Goal: Task Accomplishment & Management: Use online tool/utility

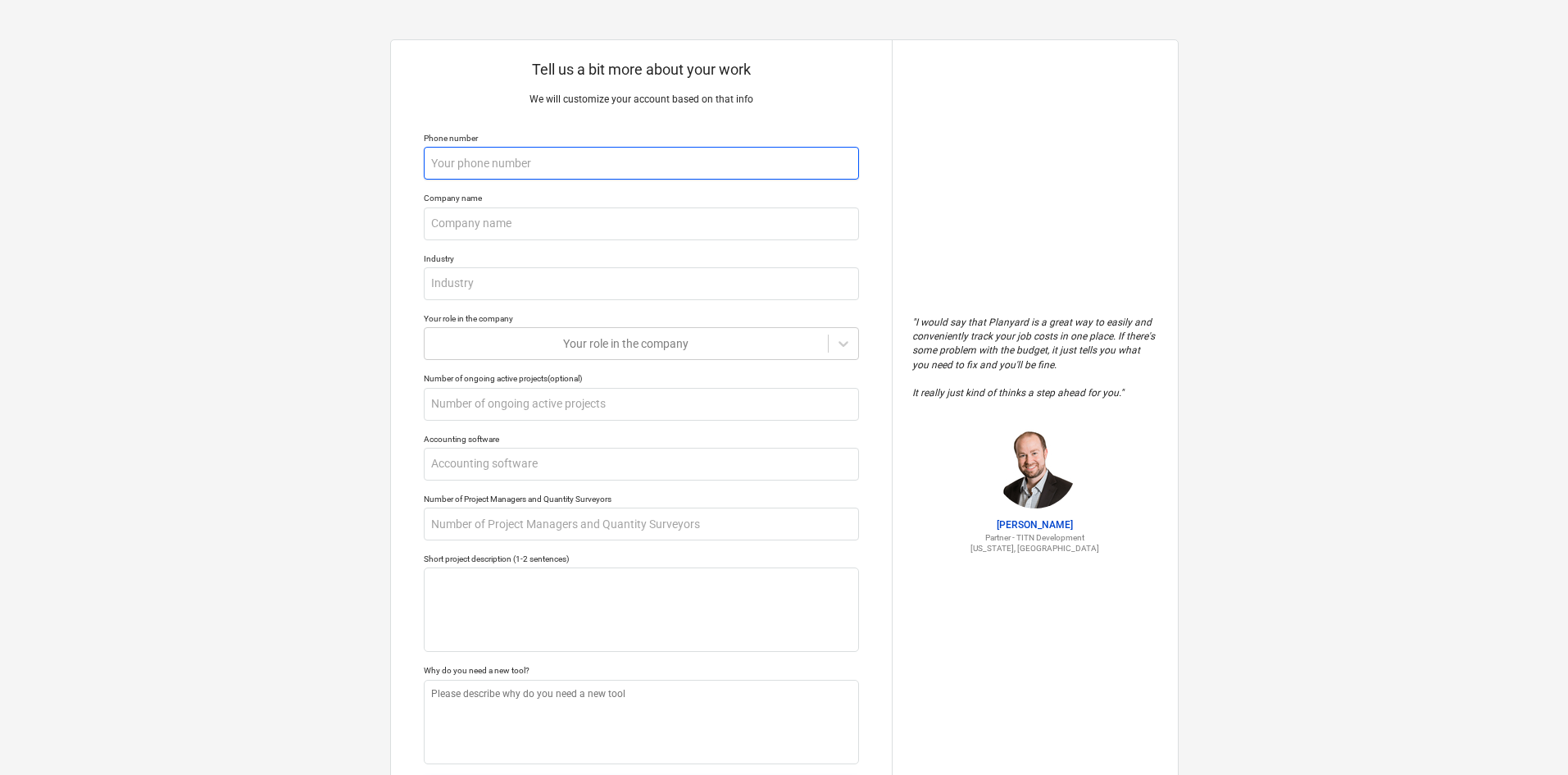
click at [606, 163] on input "text" at bounding box center [641, 163] width 435 height 33
type textarea "x"
type input "+"
type textarea "x"
type input "+5"
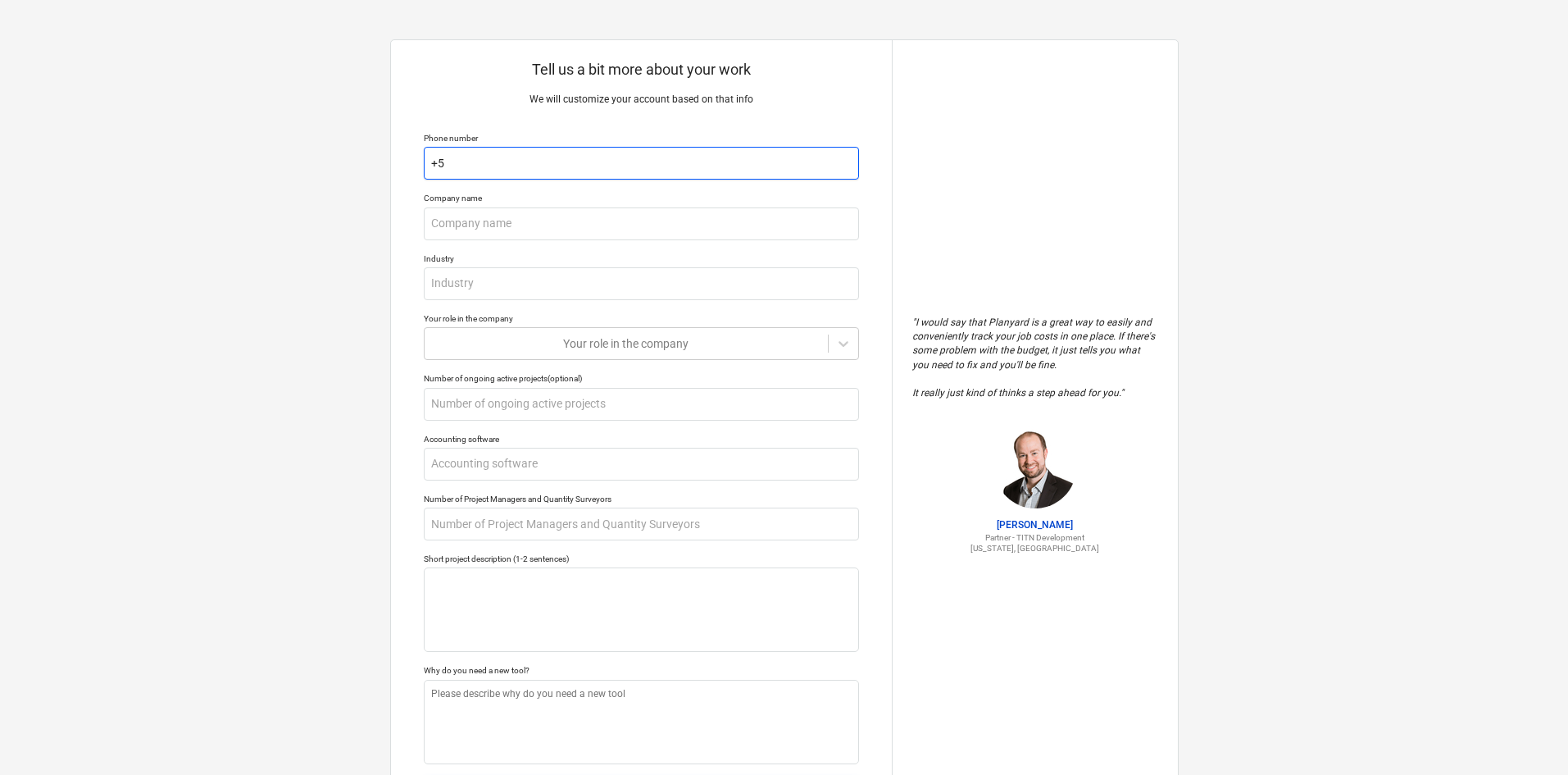
type textarea "x"
type input "+52"
type textarea "x"
type input "+525"
type textarea "x"
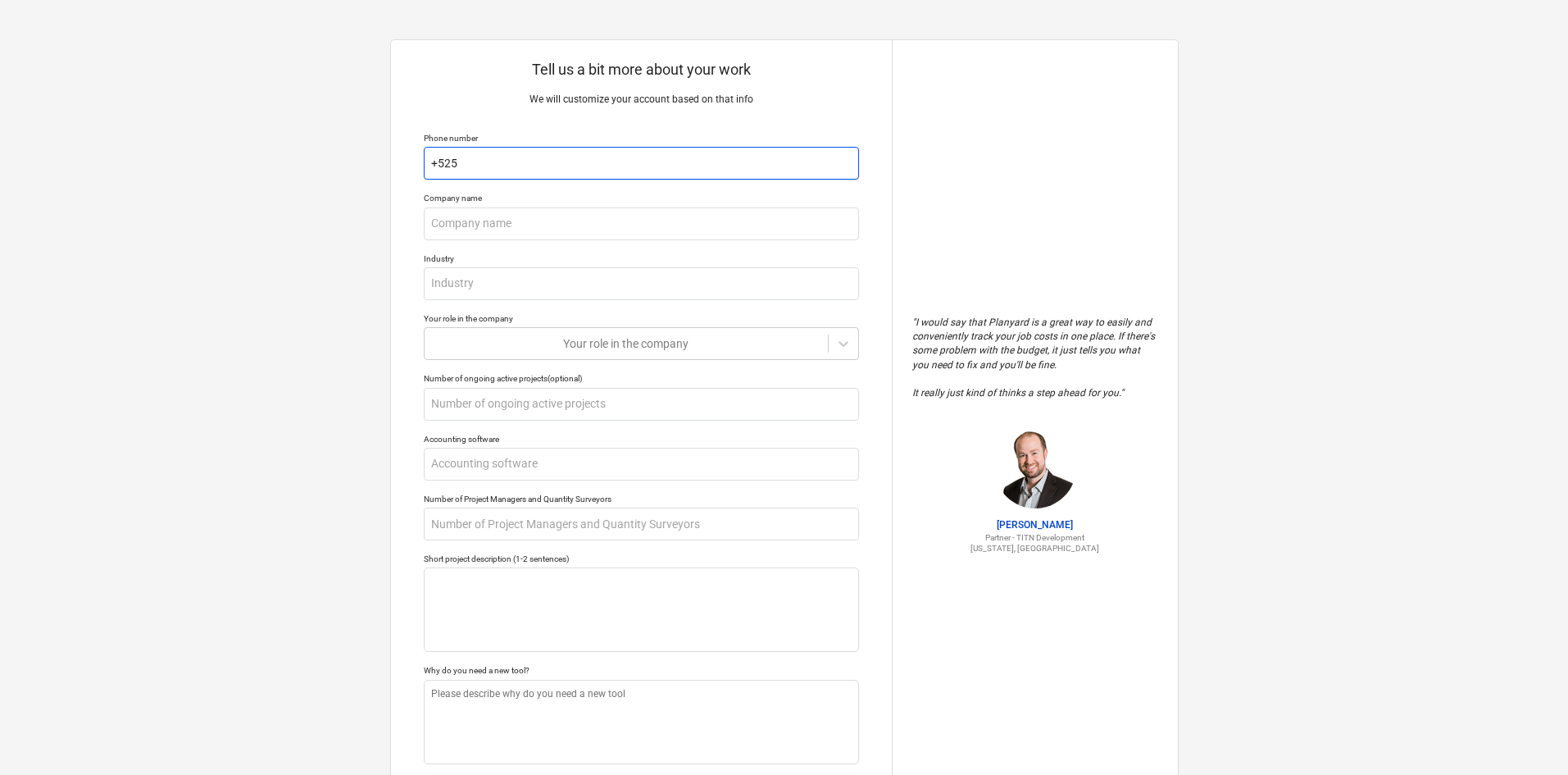
type input "+5255"
type textarea "x"
type input "+52551"
type textarea "x"
type input "+525519"
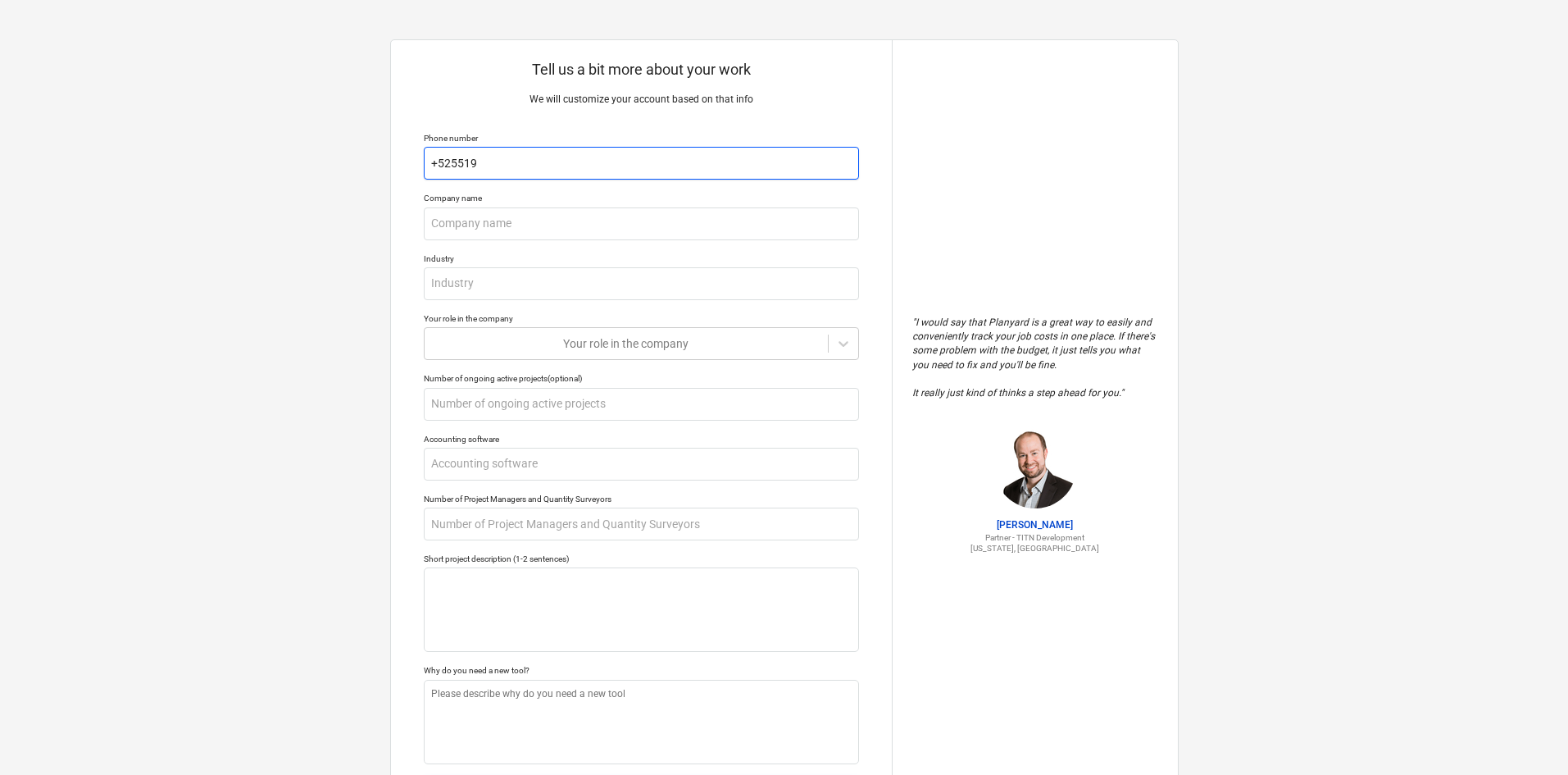
type textarea "x"
type input "+5255196"
type textarea "x"
type input "+52551962"
type textarea "x"
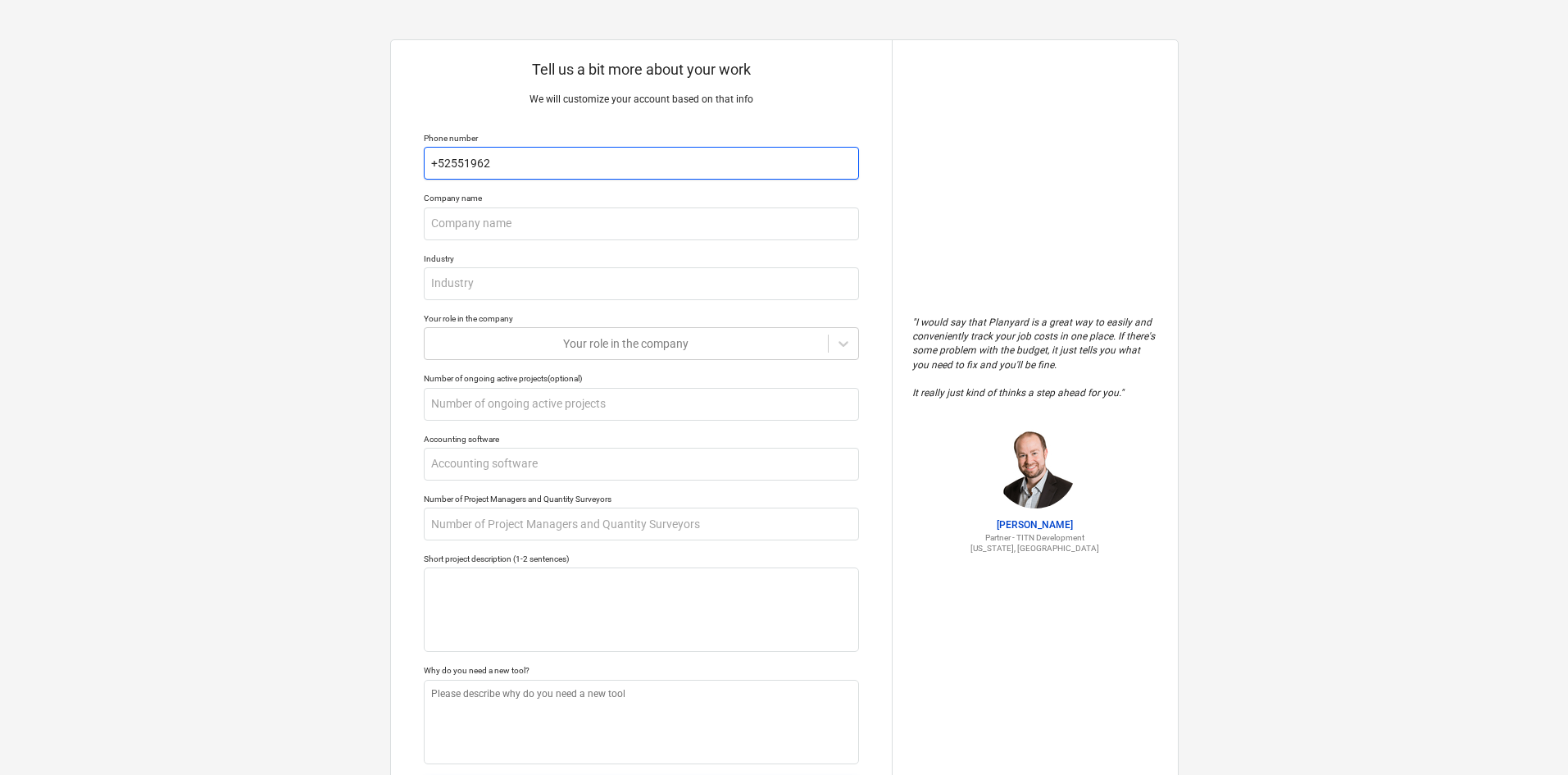
type input "+525519621"
type textarea "x"
type input "+5255196212"
type textarea "x"
type input "+52551962122"
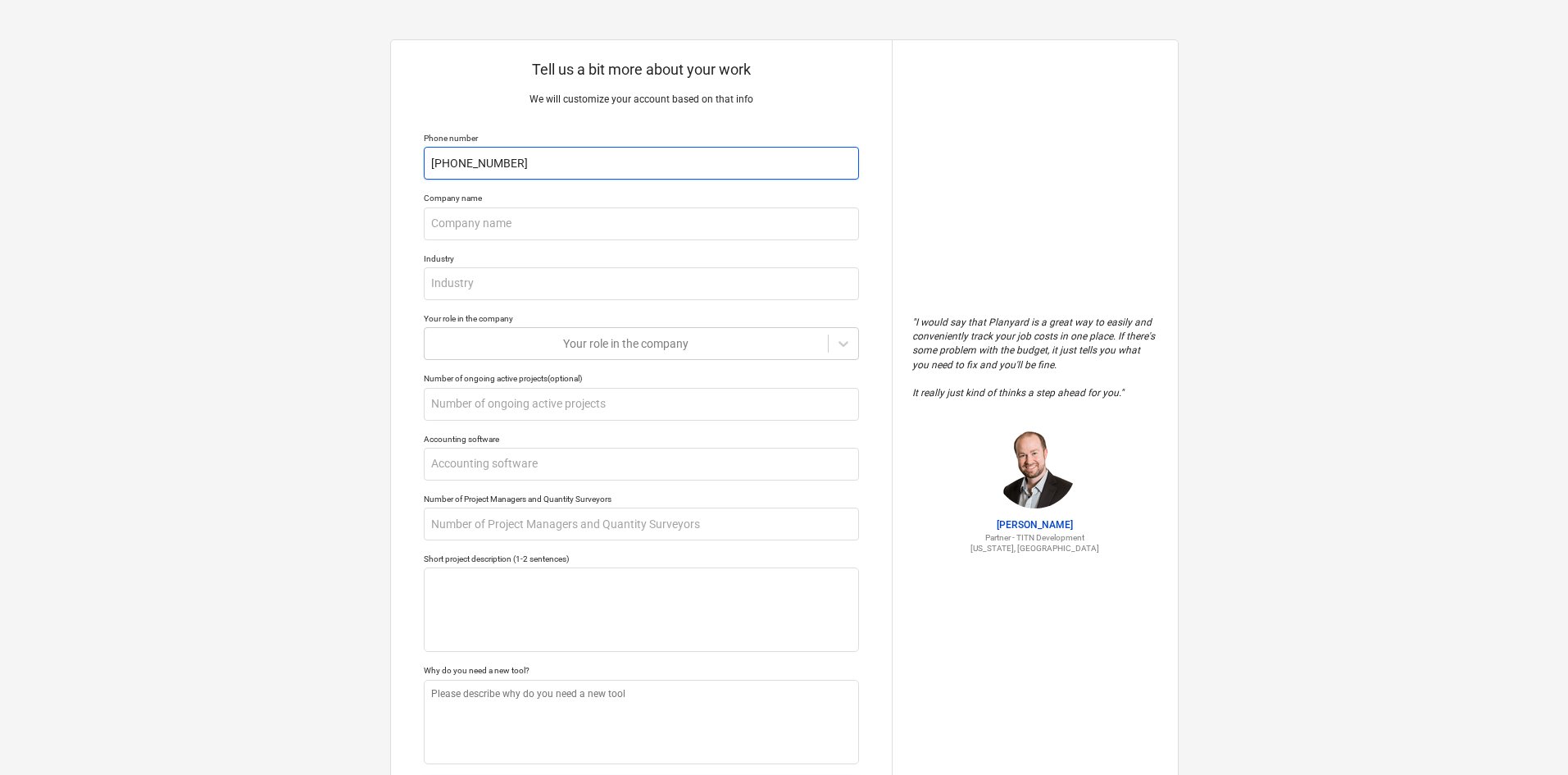
type textarea "x"
type input "+525519621226"
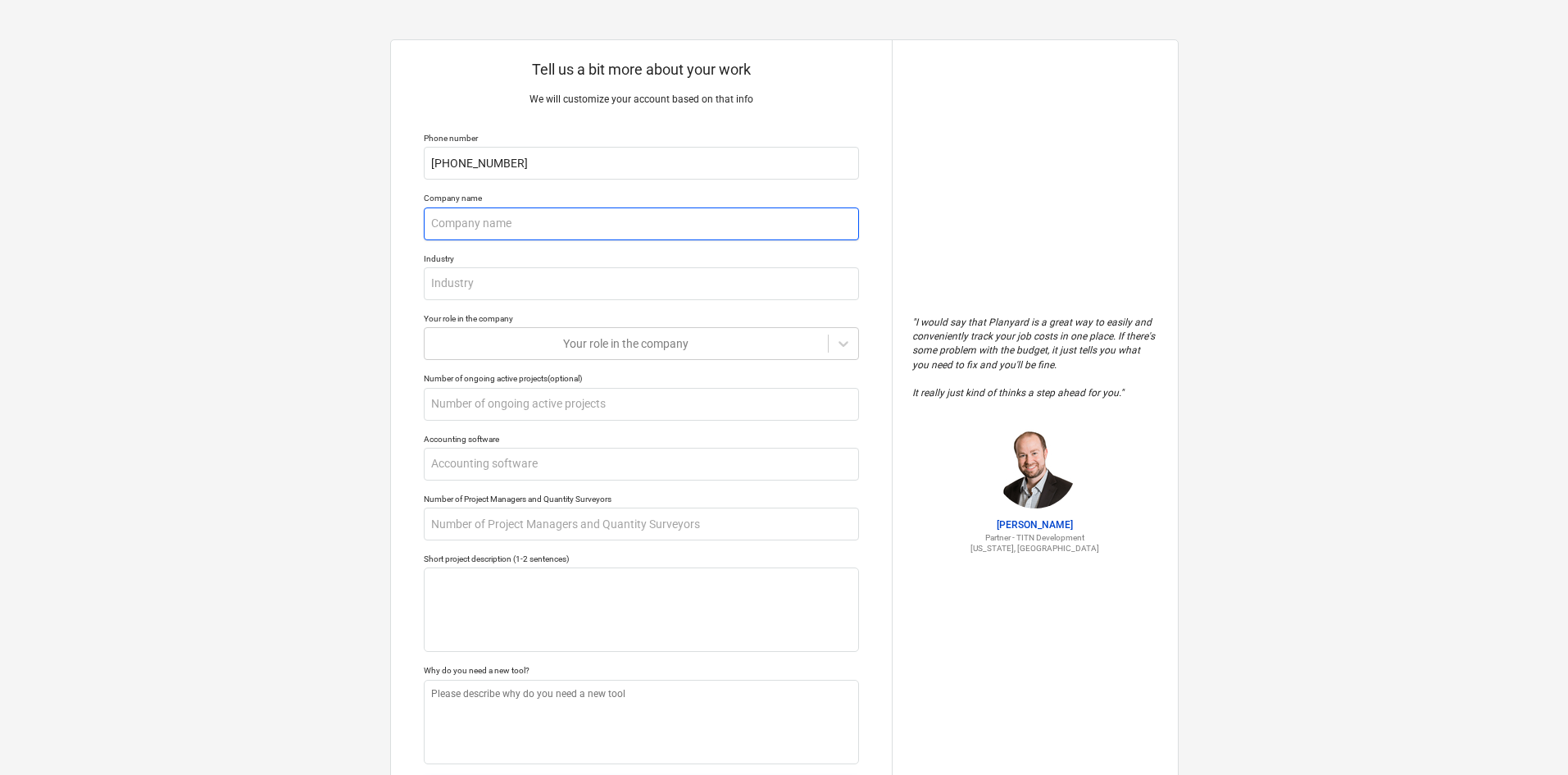
click at [557, 231] on input "text" at bounding box center [641, 224] width 435 height 33
type textarea "x"
type input "I"
type textarea "x"
type input "IZ"
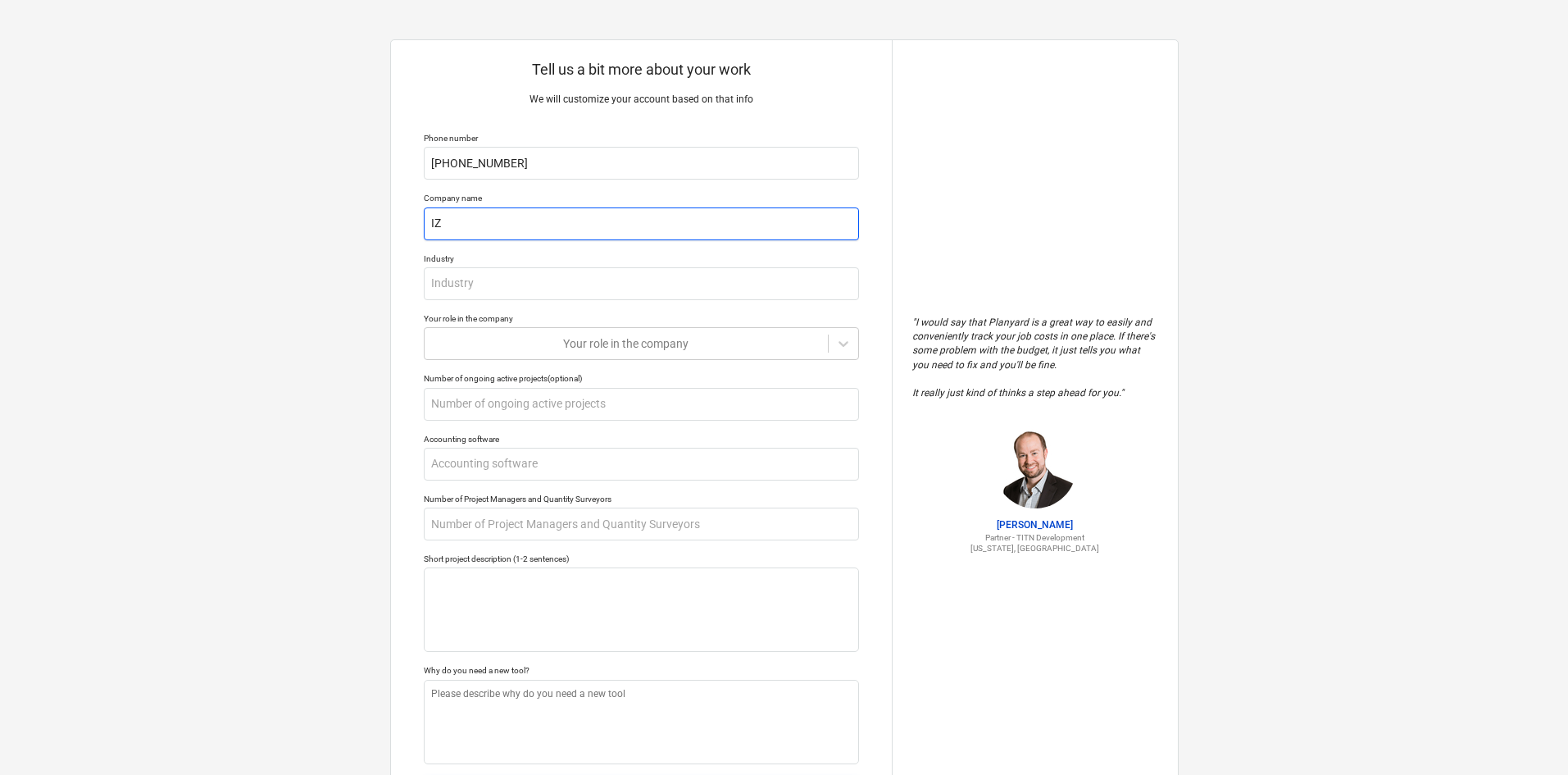
type textarea "x"
type input "IZ A"
type textarea "x"
type input "IZ AR"
type textarea "x"
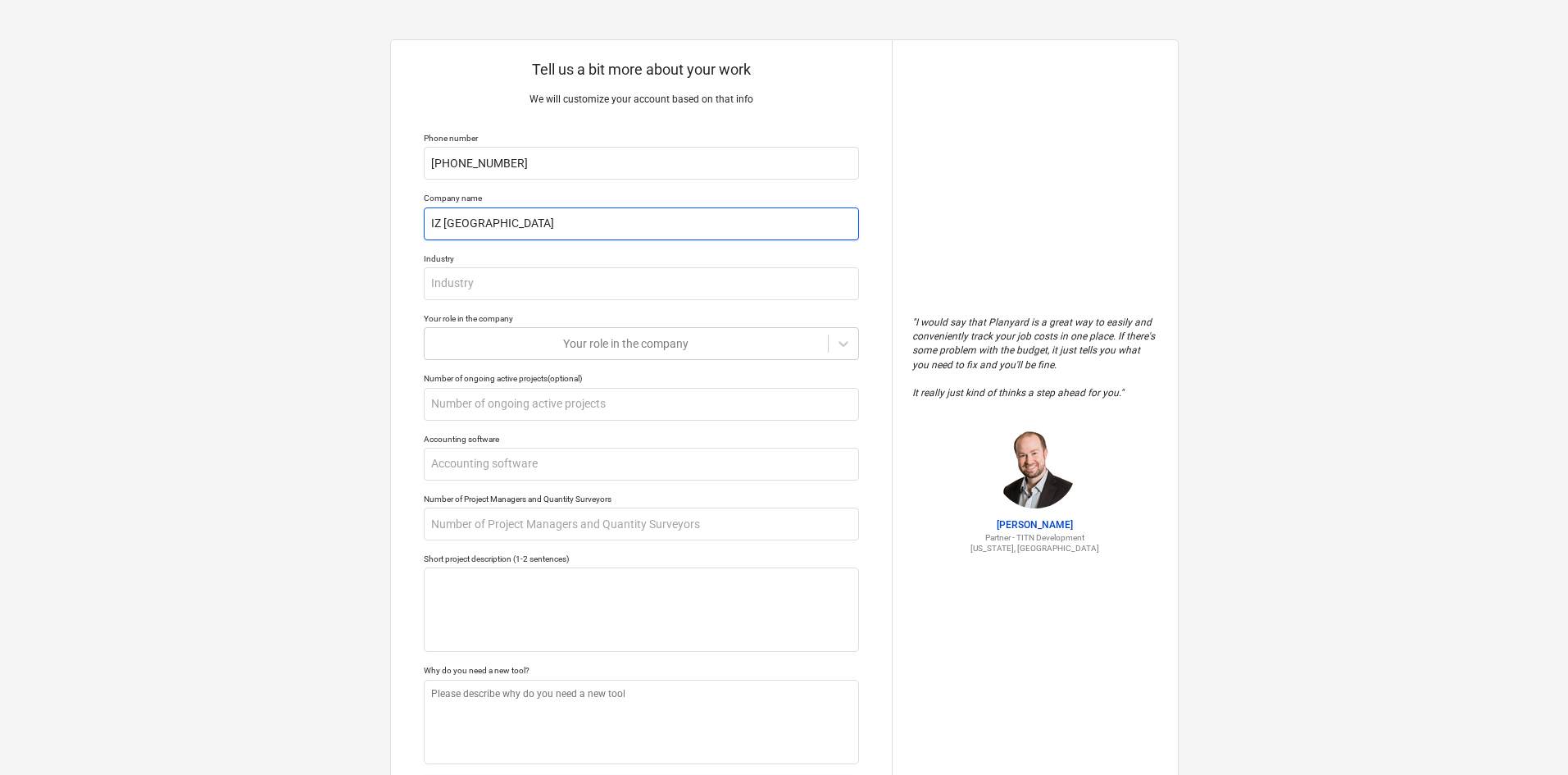
type input "IZ ARQ"
type textarea "x"
type input "IZ ARQU"
type textarea "x"
type input "IZ ARQUI"
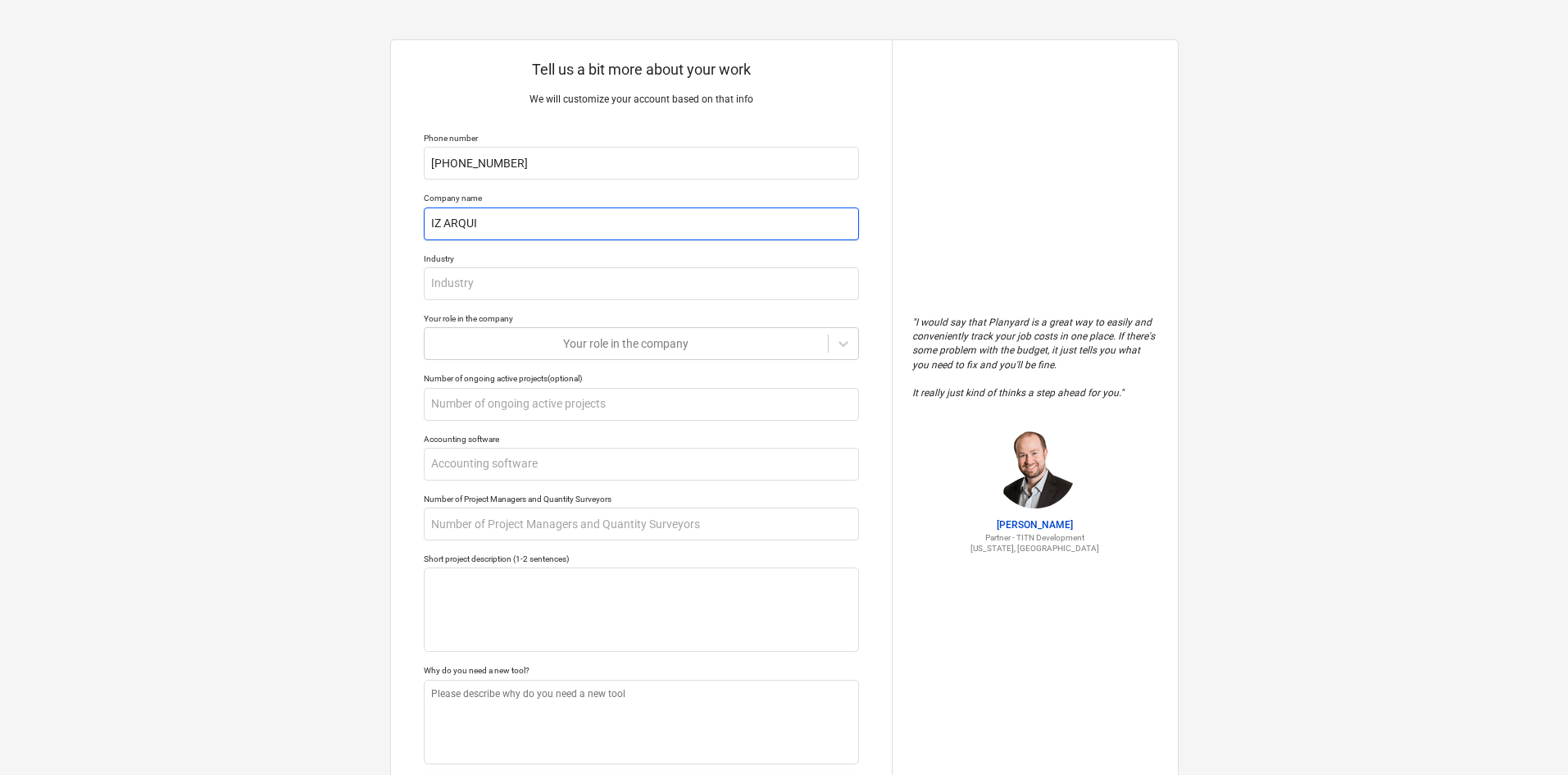
type textarea "x"
type input "IZ ARQUIT"
type textarea "x"
type input "IZ ARQUITE"
type textarea "x"
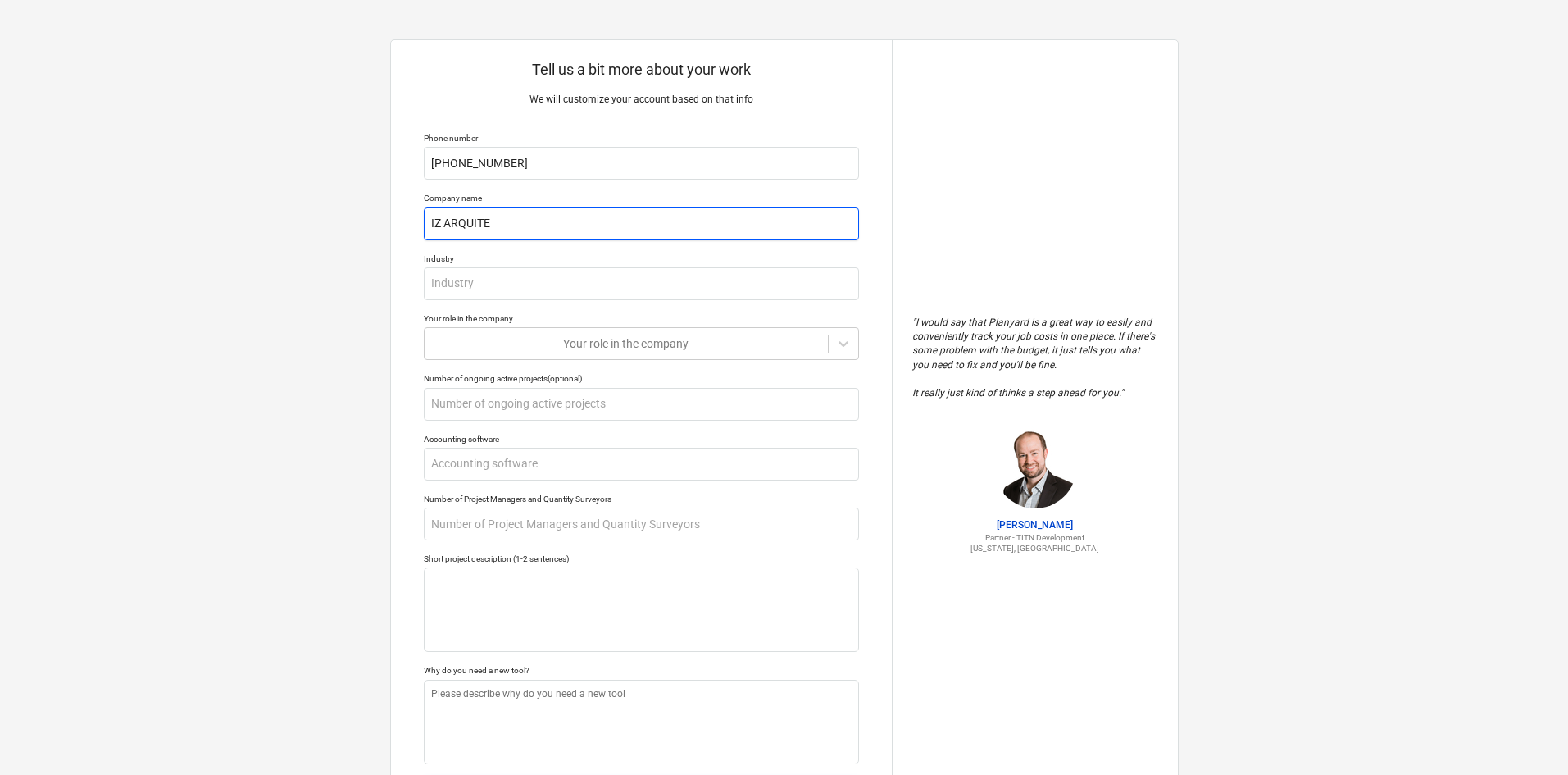
type input "IZ ARQUITEC"
type textarea "x"
type input "IZ ARQUITECT"
type textarea "x"
type input "IZ ARQUITECTO"
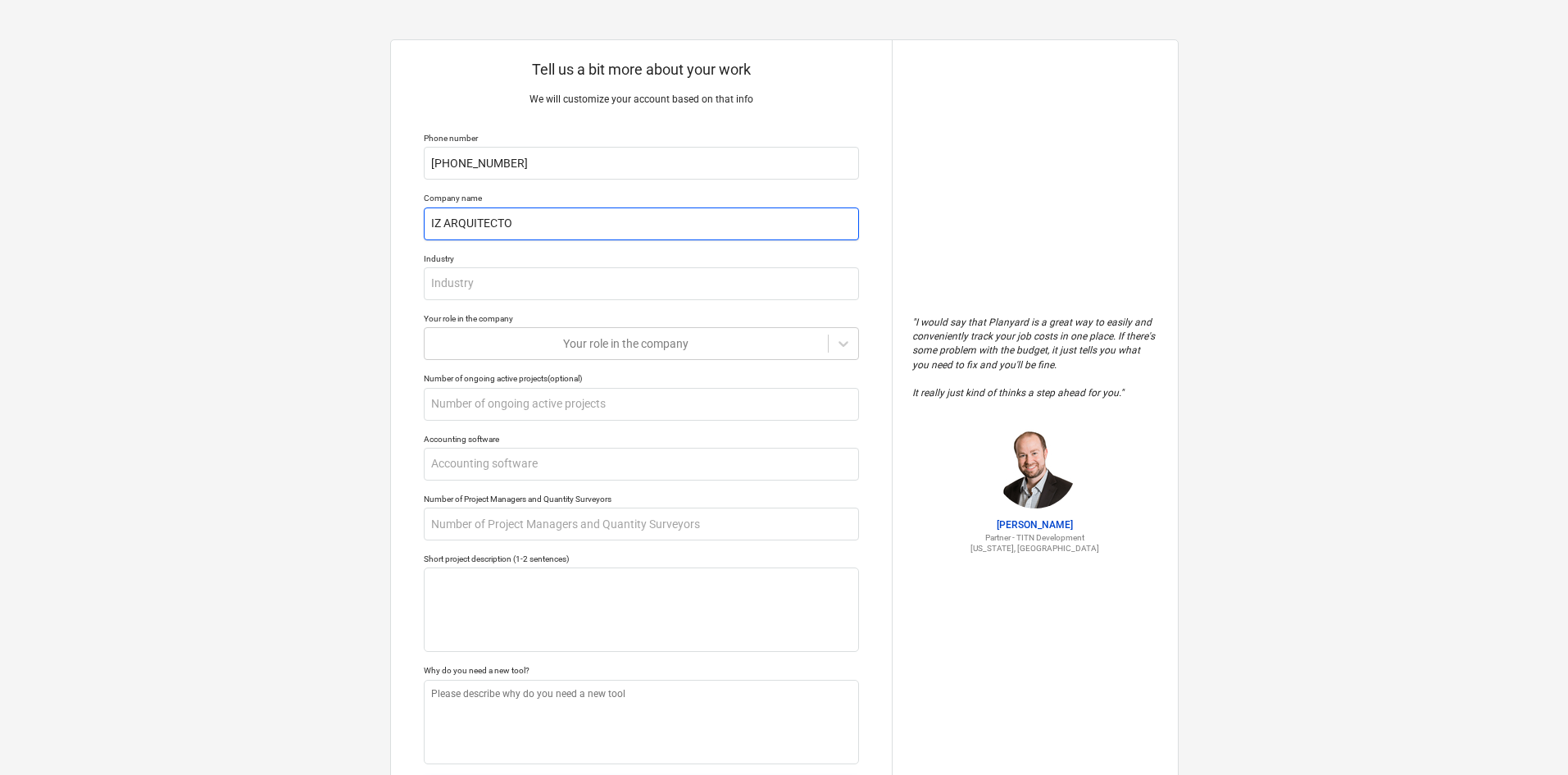
type textarea "x"
type input "IZ ARQUITECTOS"
click at [514, 269] on input "text" at bounding box center [641, 284] width 435 height 33
type textarea "x"
type input "CO"
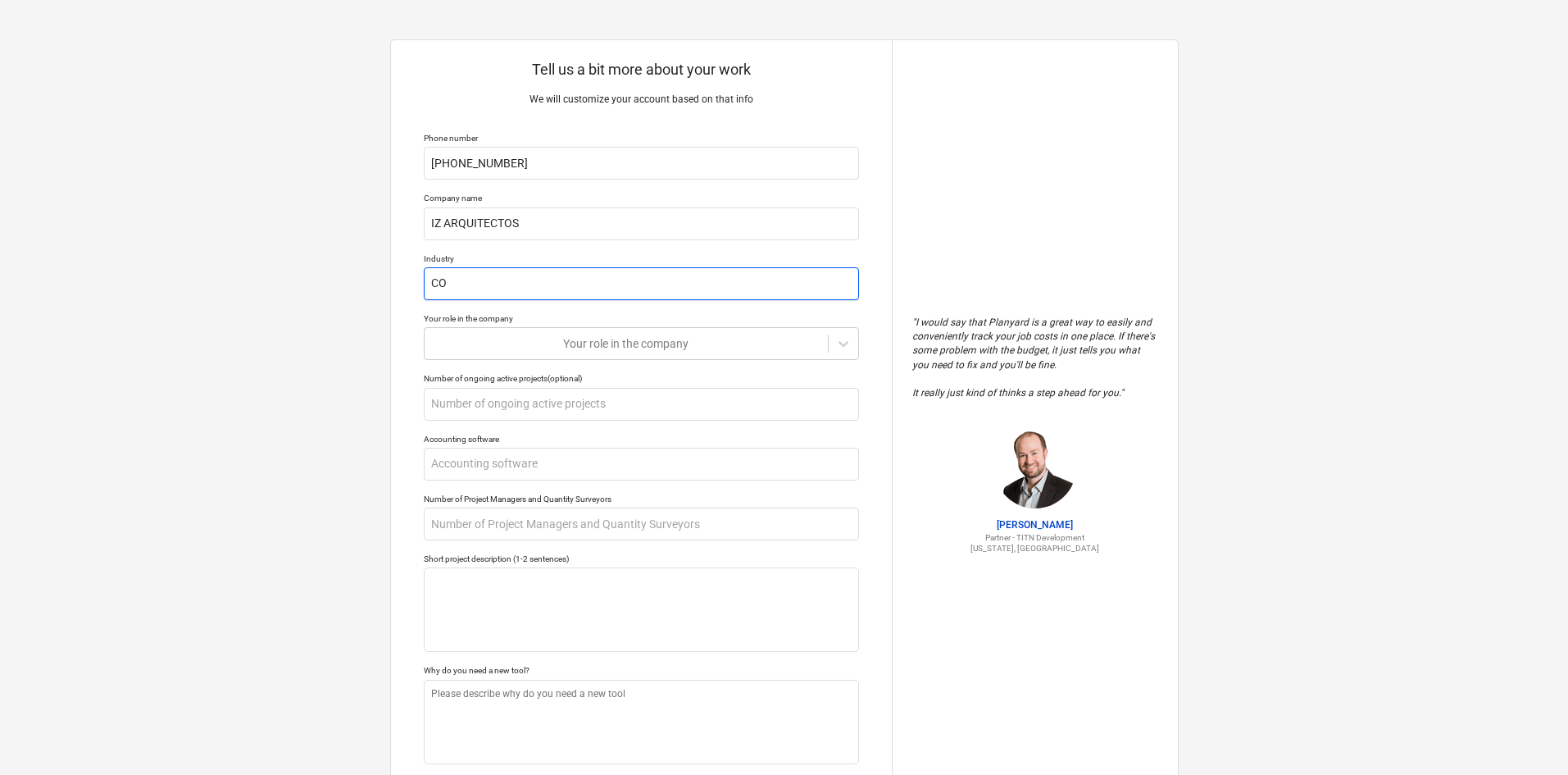
type textarea "x"
type input "CON"
type textarea "x"
type input "CONS"
type textarea "x"
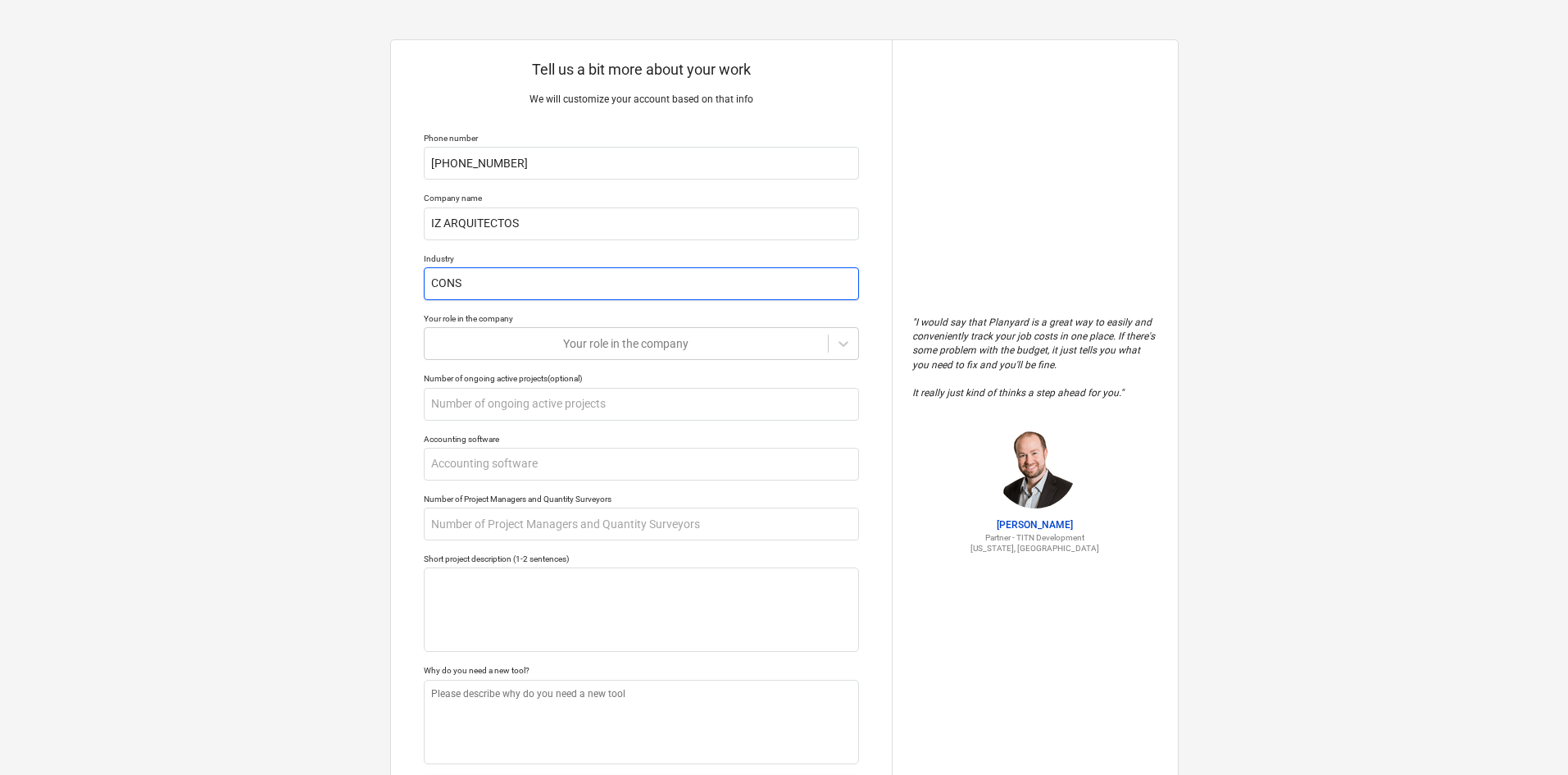
type input "CONST"
type textarea "x"
type input "CONSTR"
type textarea "x"
type input "CONSTRU"
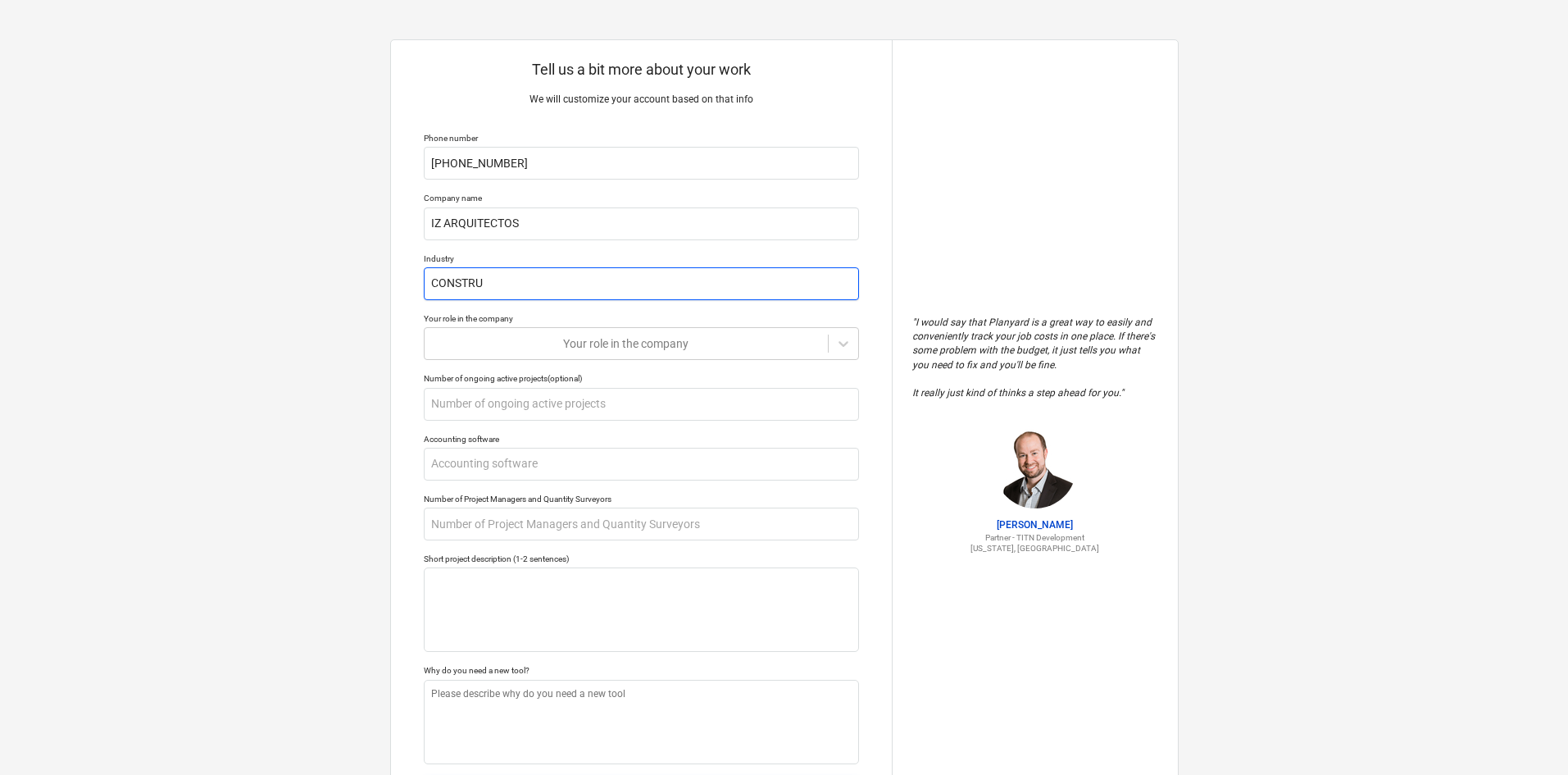
type textarea "x"
type input "CONSTRUC"
type textarea "x"
type input "CONSTRUCC"
type textarea "x"
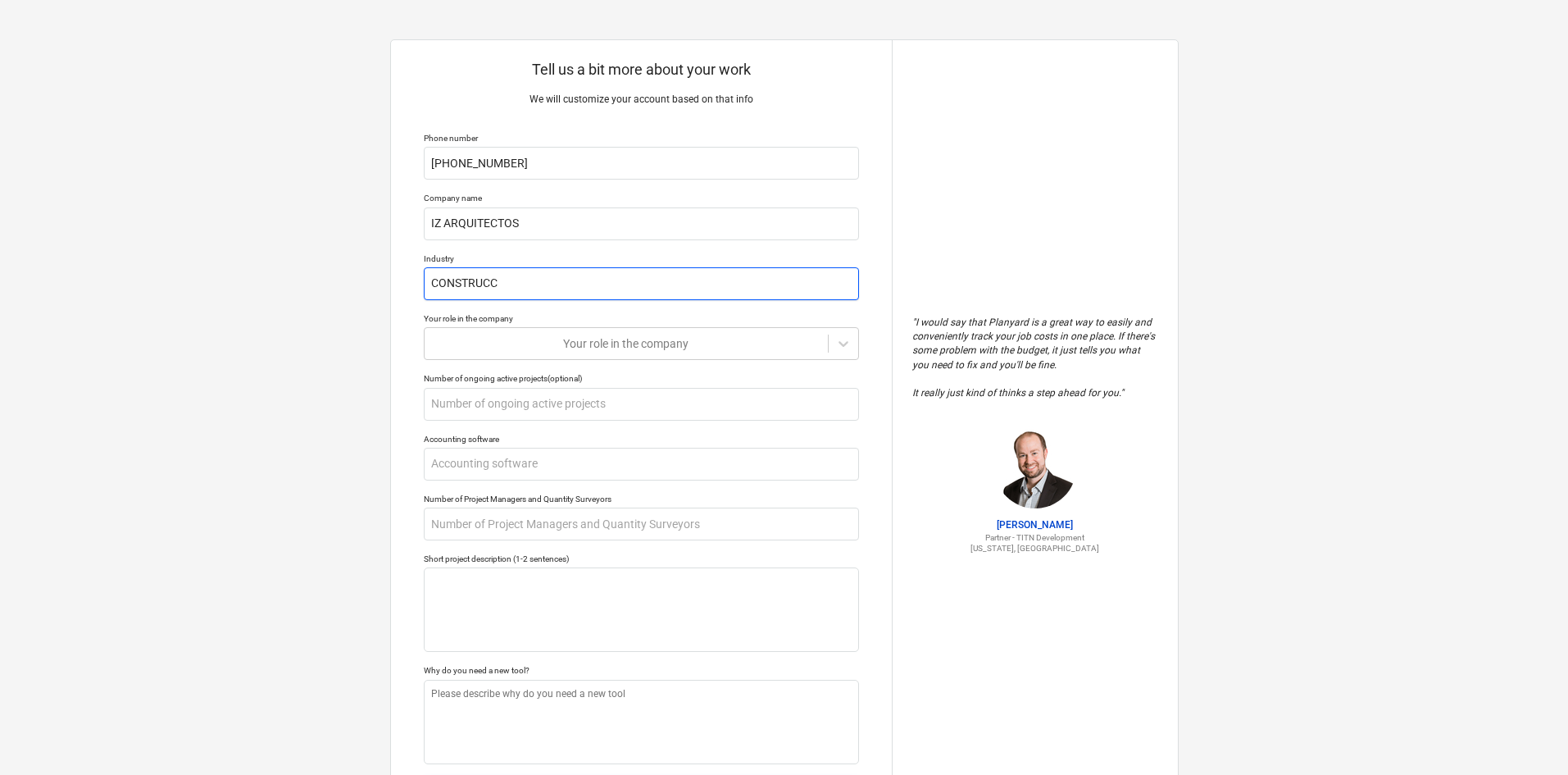
type input "CONSTRUCCI"
type textarea "x"
type input "CONSTRUCCIO"
type textarea "x"
type input "CONSTRUCCION"
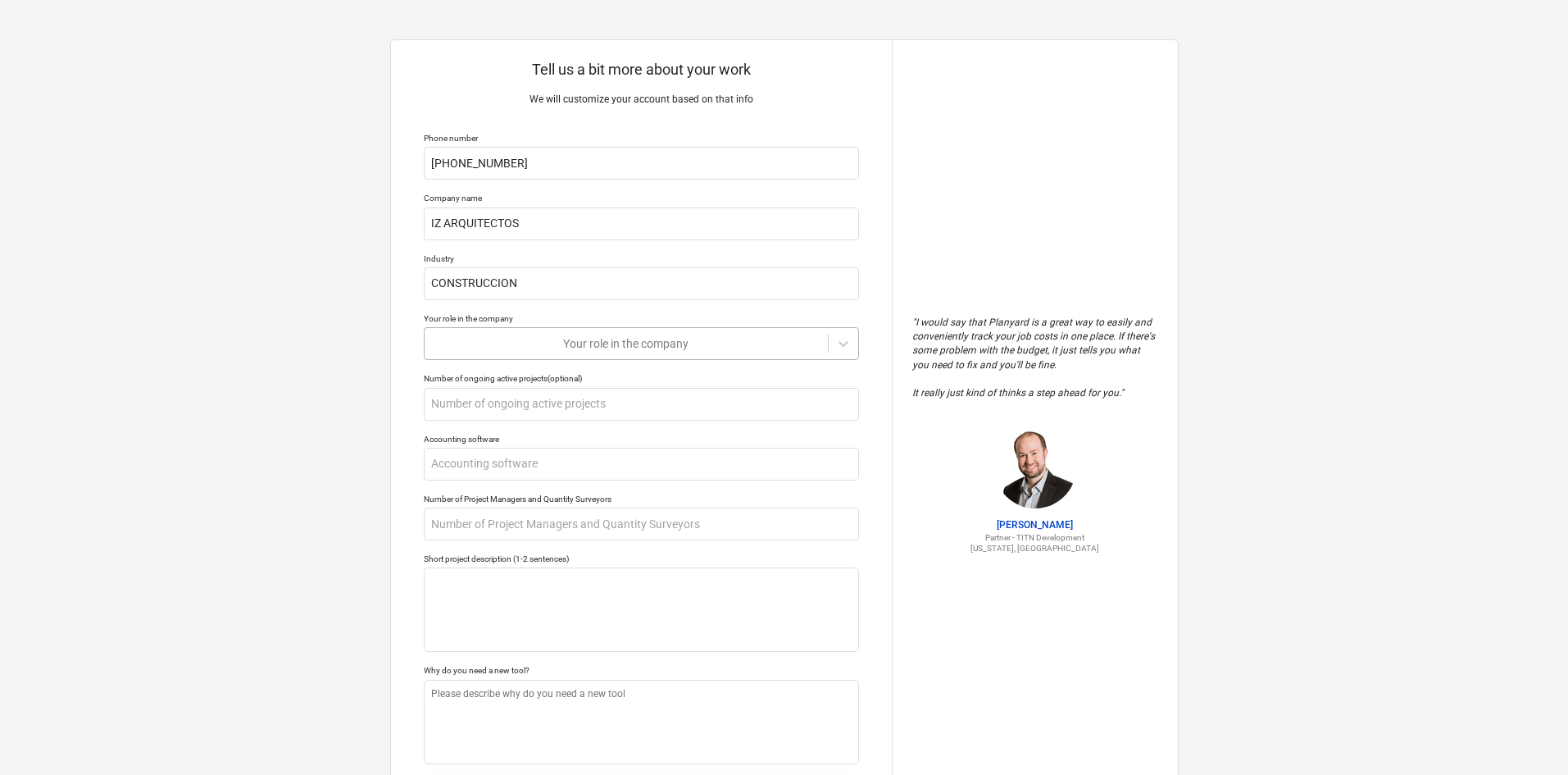
click at [533, 340] on div at bounding box center [626, 344] width 387 height 16
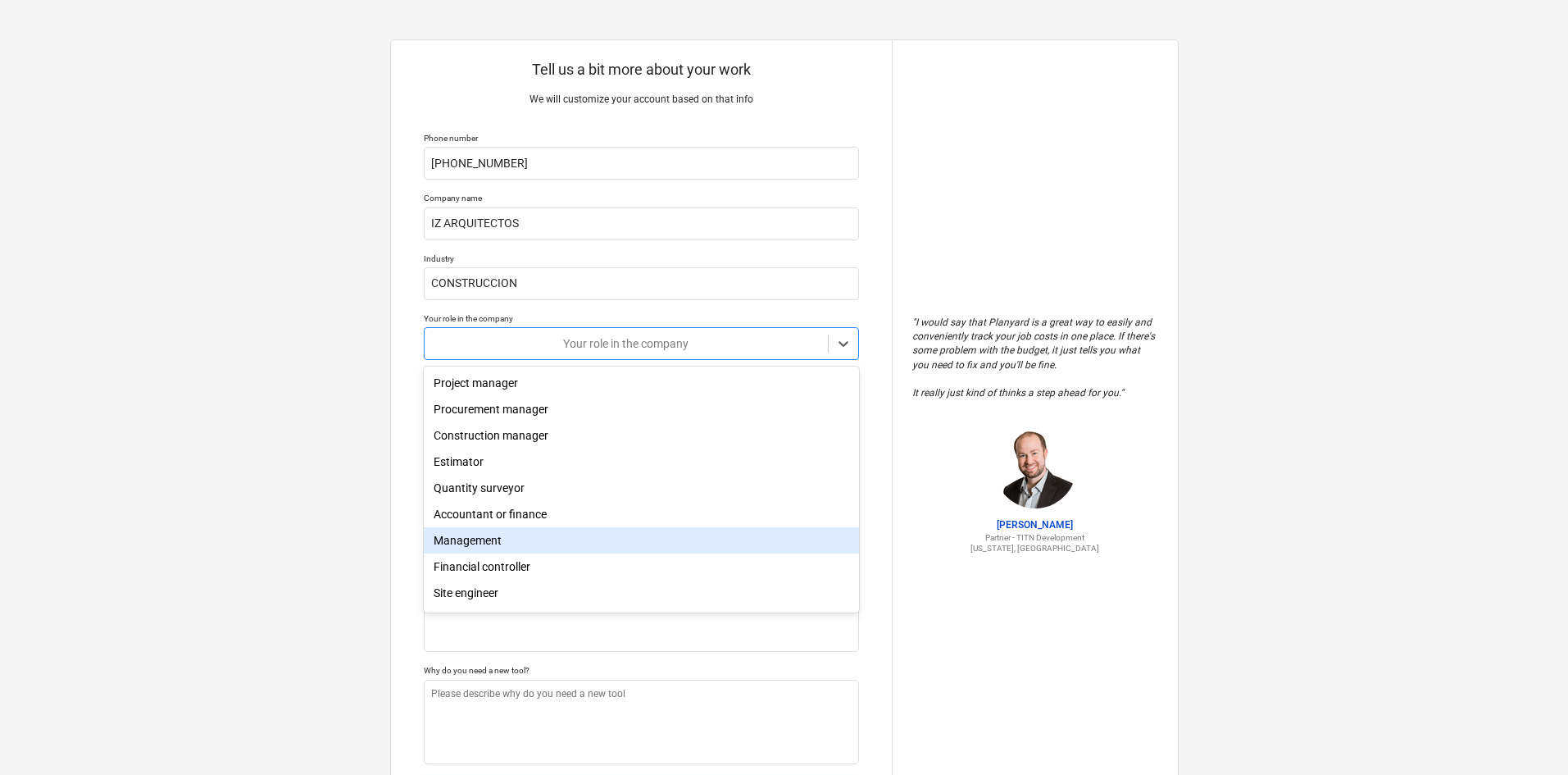
click at [528, 540] on div "Management" at bounding box center [641, 540] width 435 height 27
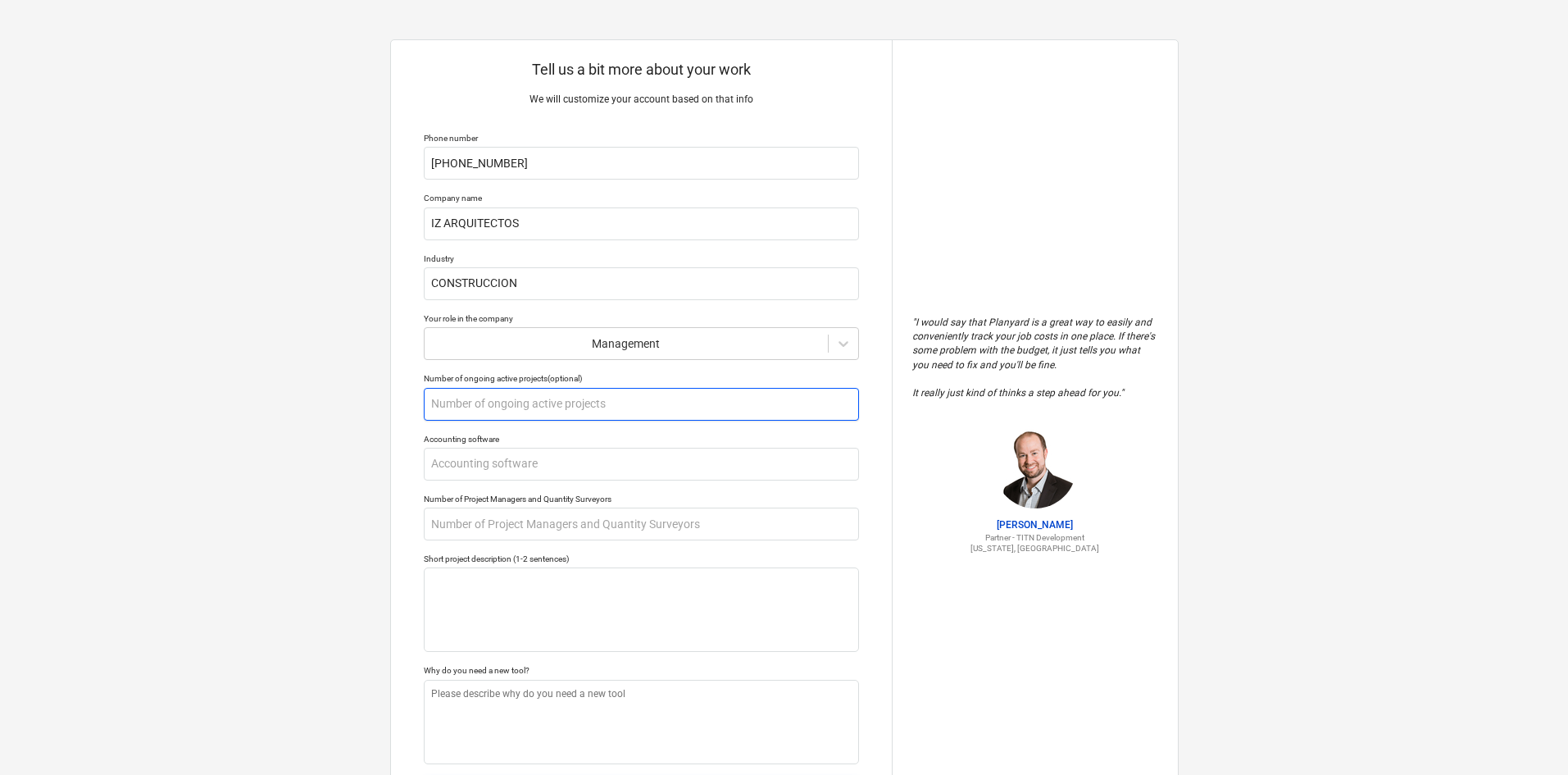
click at [507, 402] on input "text" at bounding box center [641, 404] width 435 height 33
click at [547, 469] on input "text" at bounding box center [641, 464] width 435 height 33
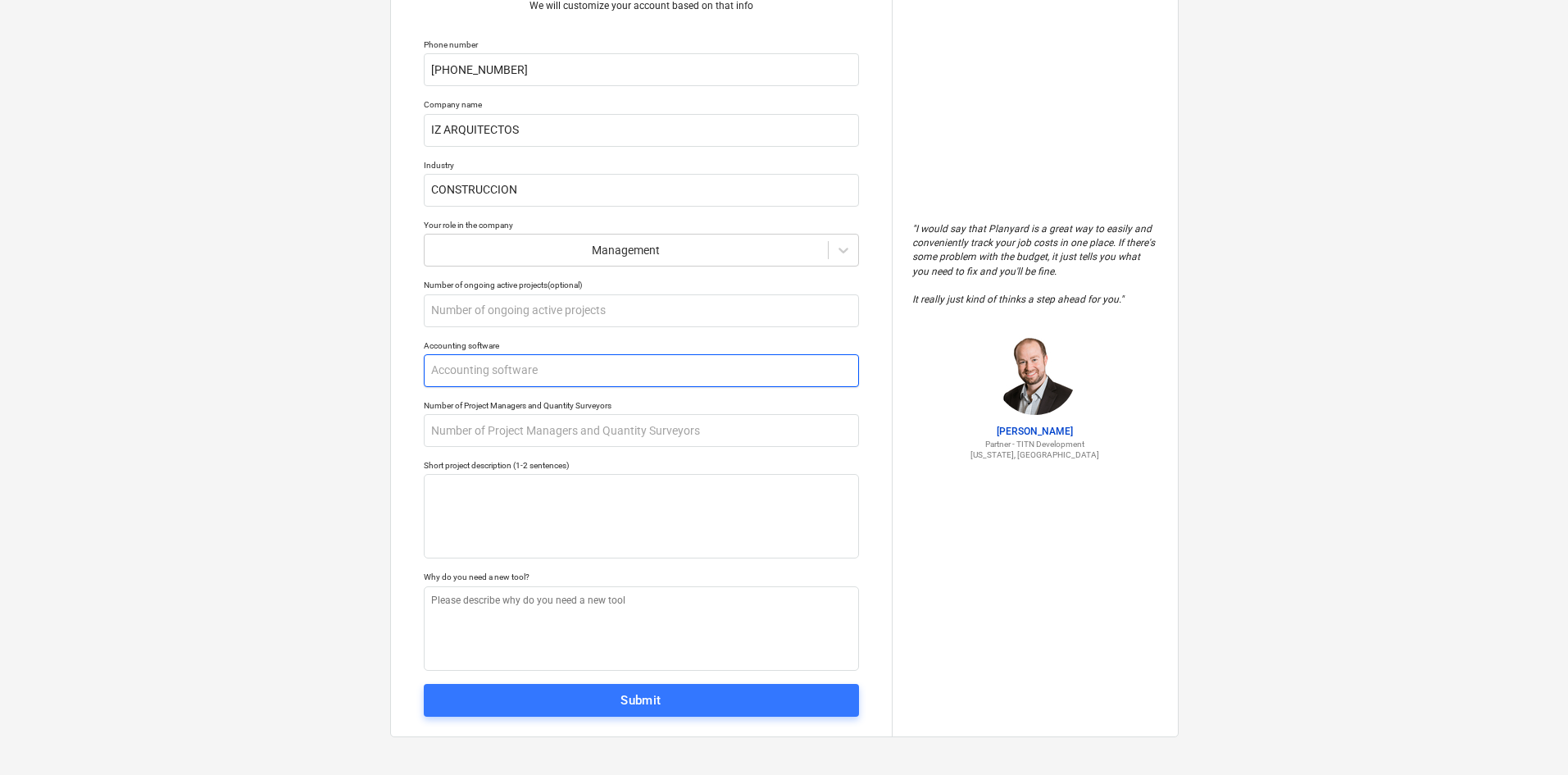
scroll to position [95, 0]
type textarea "x"
type input "N"
type textarea "x"
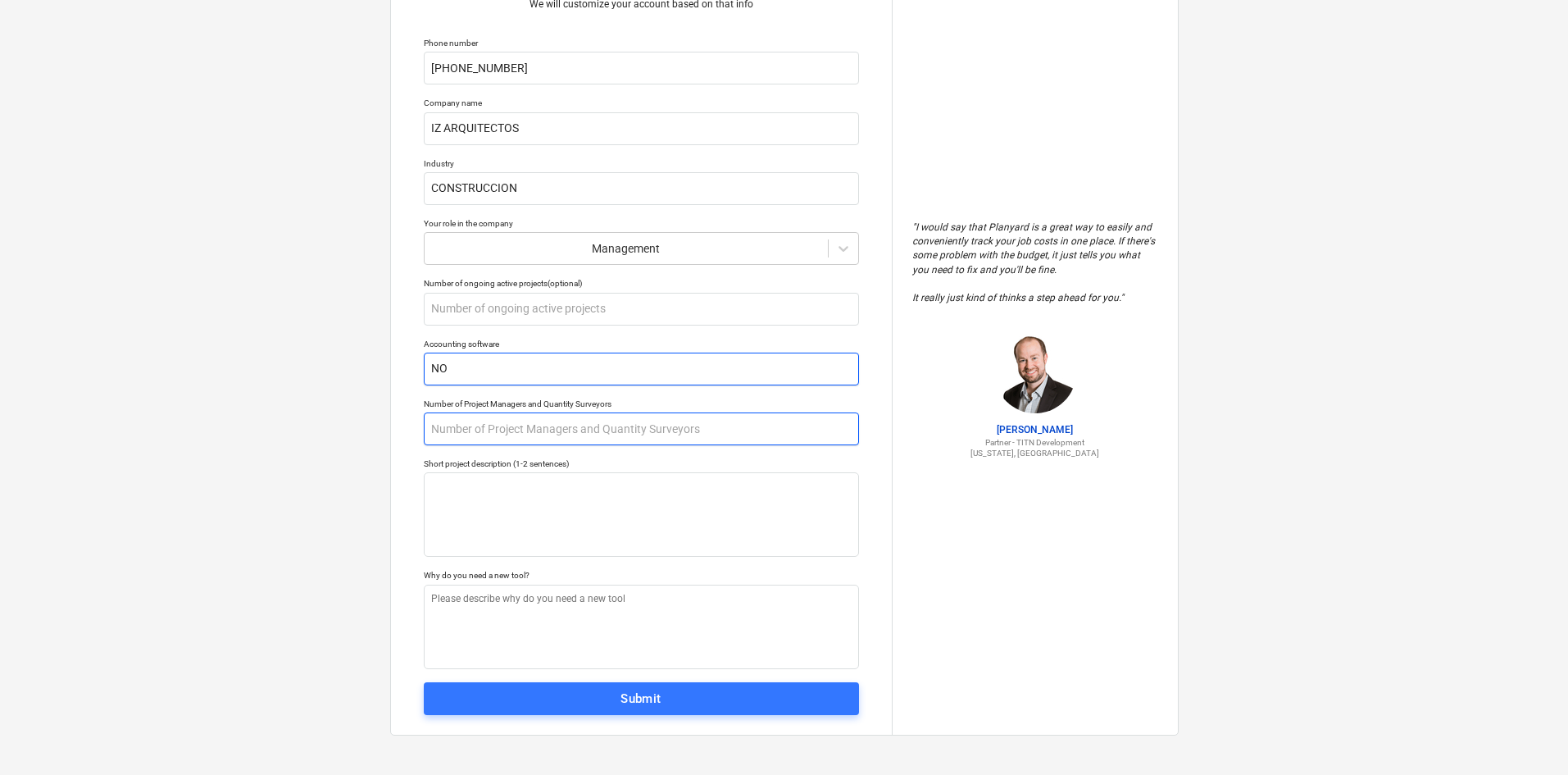
type input "NO"
click at [560, 424] on input "text" at bounding box center [641, 429] width 435 height 33
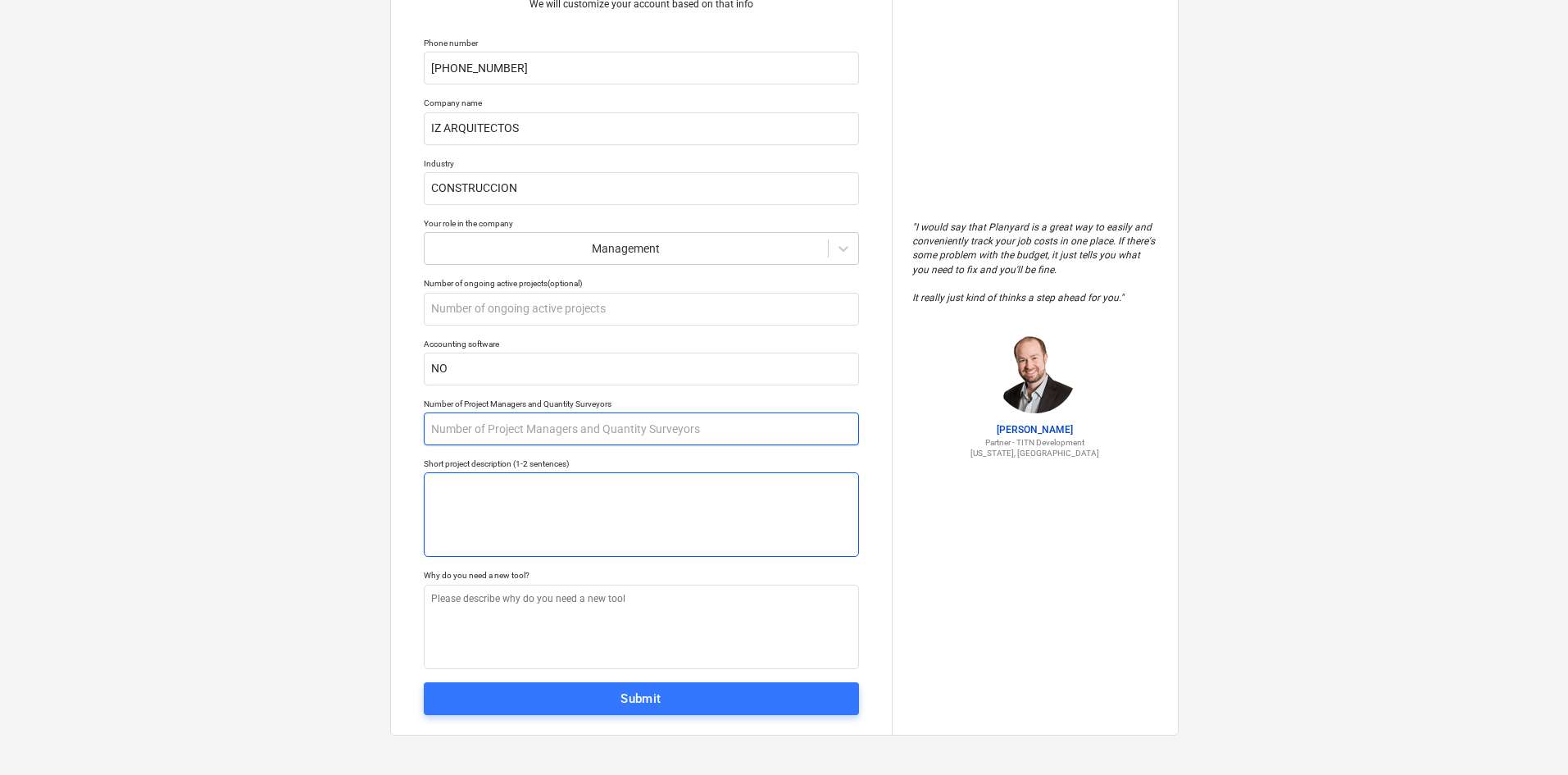
type textarea "x"
type input "7"
click at [559, 489] on textarea at bounding box center [641, 515] width 435 height 84
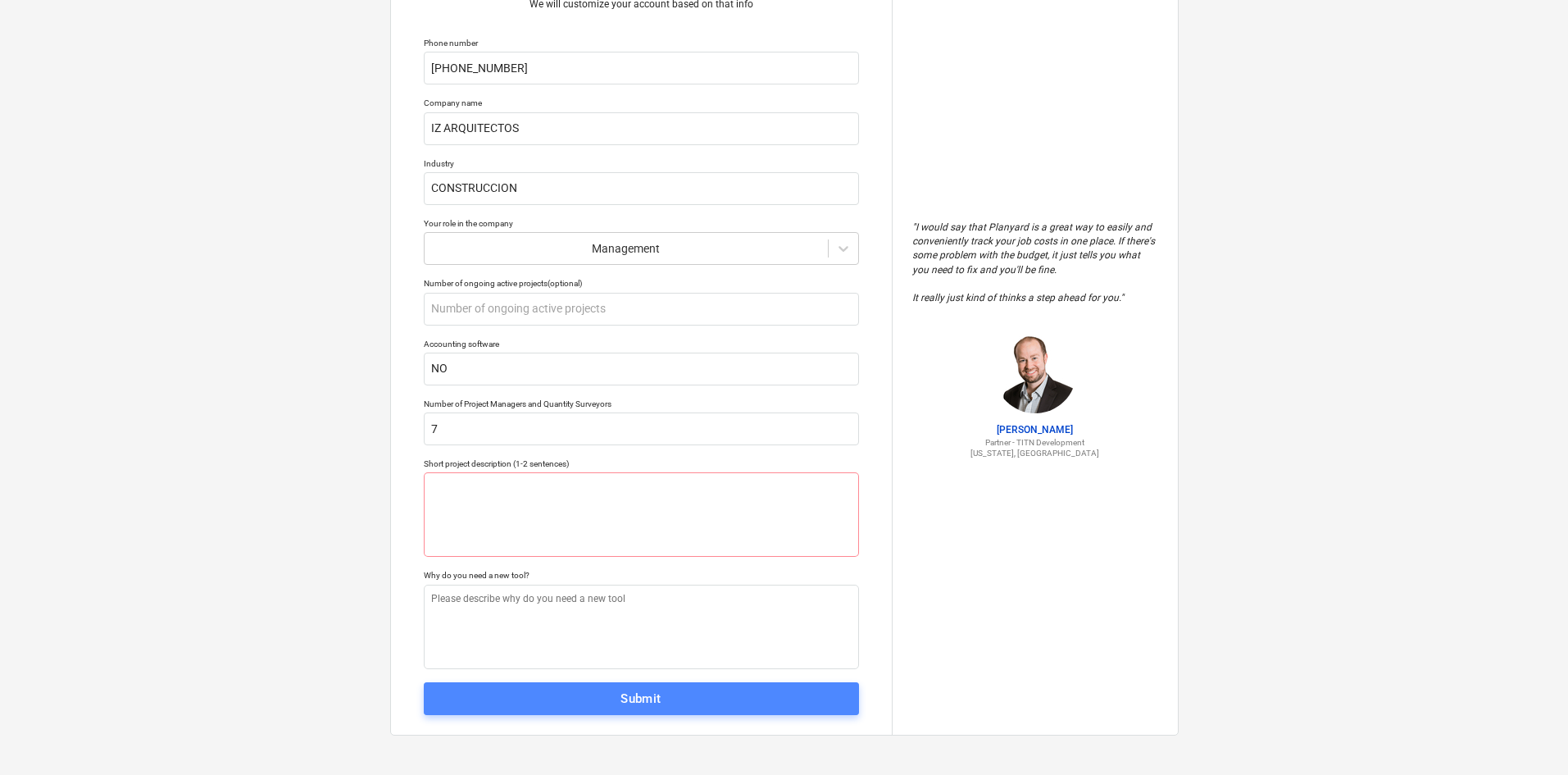
click at [621, 704] on div "Submit" at bounding box center [641, 698] width 41 height 21
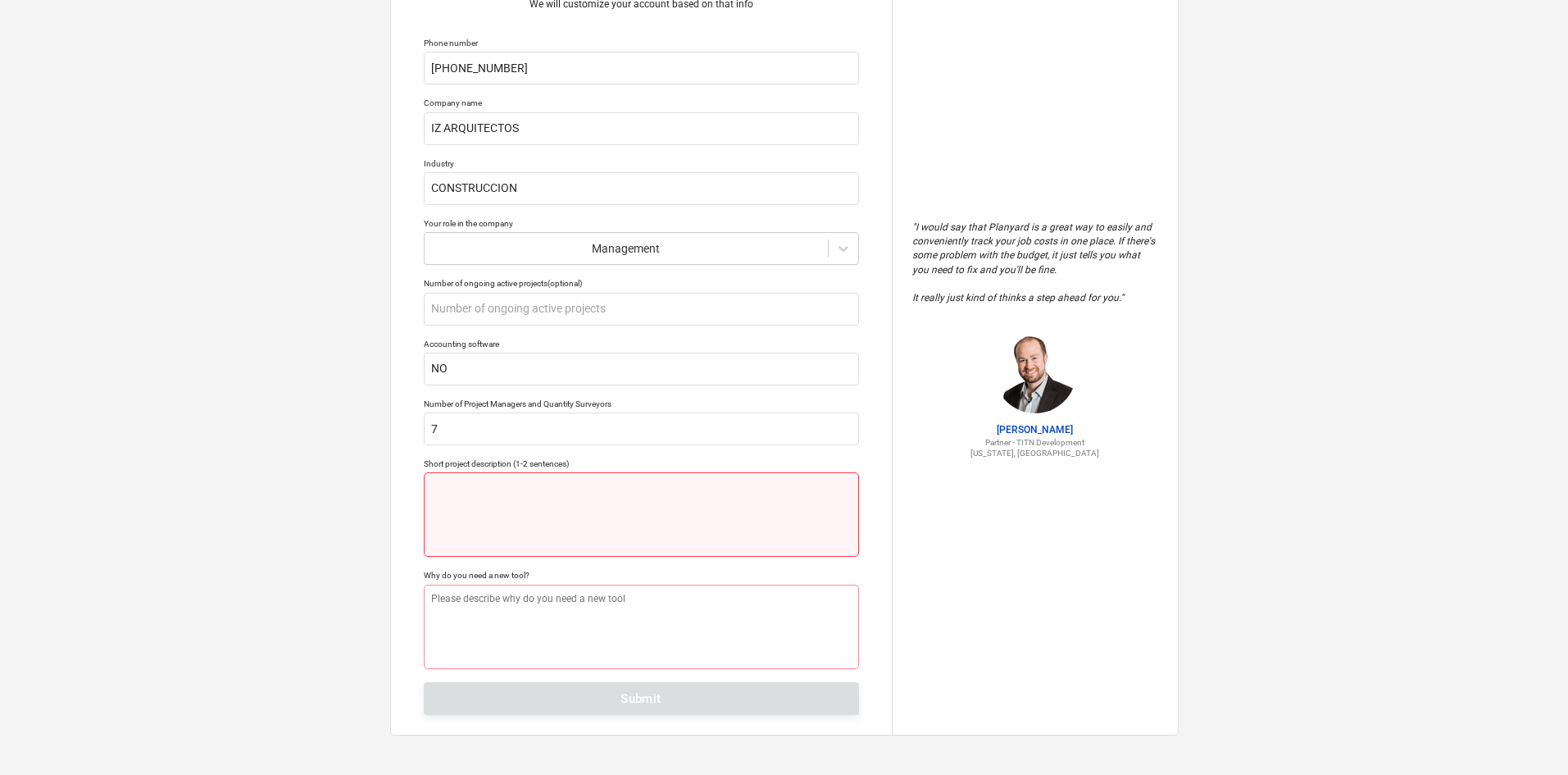
click at [578, 509] on textarea at bounding box center [641, 515] width 435 height 84
type textarea "x"
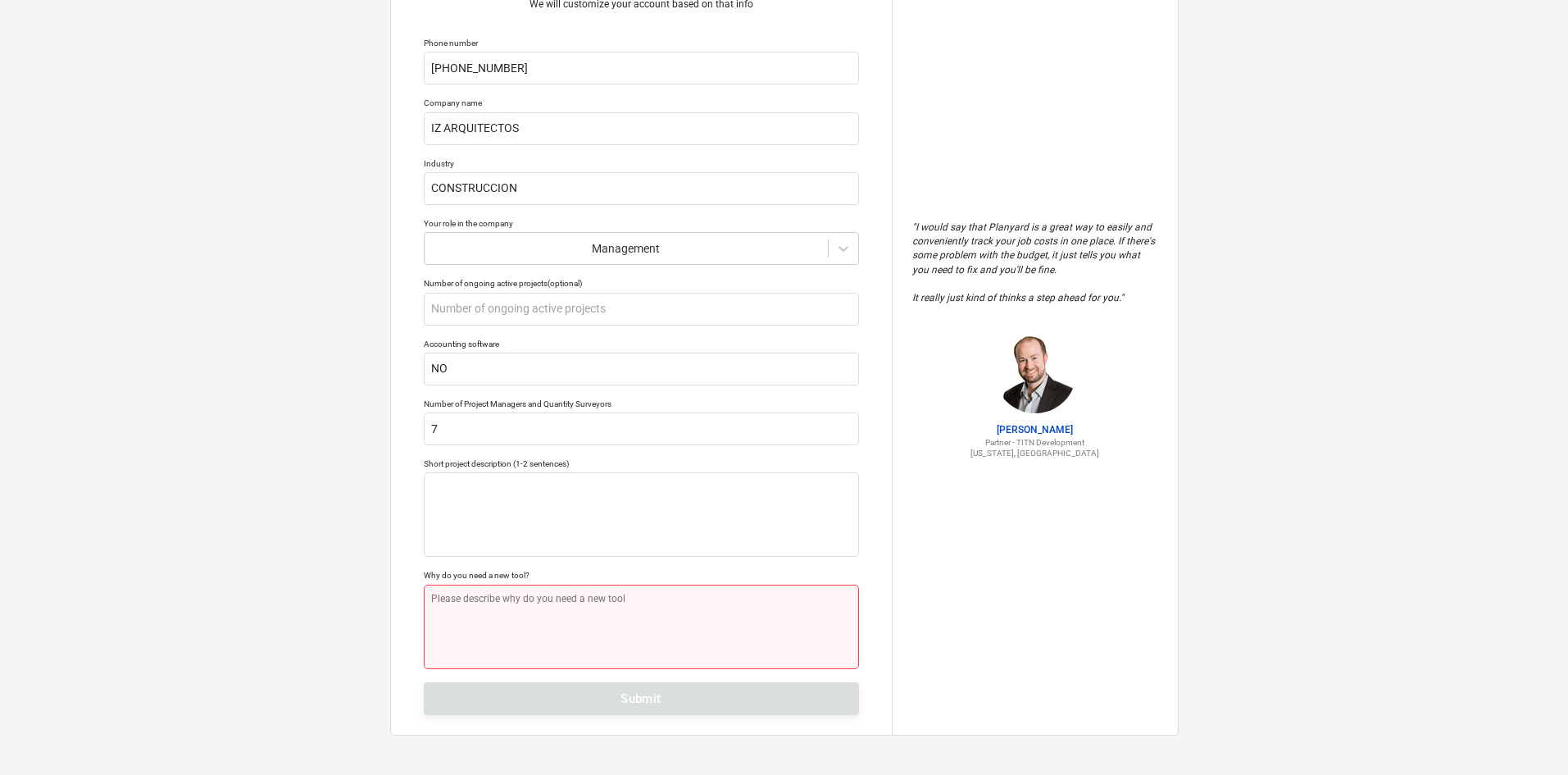
type textarea "x"
click at [544, 629] on textarea at bounding box center [641, 627] width 435 height 84
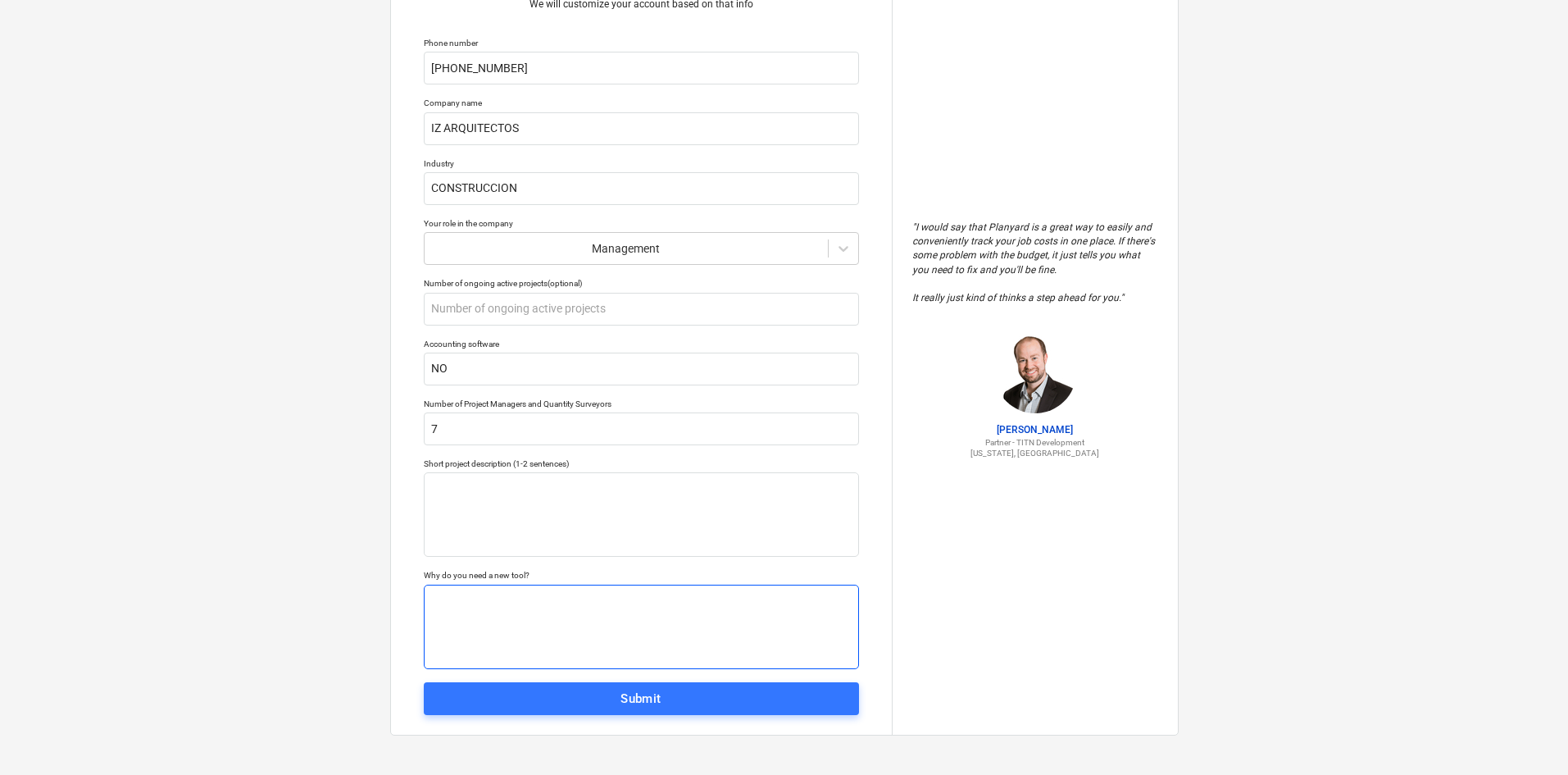
type textarea "x"
click at [562, 725] on div "Tell us a bit more about your work We will customize your account based on that…" at bounding box center [641, 340] width 501 height 790
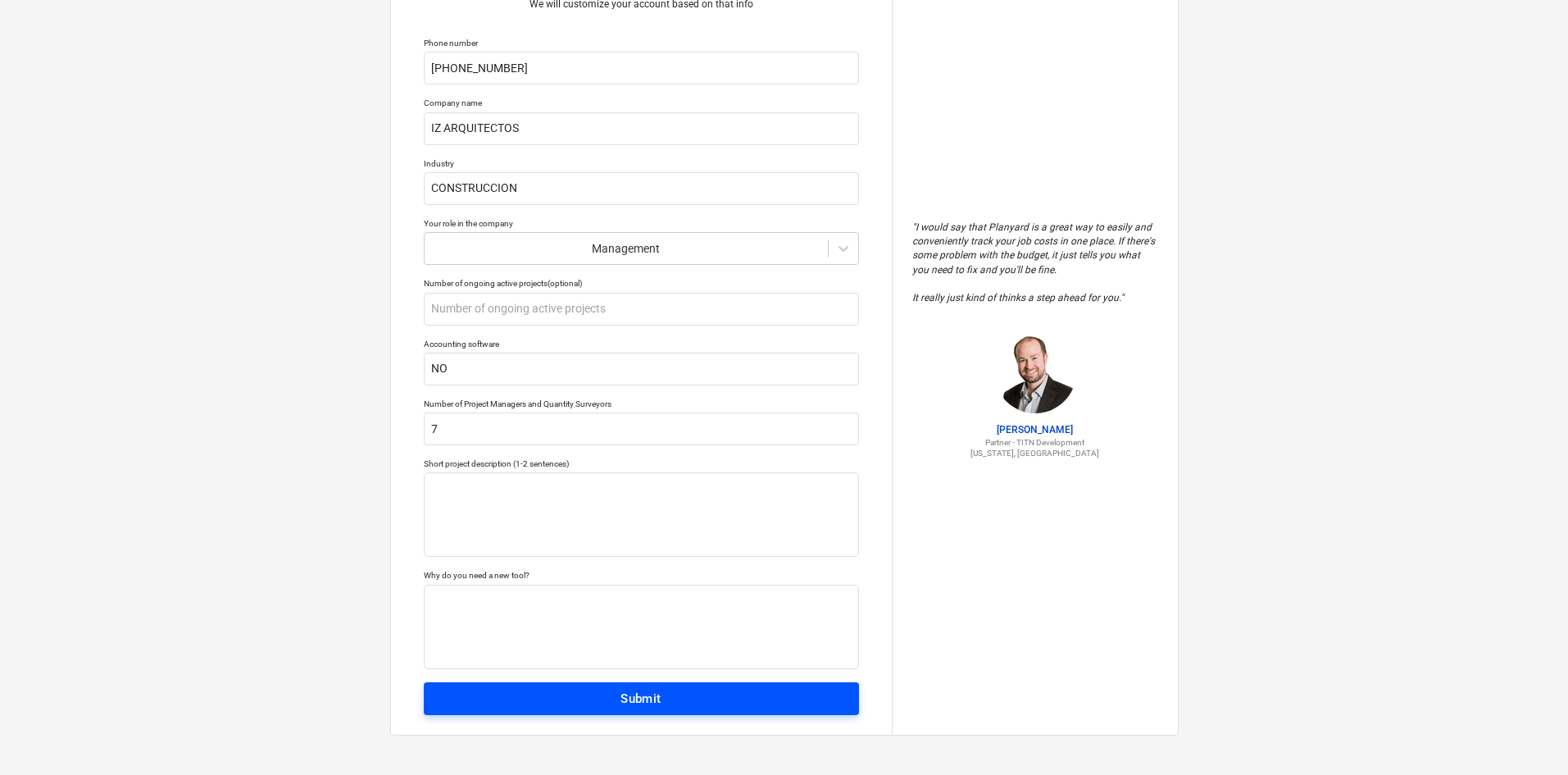
click at [579, 709] on button "Submit" at bounding box center [641, 699] width 435 height 33
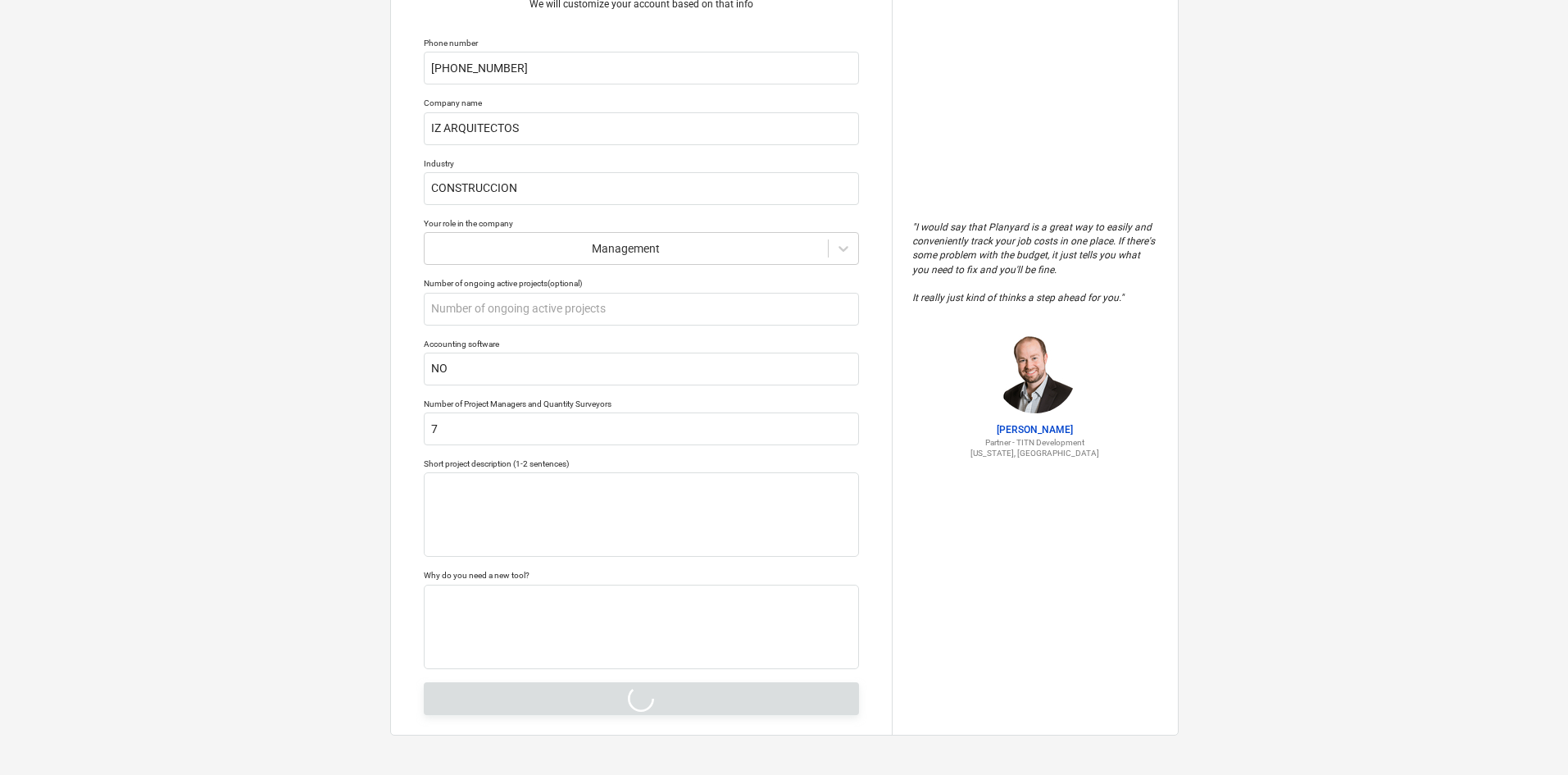
type textarea "x"
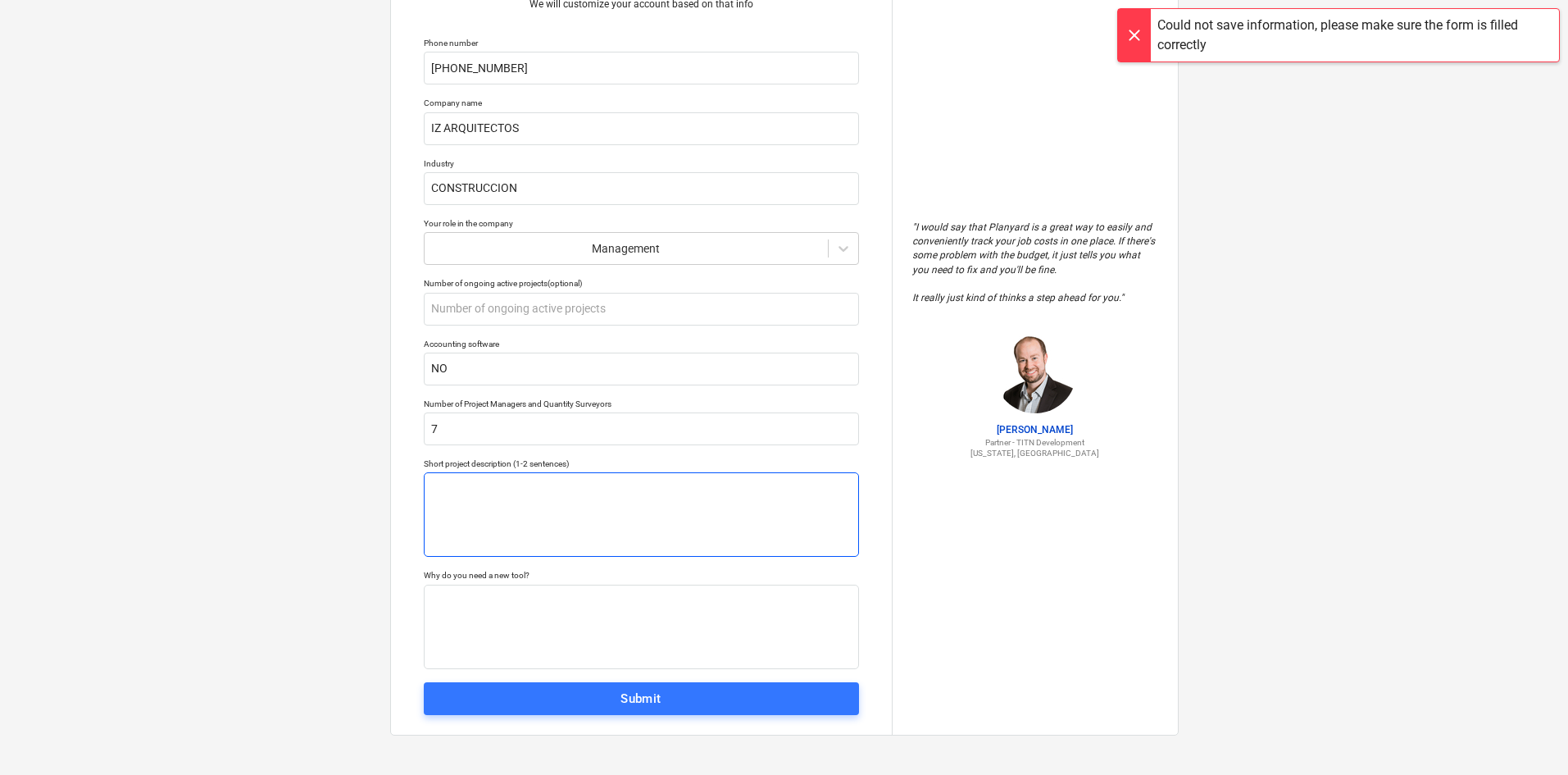
click at [552, 479] on textarea at bounding box center [641, 515] width 435 height 84
type textarea "N"
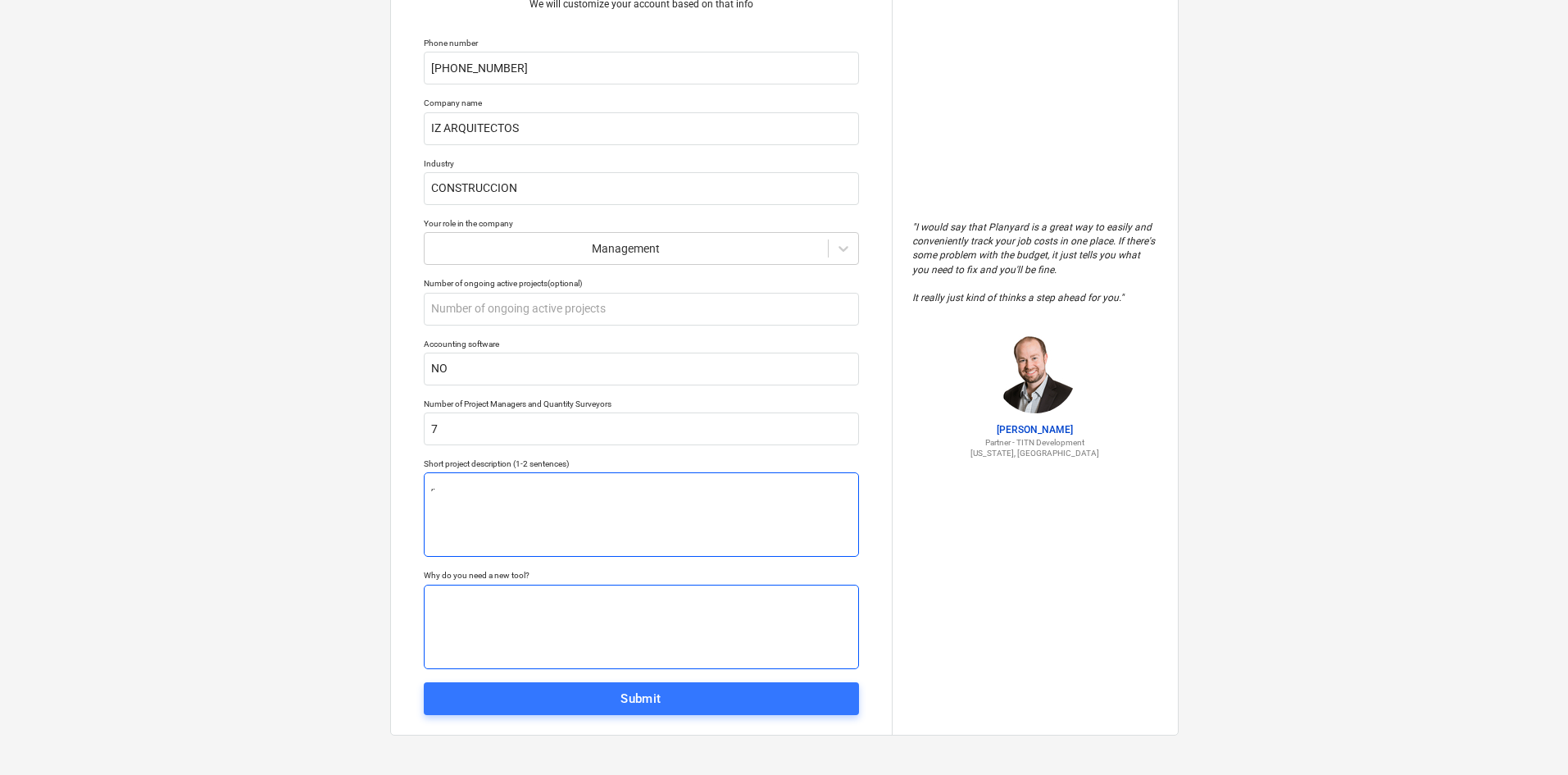
type textarea ",."
click at [528, 606] on textarea at bounding box center [641, 627] width 435 height 84
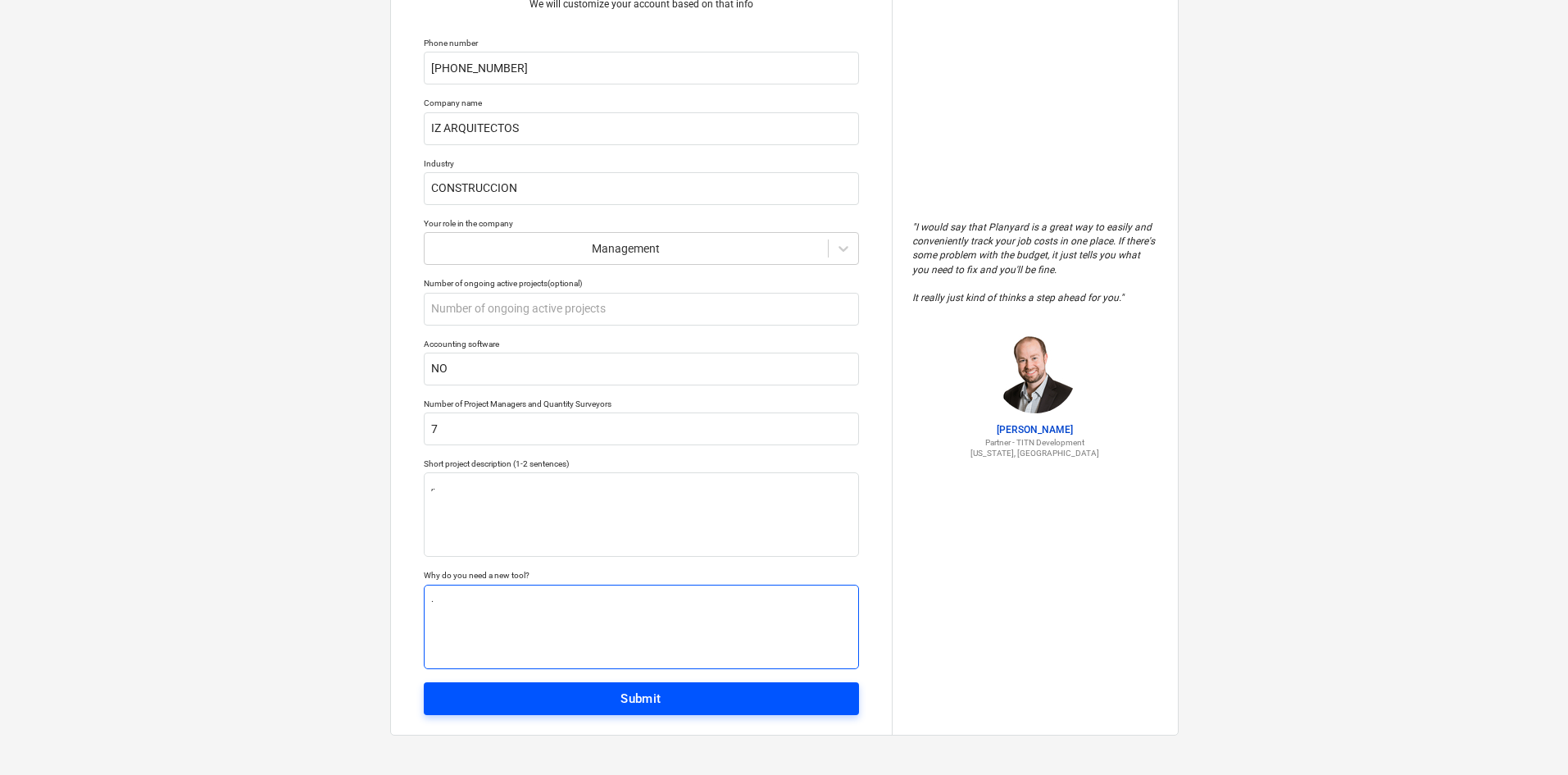
type textarea "."
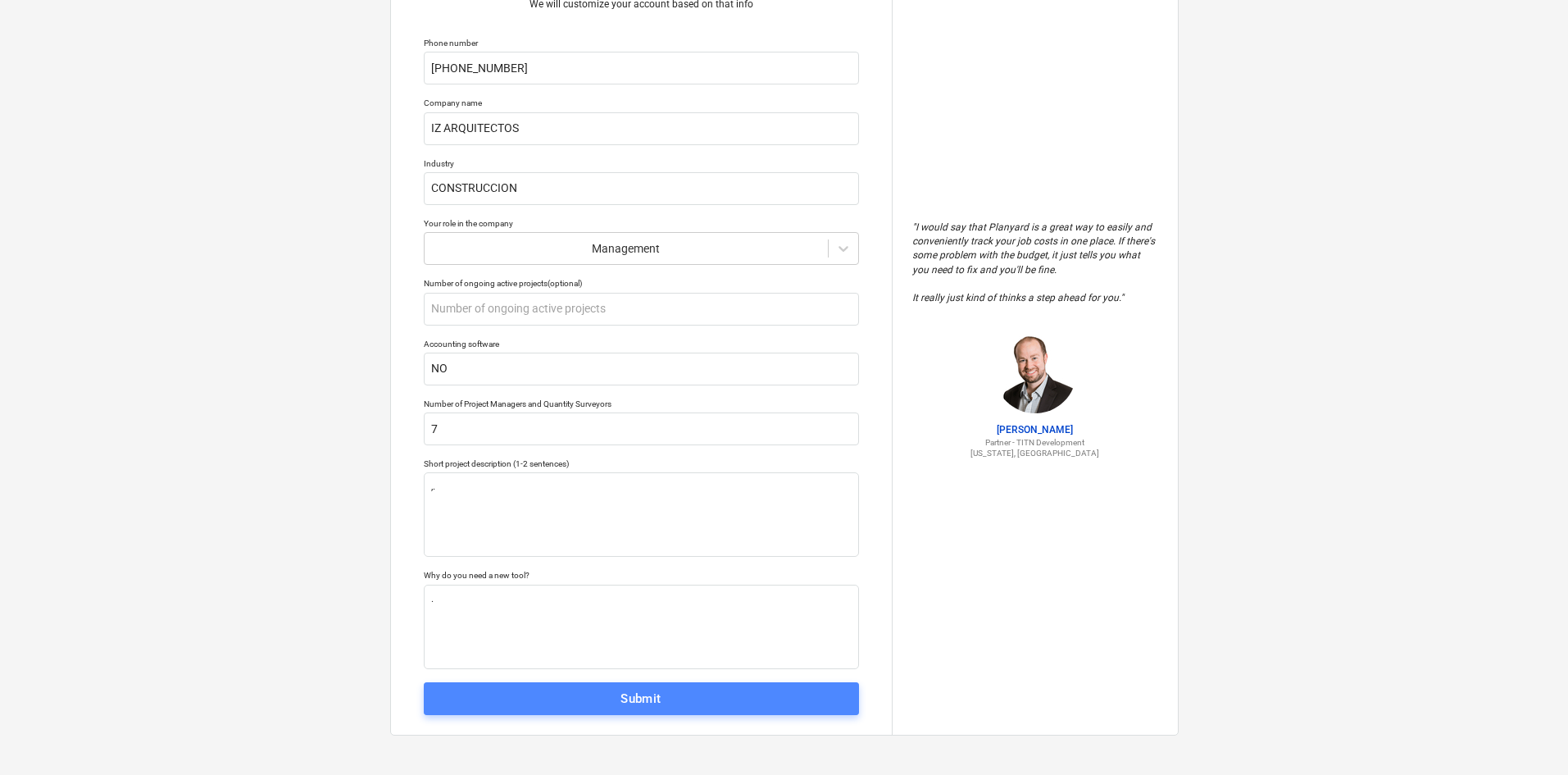
click at [565, 706] on span "Submit" at bounding box center [641, 698] width 399 height 21
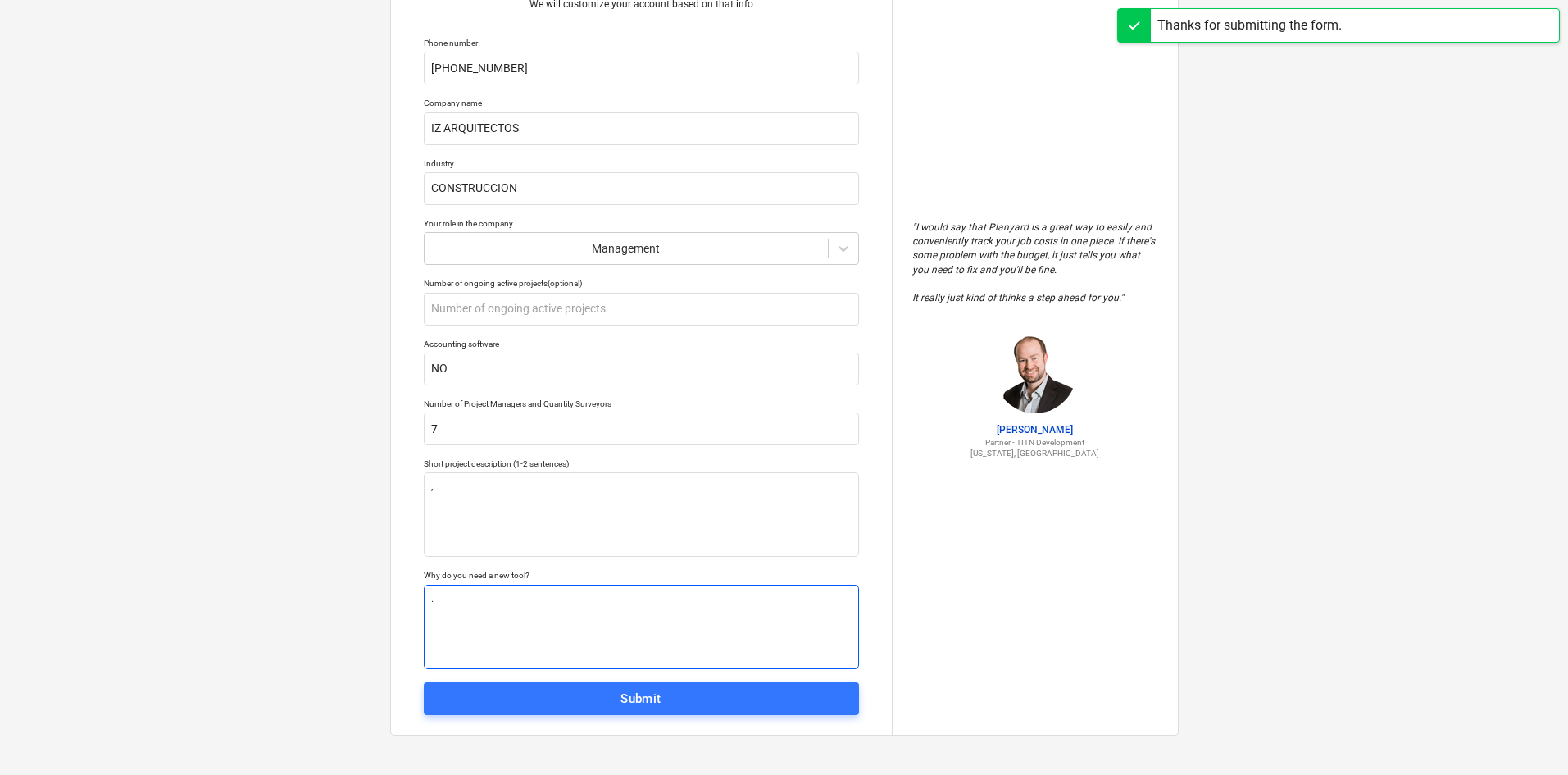
scroll to position [16, 0]
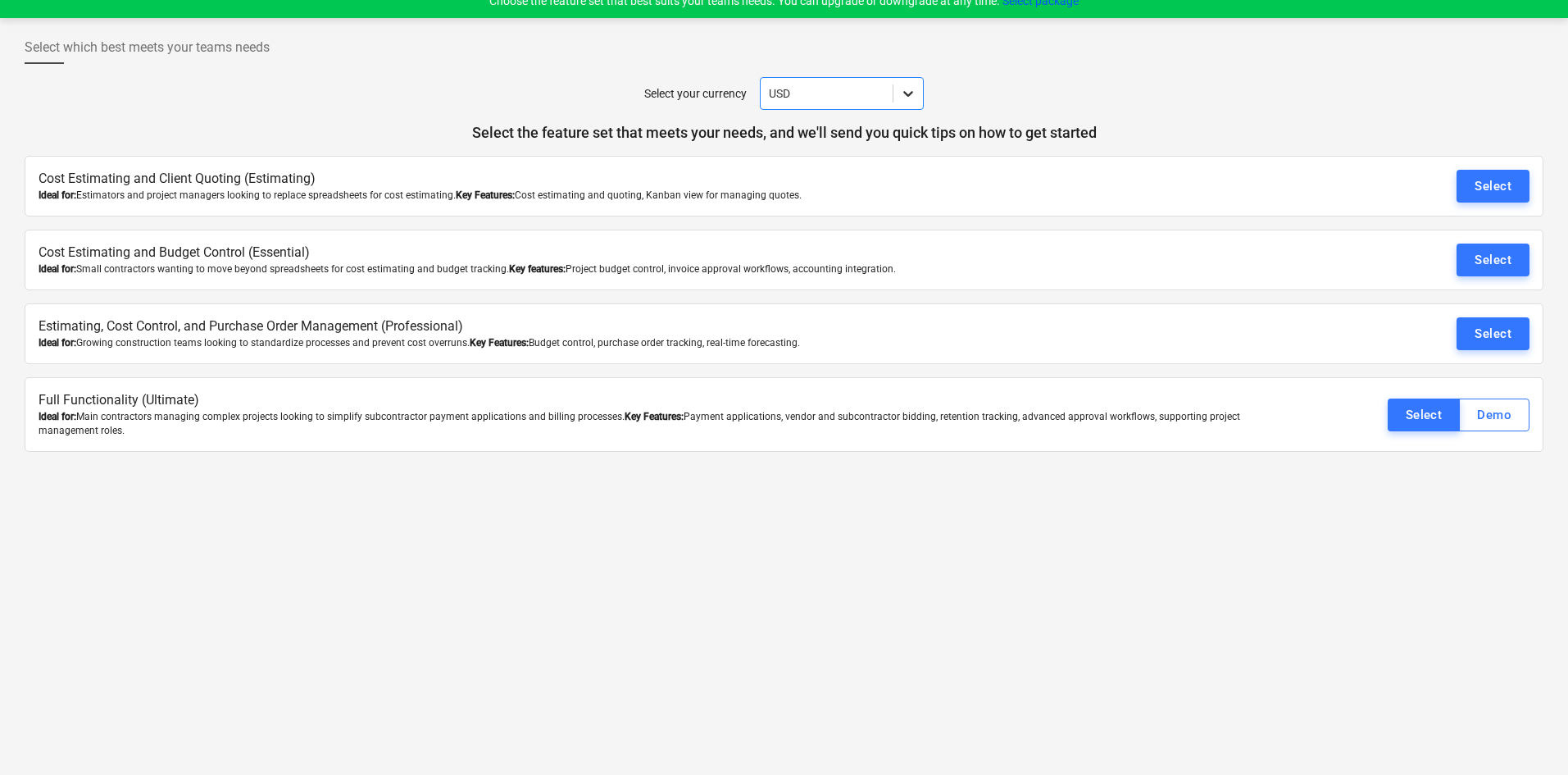
click at [922, 93] on div at bounding box center [909, 93] width 29 height 29
drag, startPoint x: 822, startPoint y: 92, endPoint x: 704, endPoint y: 107, distance: 118.9
click at [704, 107] on div "Select your currency option USD, selected. option USD selected, 2 of 5. 5 resul…" at bounding box center [784, 93] width 1519 height 33
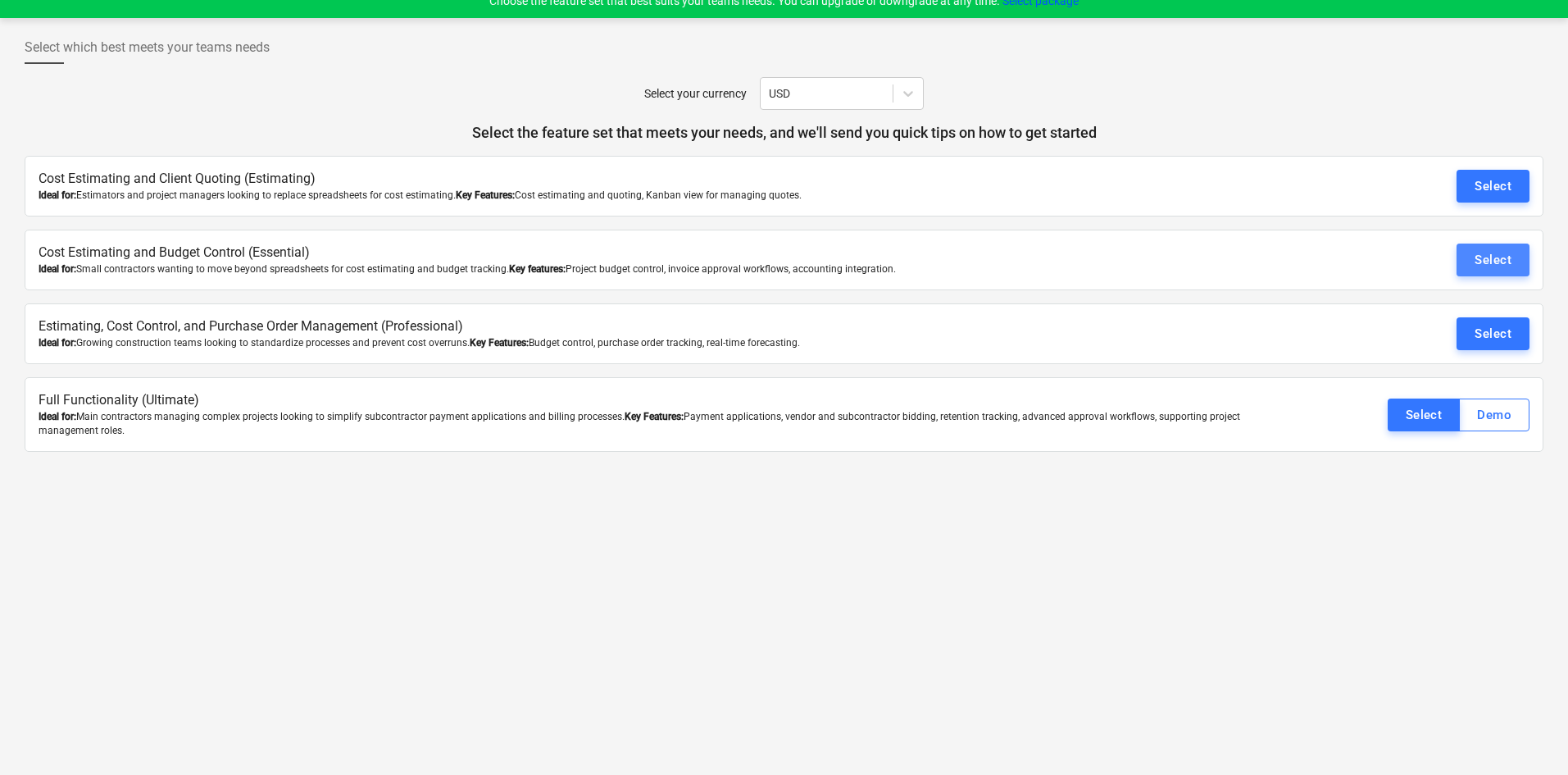
click at [1508, 261] on div "Select" at bounding box center [1493, 259] width 37 height 21
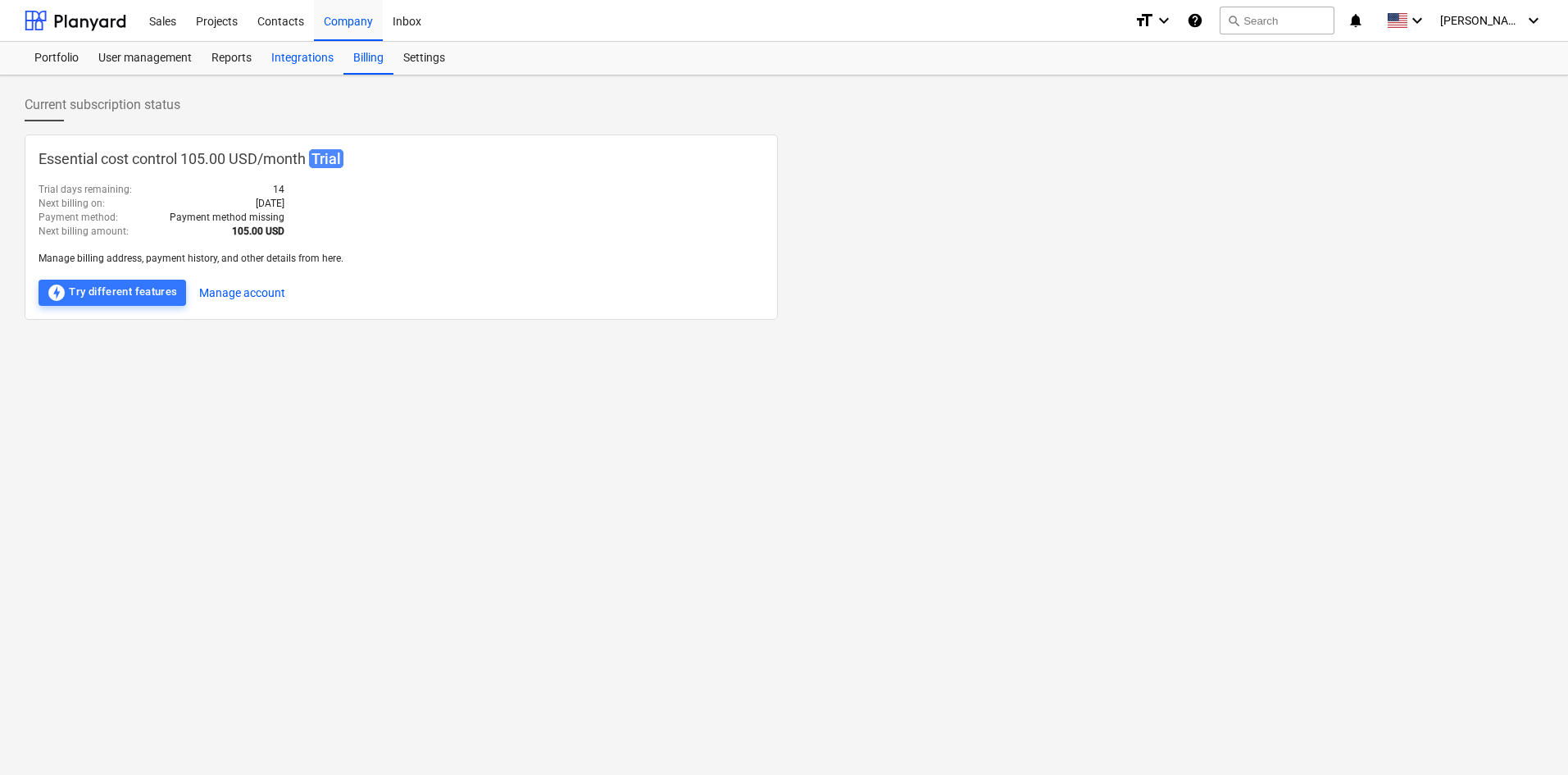
click at [309, 59] on div "Integrations" at bounding box center [303, 59] width 82 height 33
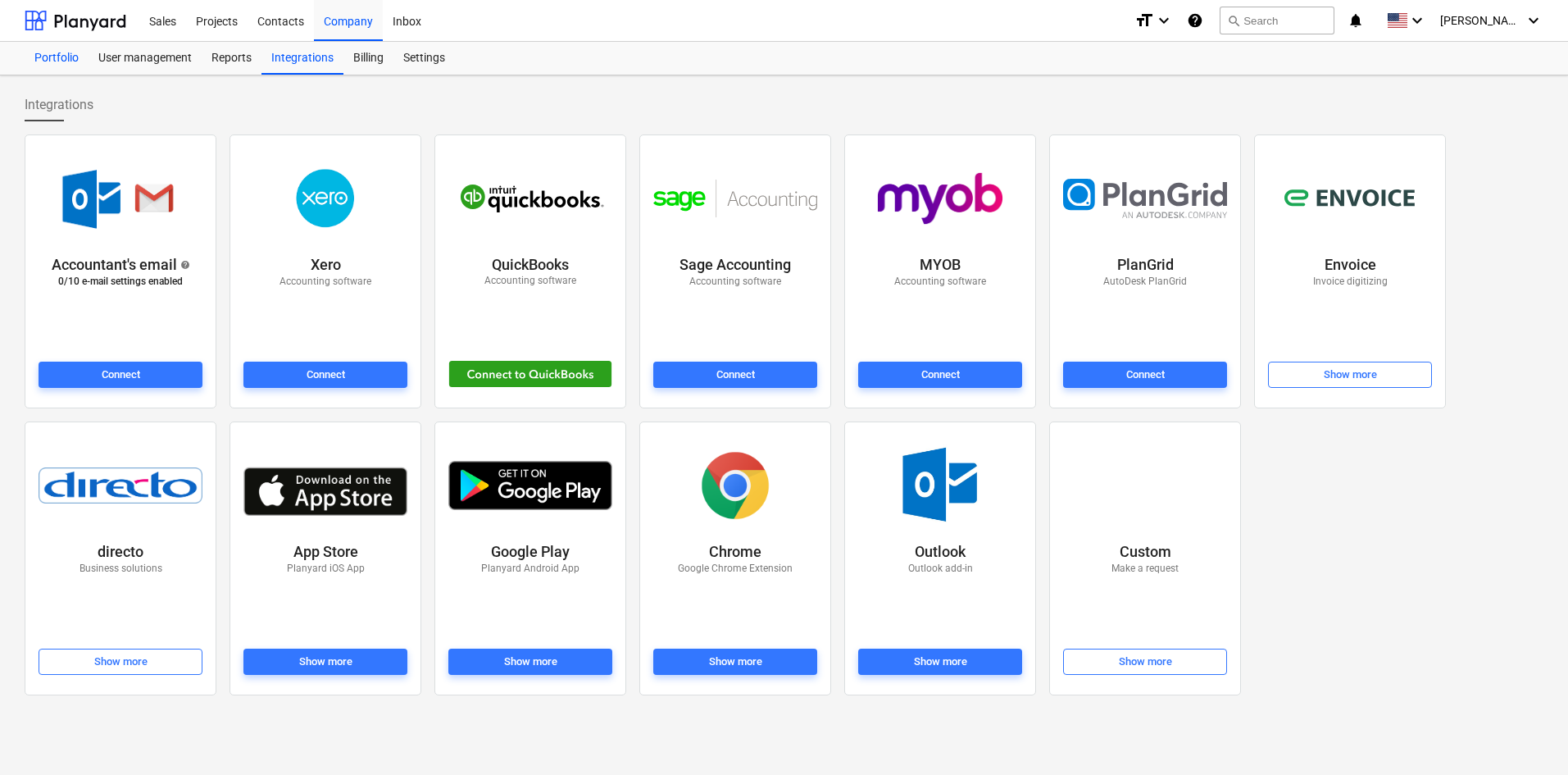
click at [60, 52] on div "Portfolio" at bounding box center [57, 59] width 64 height 33
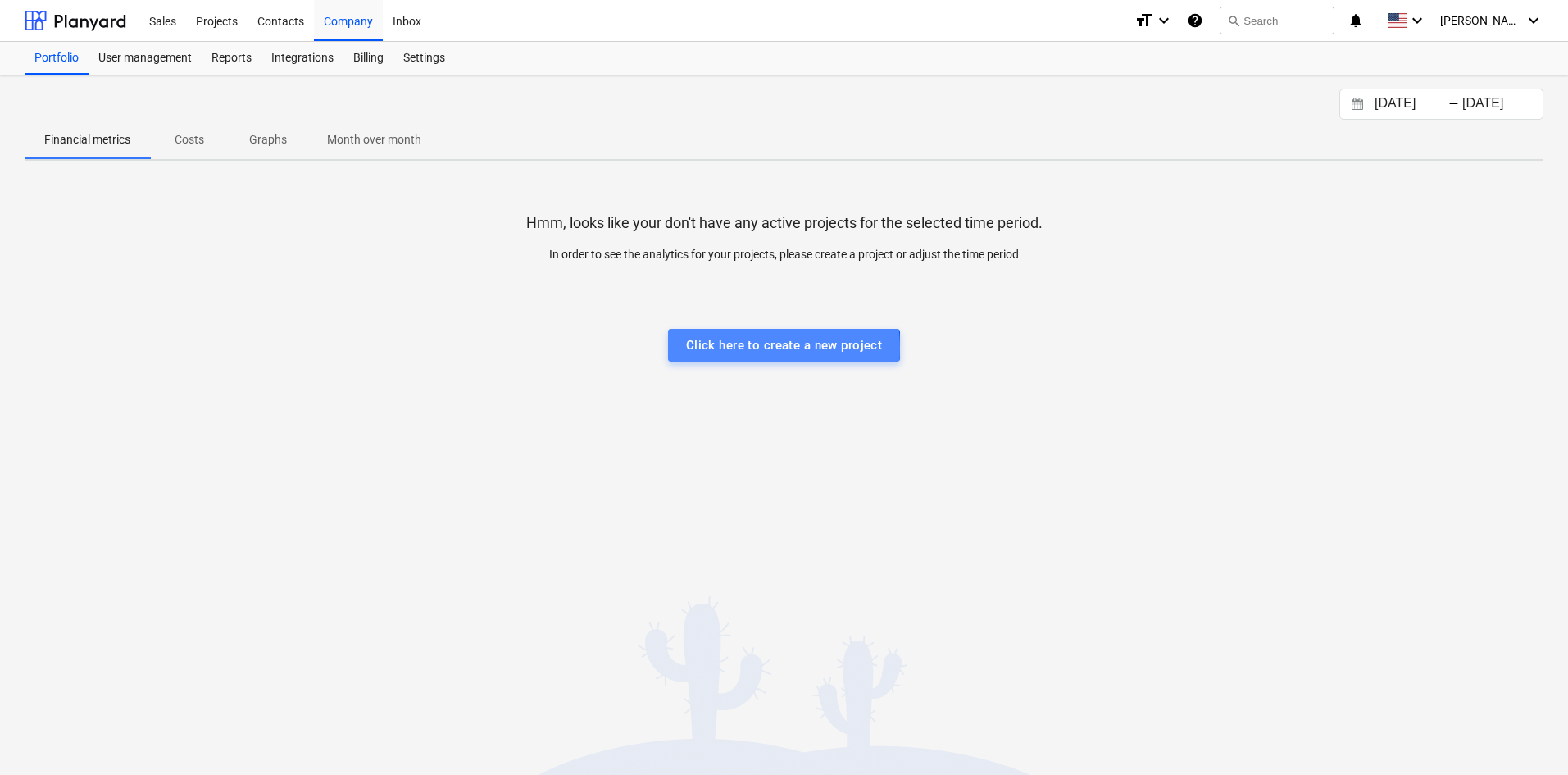
click at [733, 348] on div "Click here to create a new project" at bounding box center [784, 344] width 197 height 21
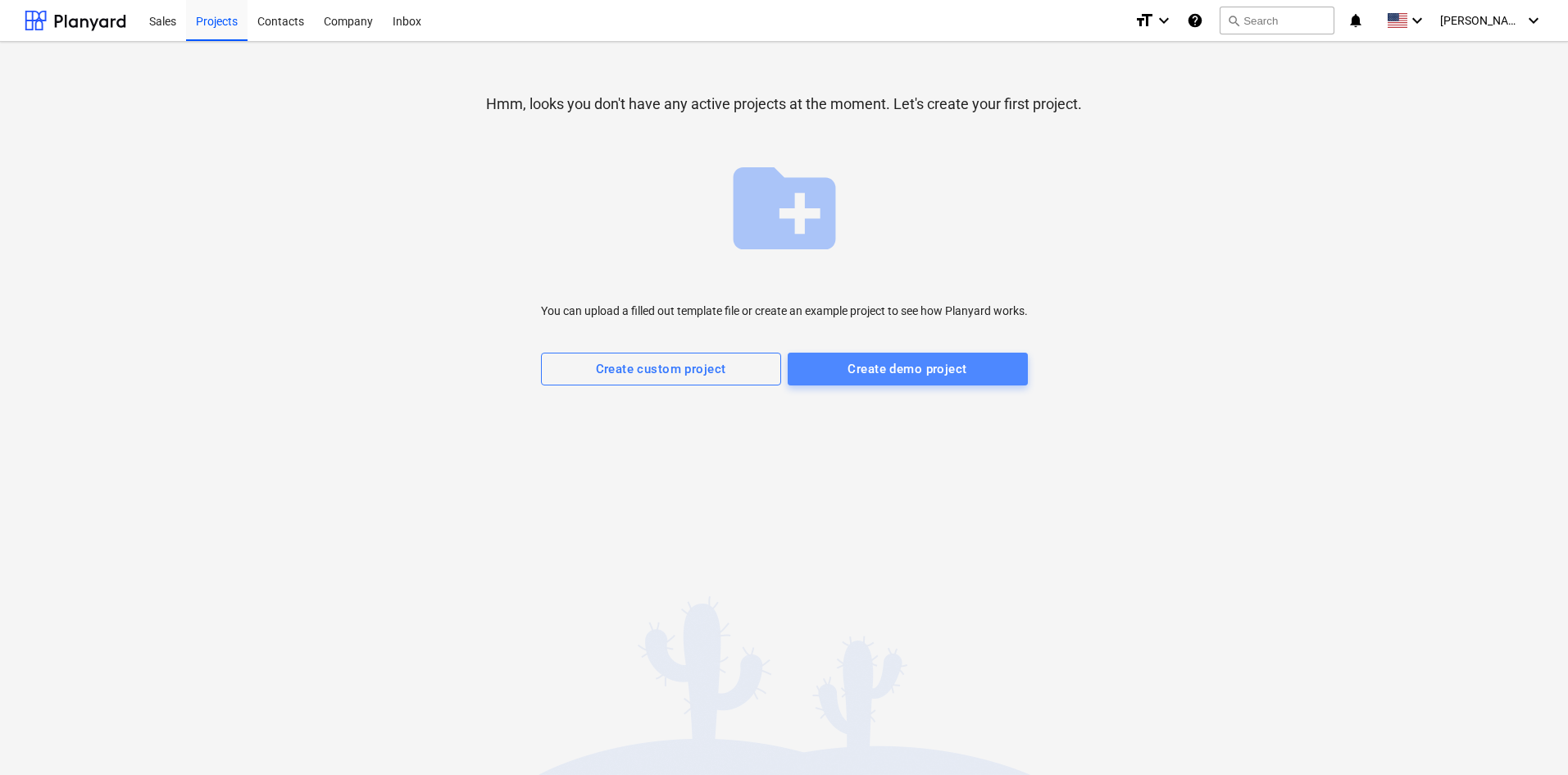
click at [930, 370] on div "Create demo project" at bounding box center [908, 368] width 119 height 21
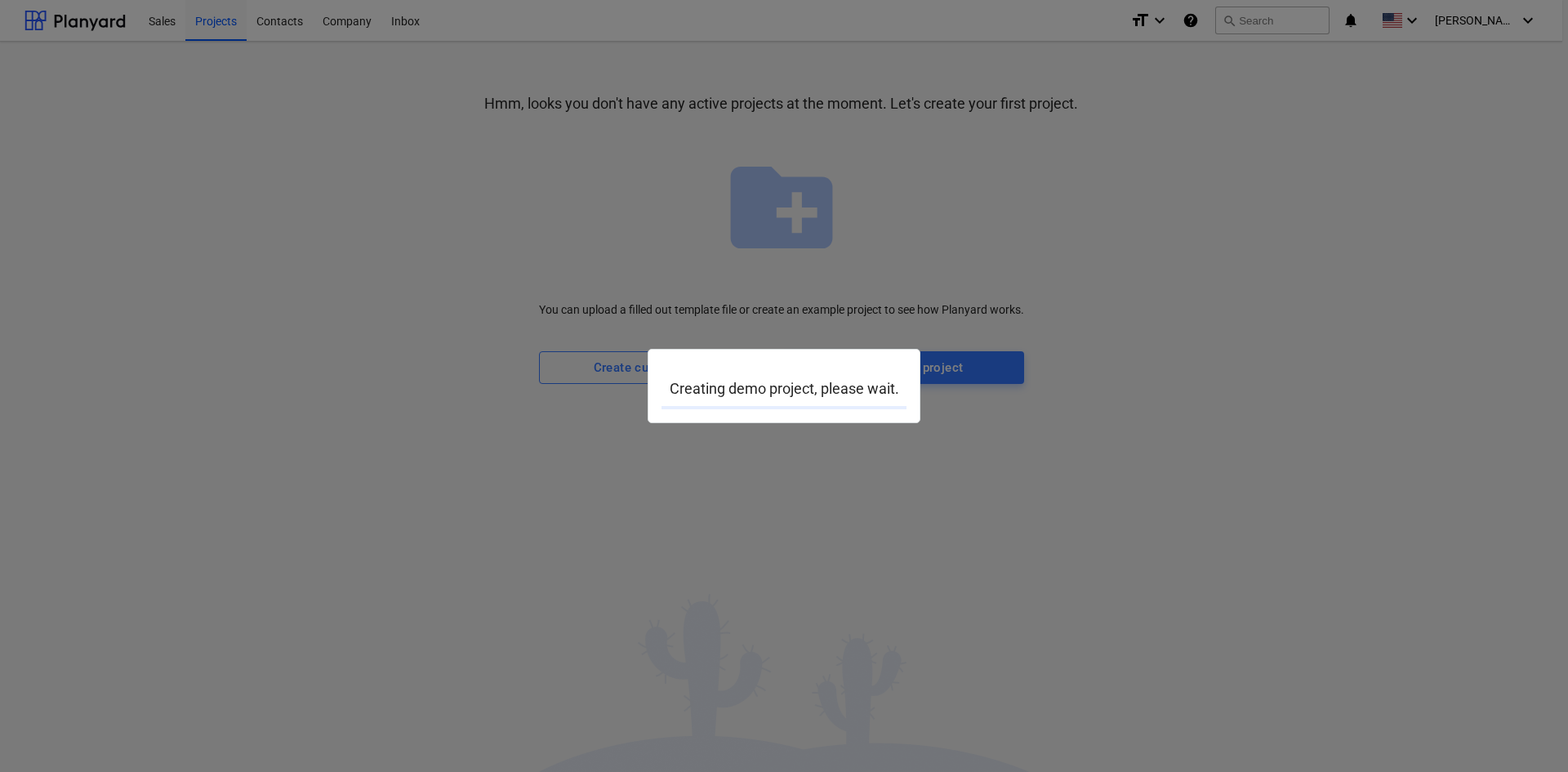
click at [1168, 363] on div at bounding box center [784, 386] width 1568 height 772
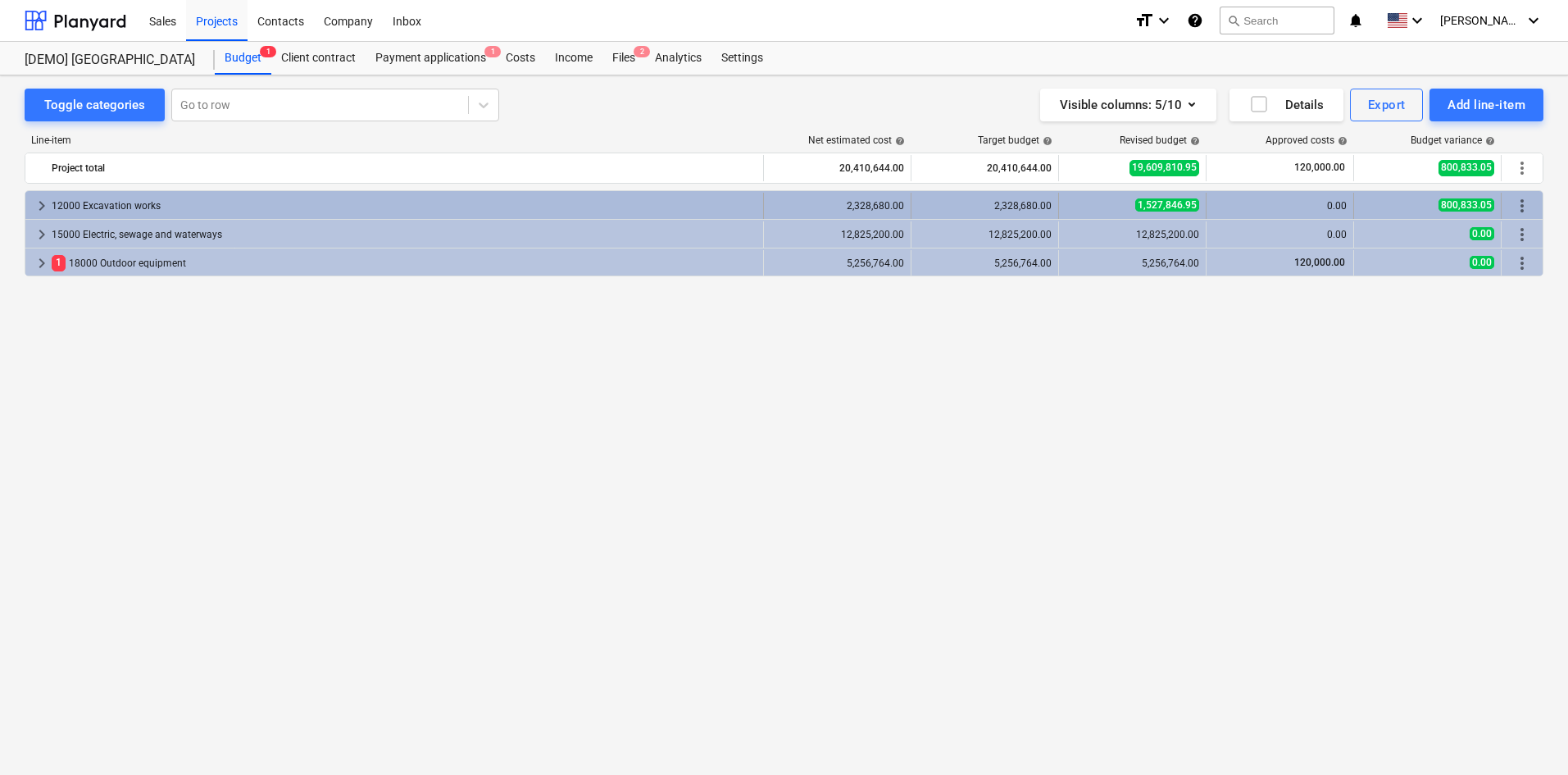
click at [40, 202] on span "keyboard_arrow_right" at bounding box center [41, 205] width 19 height 19
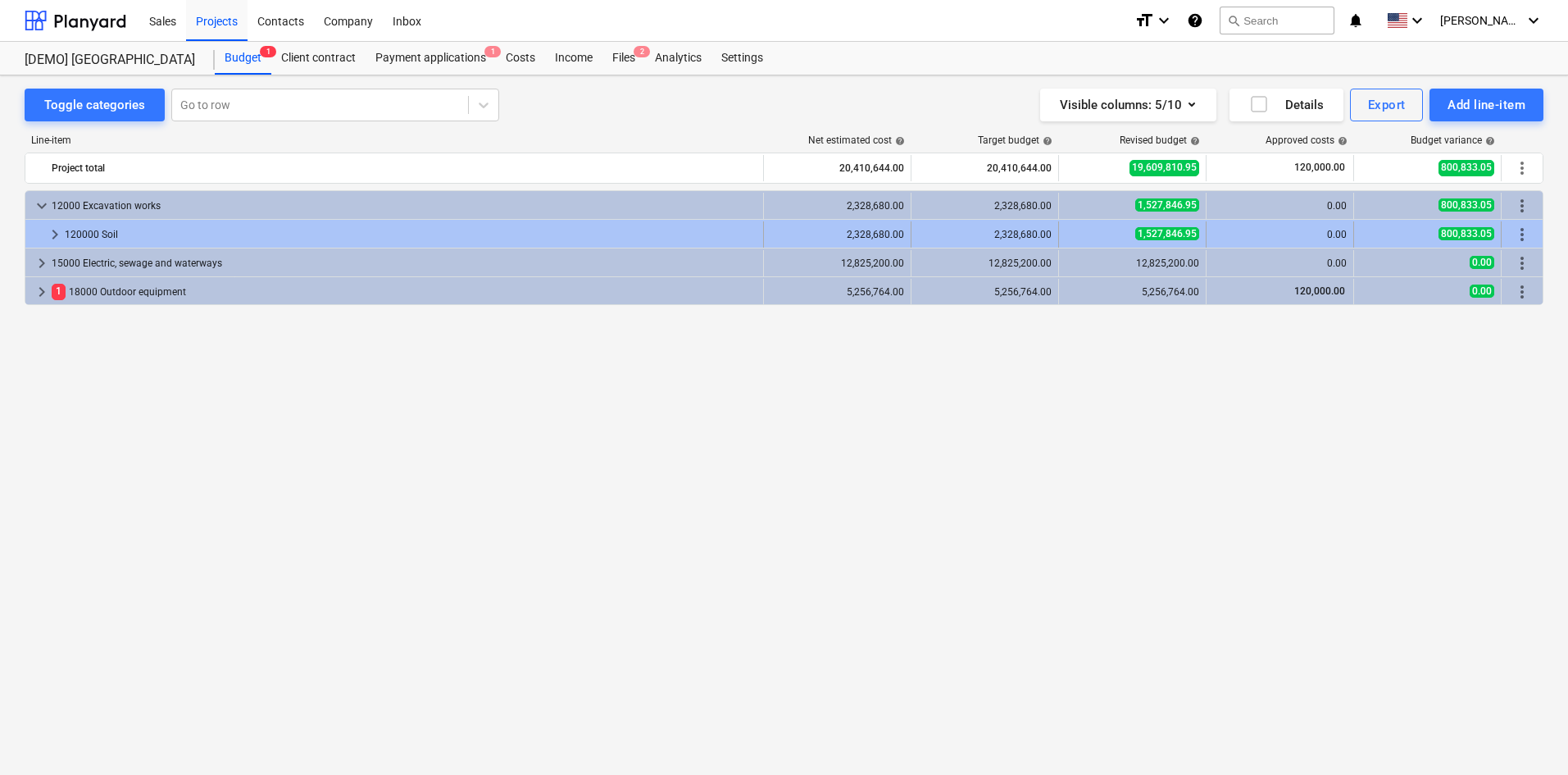
click at [51, 232] on span "keyboard_arrow_right" at bounding box center [54, 234] width 19 height 19
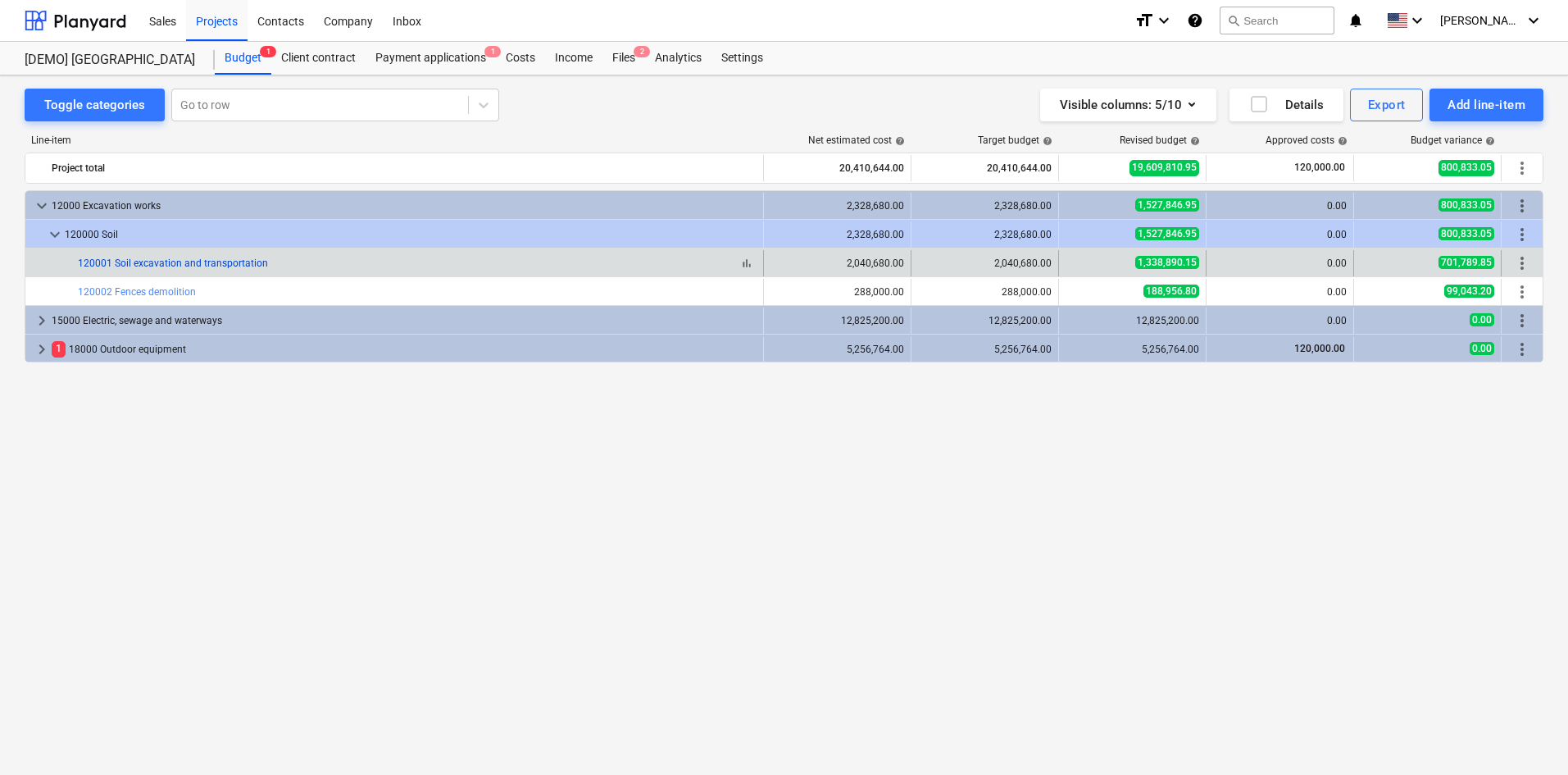
click at [130, 266] on link "120001 Soil excavation and transportation" at bounding box center [173, 263] width 191 height 12
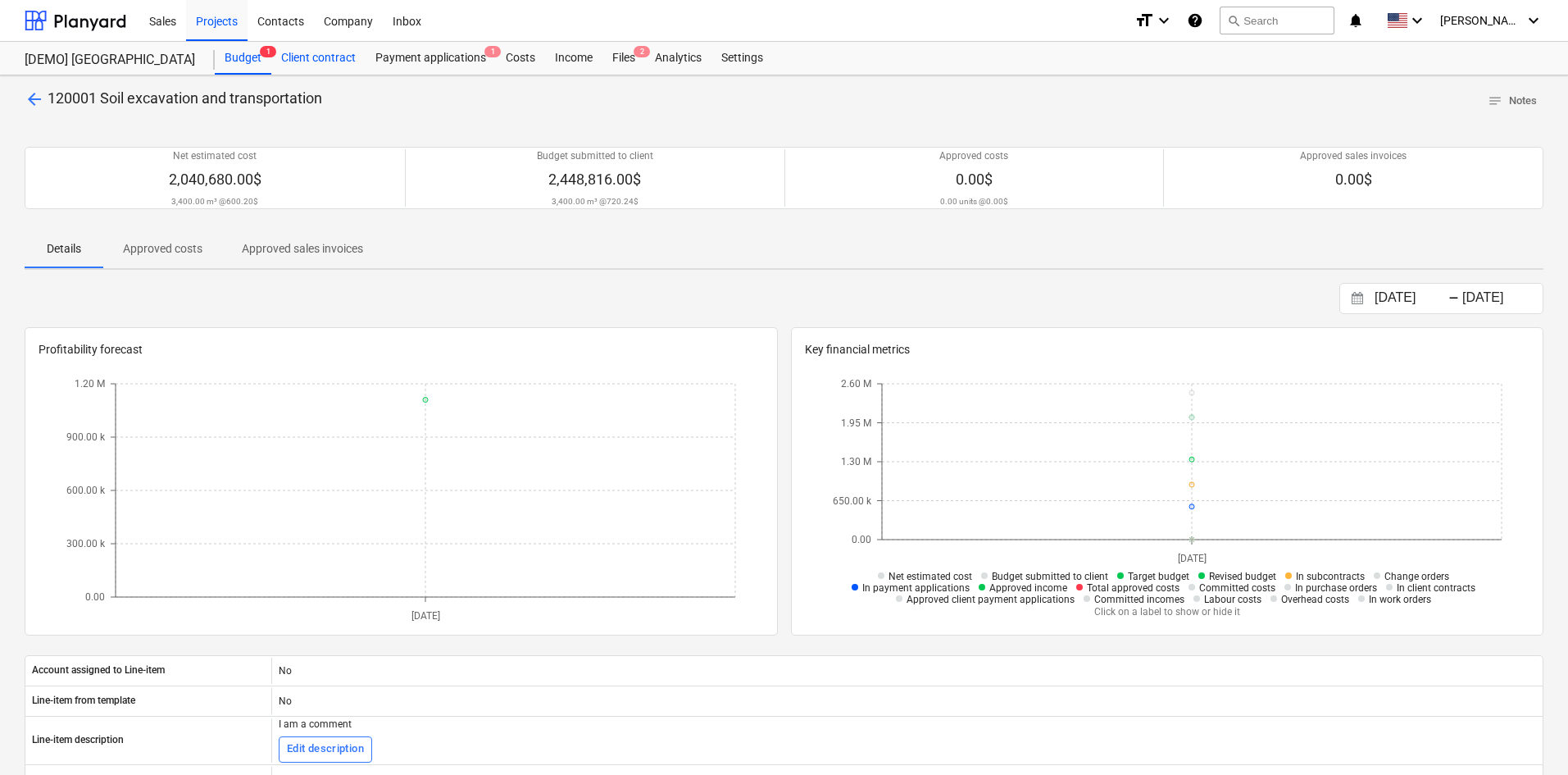
click at [311, 55] on div "Client contract" at bounding box center [318, 59] width 94 height 33
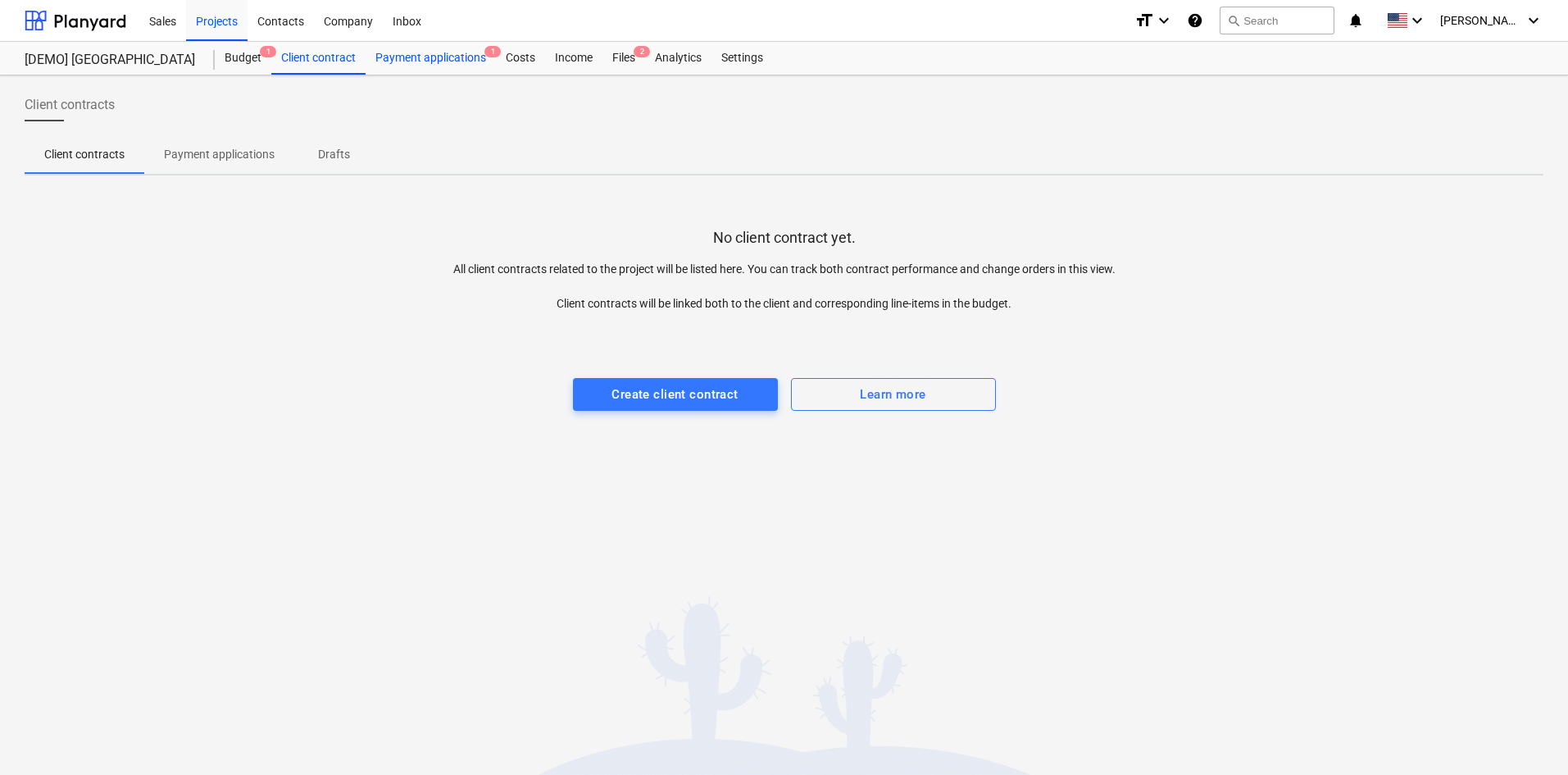
click at [457, 60] on div "Payment applications 1" at bounding box center [430, 59] width 130 height 33
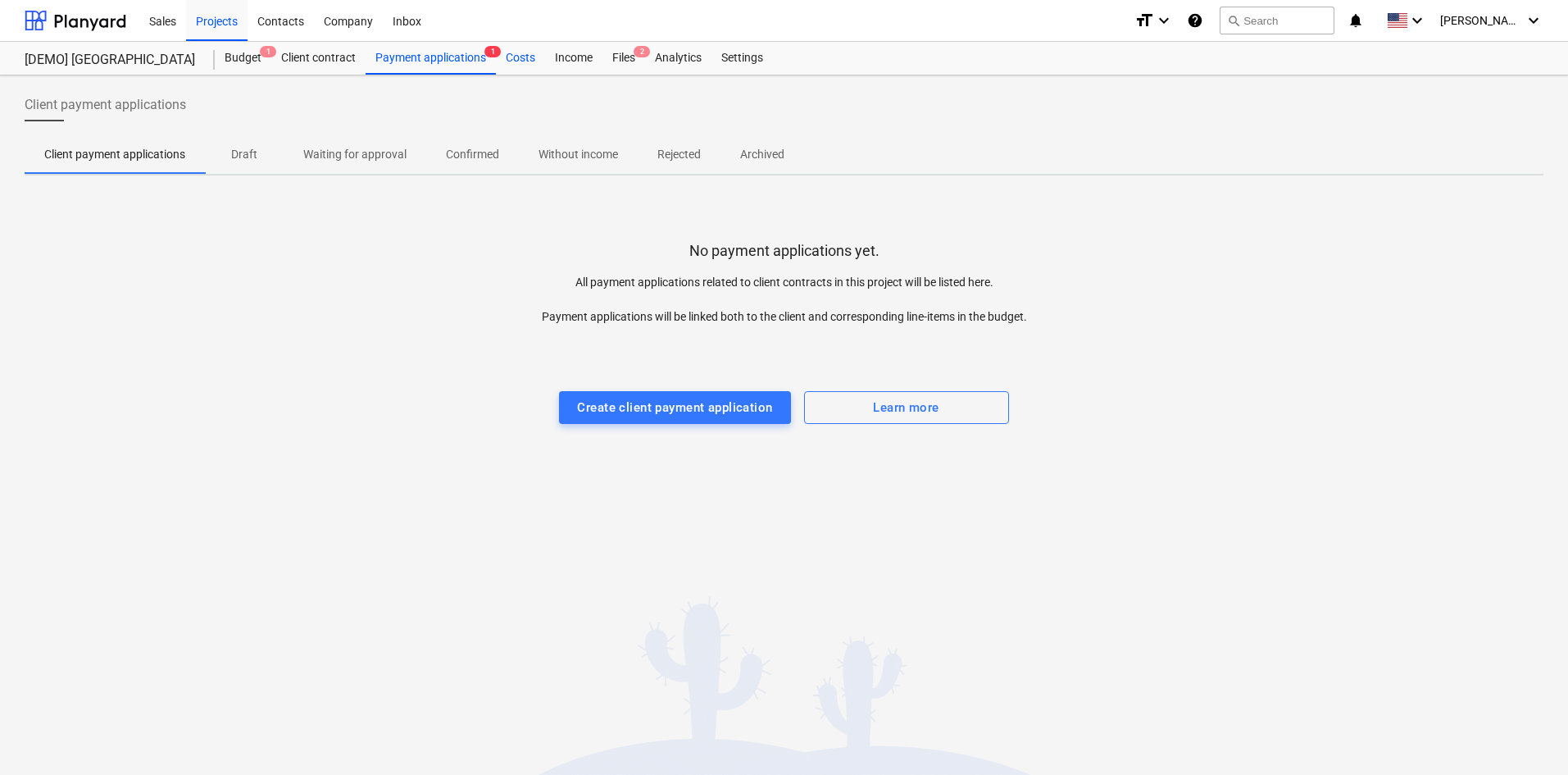
click at [515, 61] on div "Costs" at bounding box center [521, 59] width 49 height 33
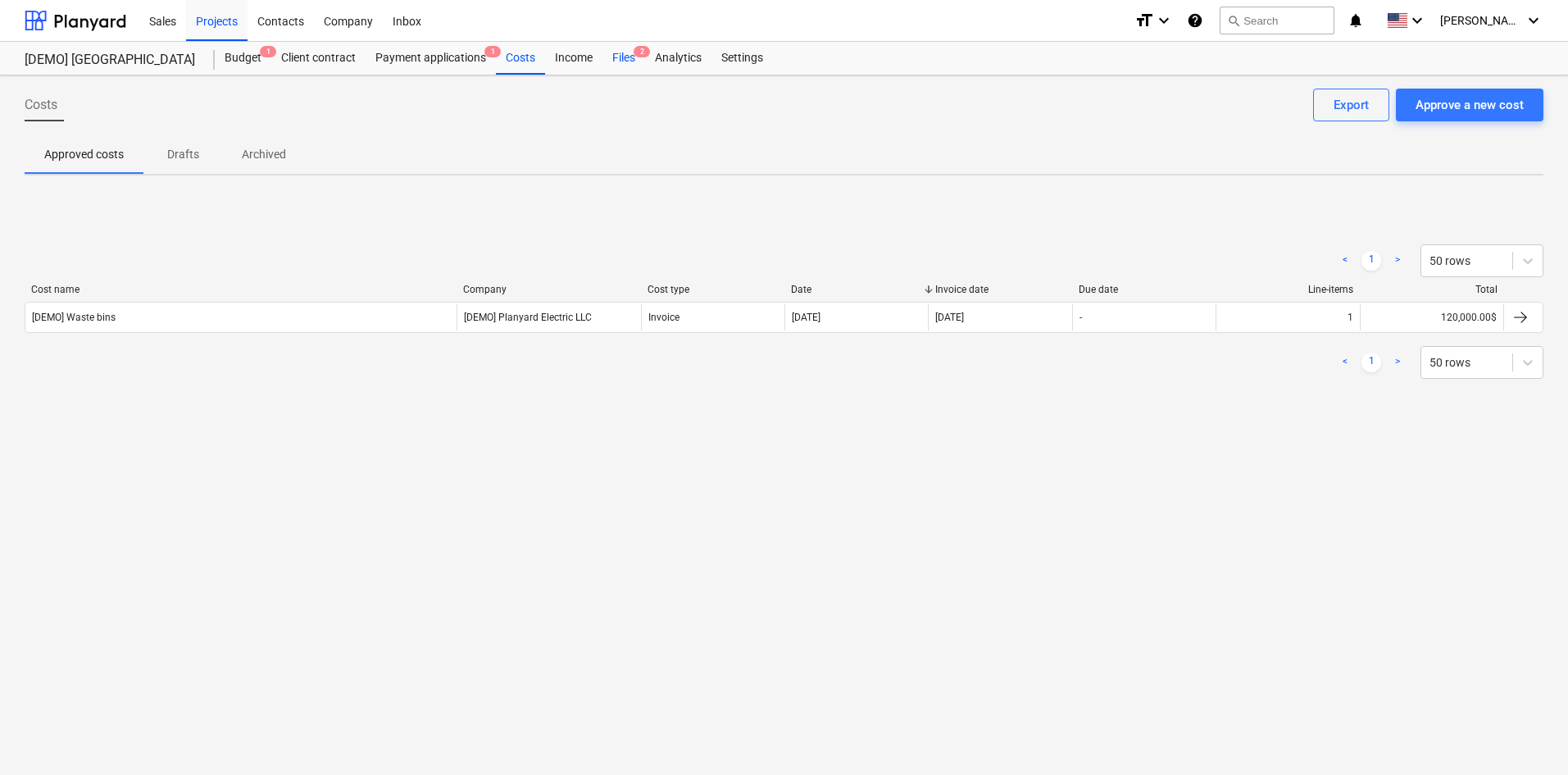
click at [624, 60] on div "Files 2" at bounding box center [624, 59] width 43 height 33
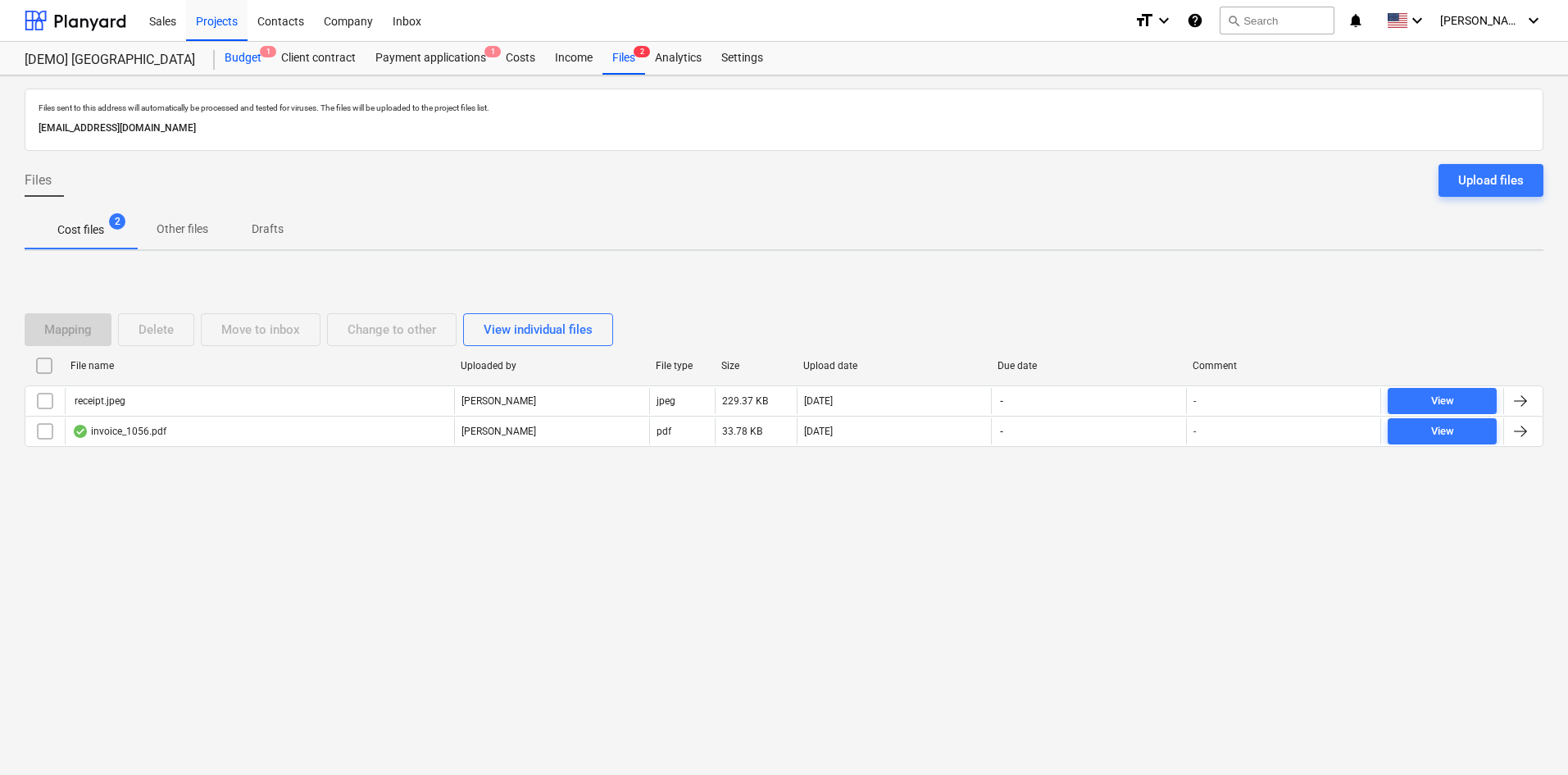
click at [254, 53] on div "Budget 1" at bounding box center [244, 59] width 57 height 33
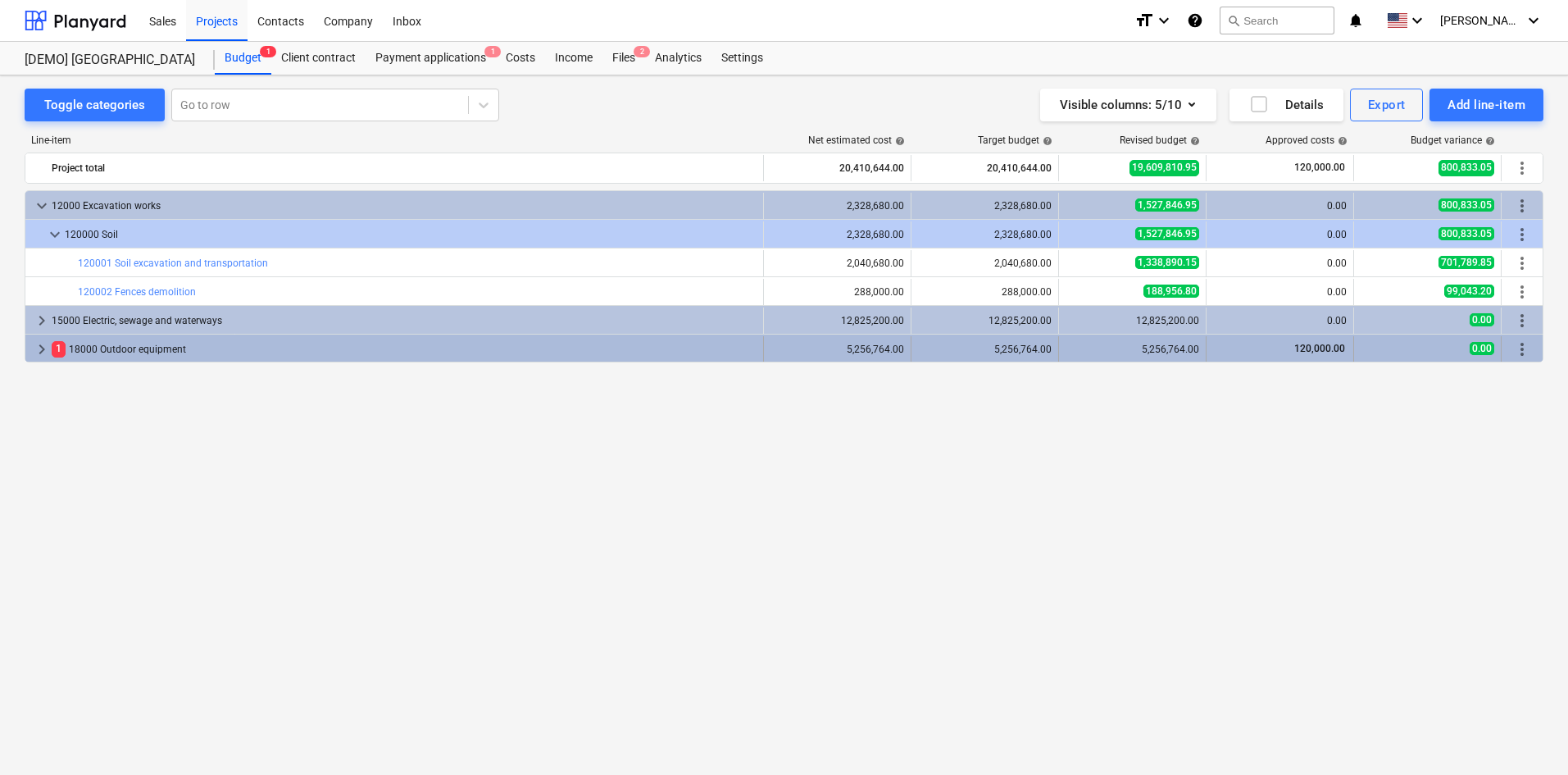
click at [31, 352] on div "keyboard_arrow_right 1 18000 Outdoor equipment" at bounding box center [395, 349] width 738 height 27
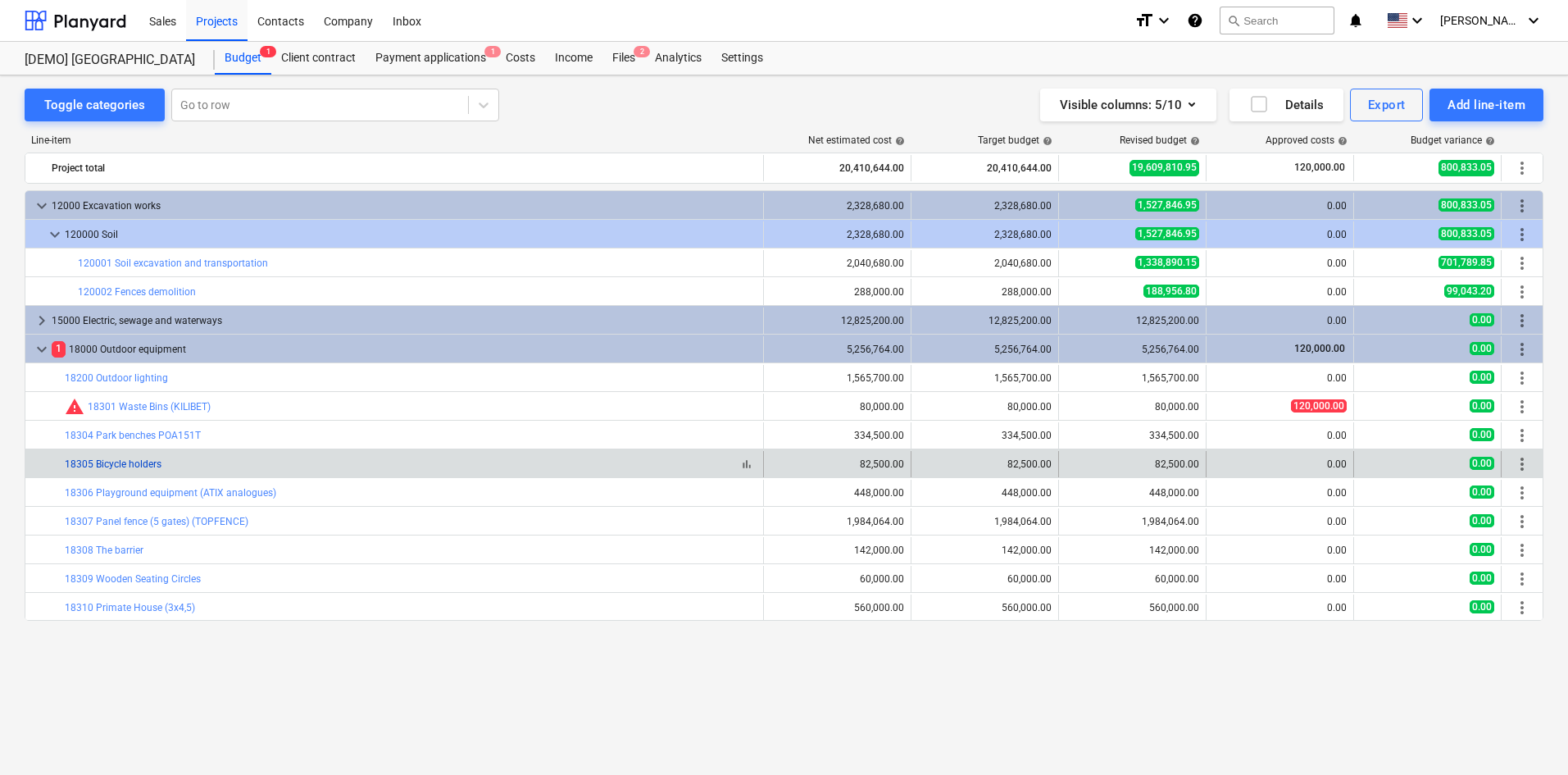
click at [136, 462] on link "18305 Bicycle holders" at bounding box center [114, 464] width 97 height 12
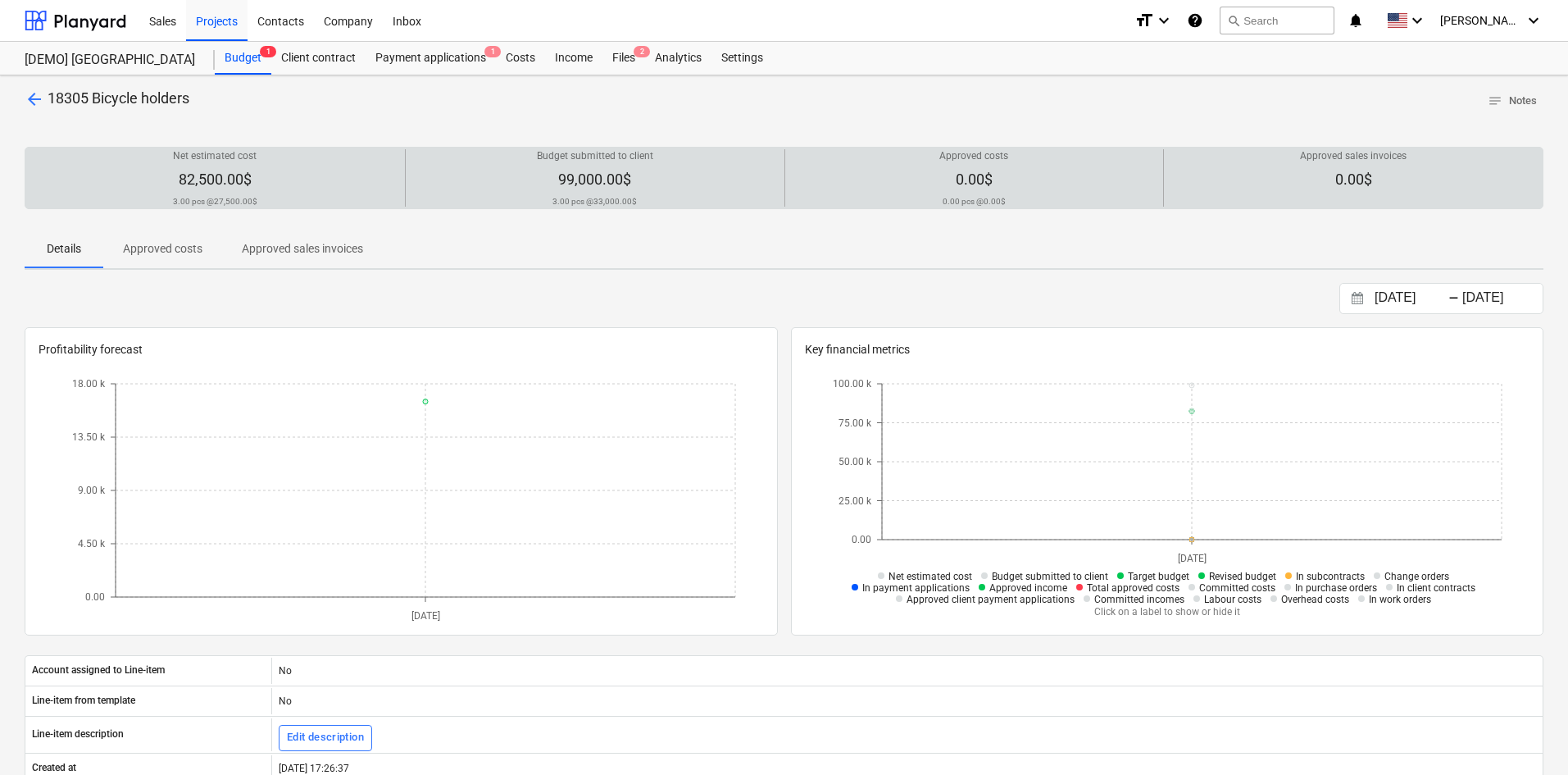
click at [242, 178] on span "82,500.00$" at bounding box center [215, 179] width 73 height 17
click at [650, 182] on div "Budget submitted to client 99,000.00$ 3.00 pcs @ 33,000.00$" at bounding box center [594, 178] width 365 height 58
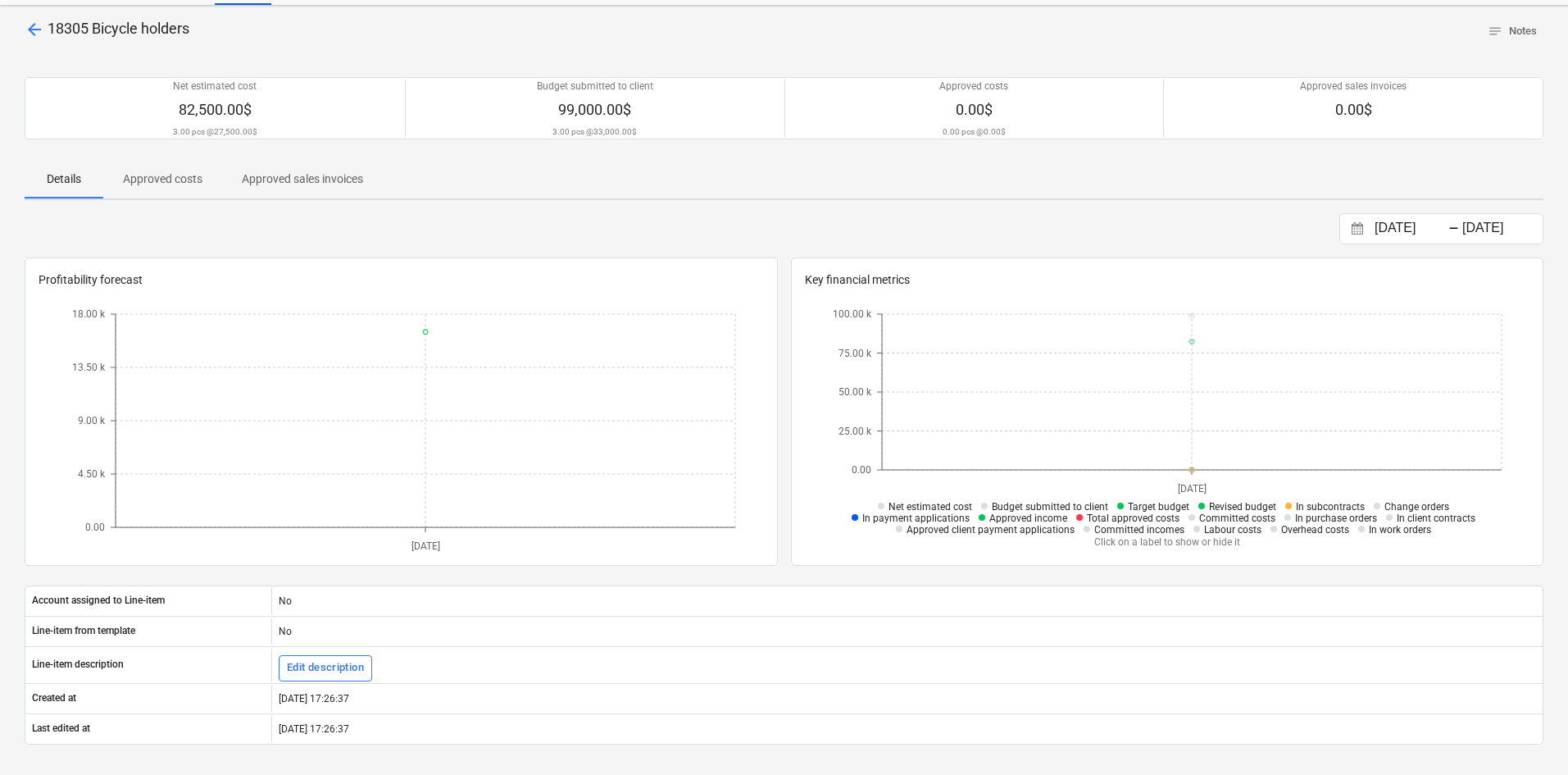
scroll to position [164, 0]
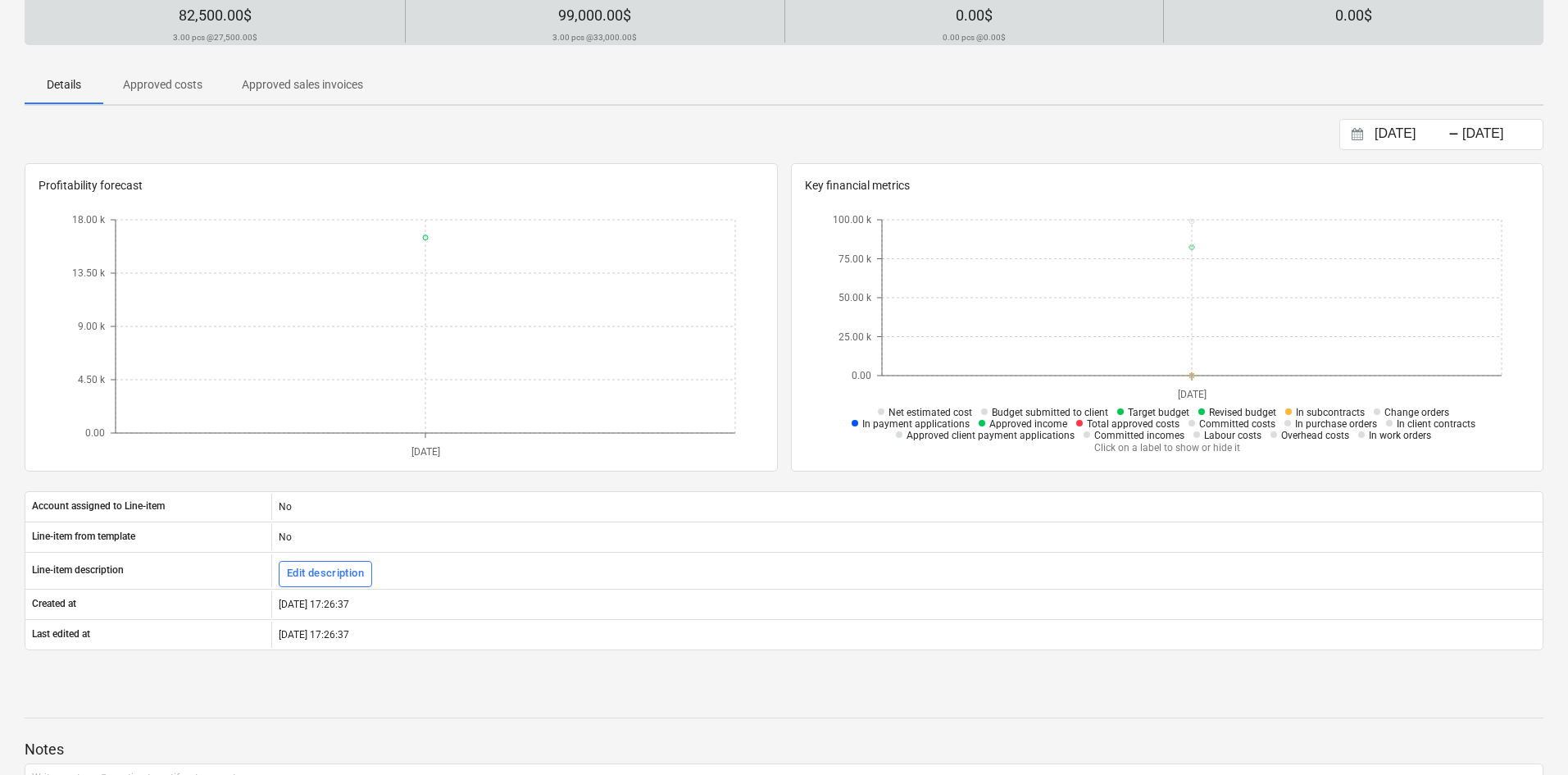
click at [1021, 14] on div "Approved costs 0.00$ 0.00 pcs @ 0.00$" at bounding box center [975, 14] width 365 height 58
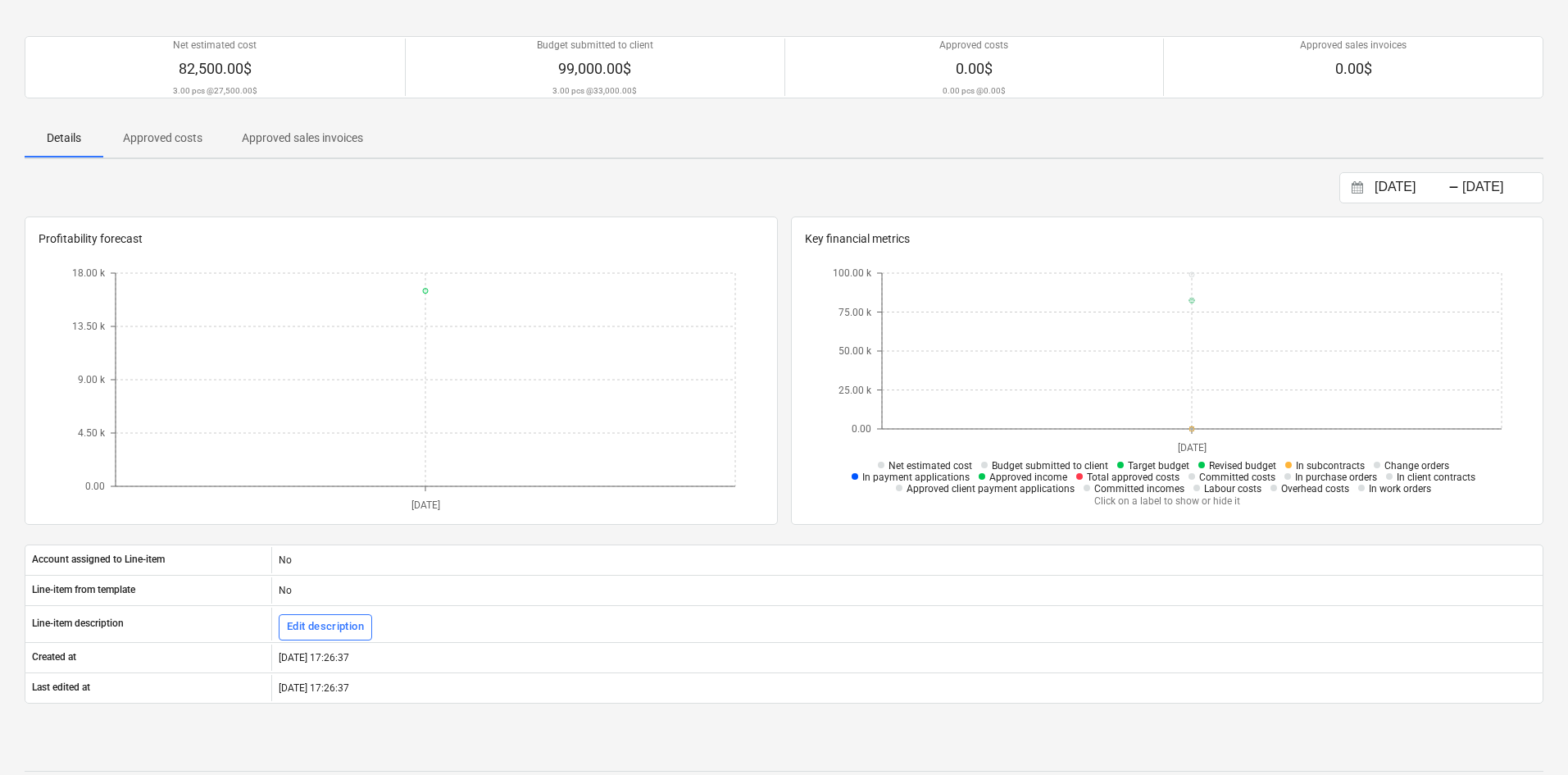
scroll to position [0, 0]
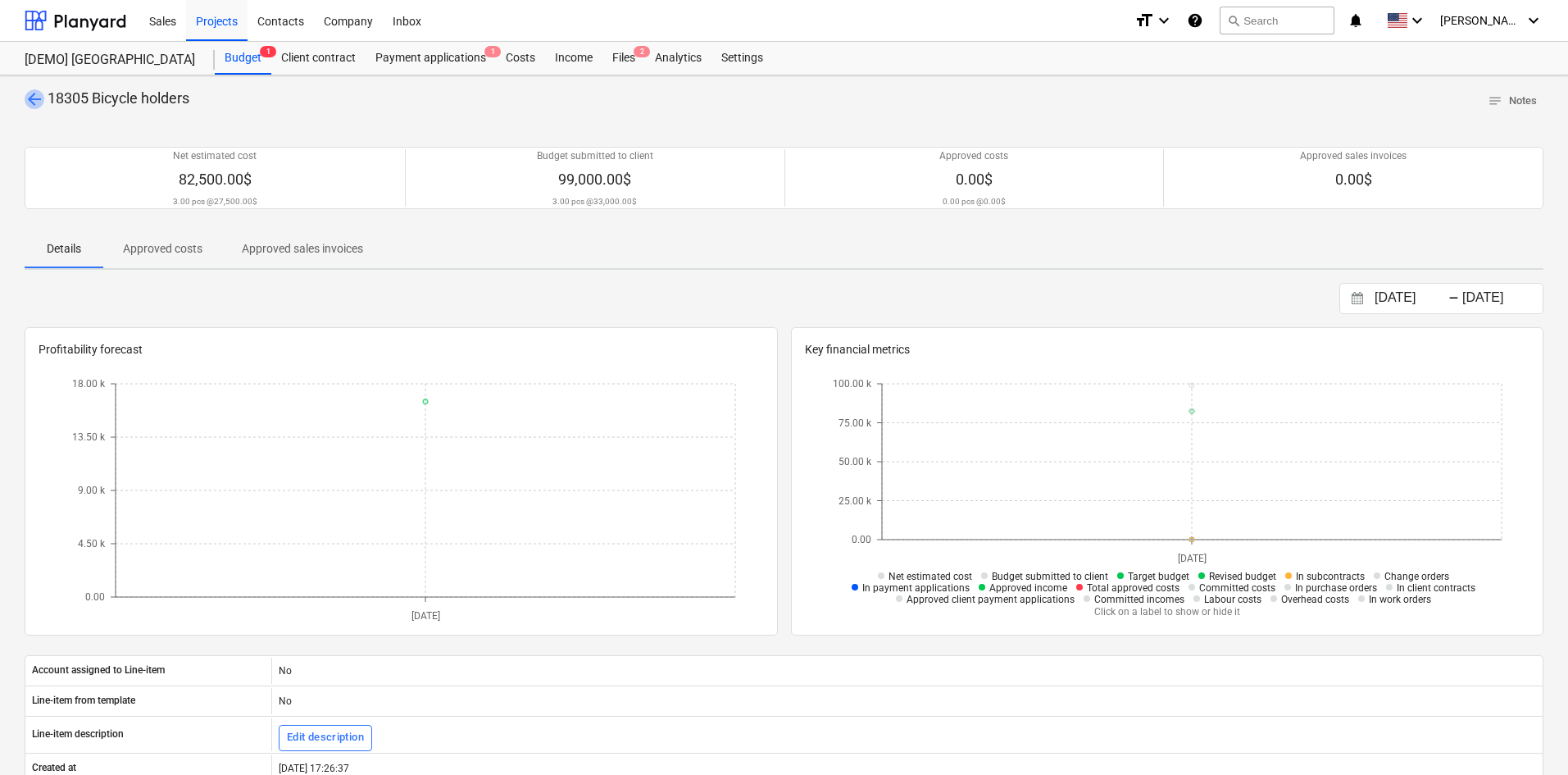
click at [38, 98] on span "arrow_back" at bounding box center [34, 99] width 19 height 19
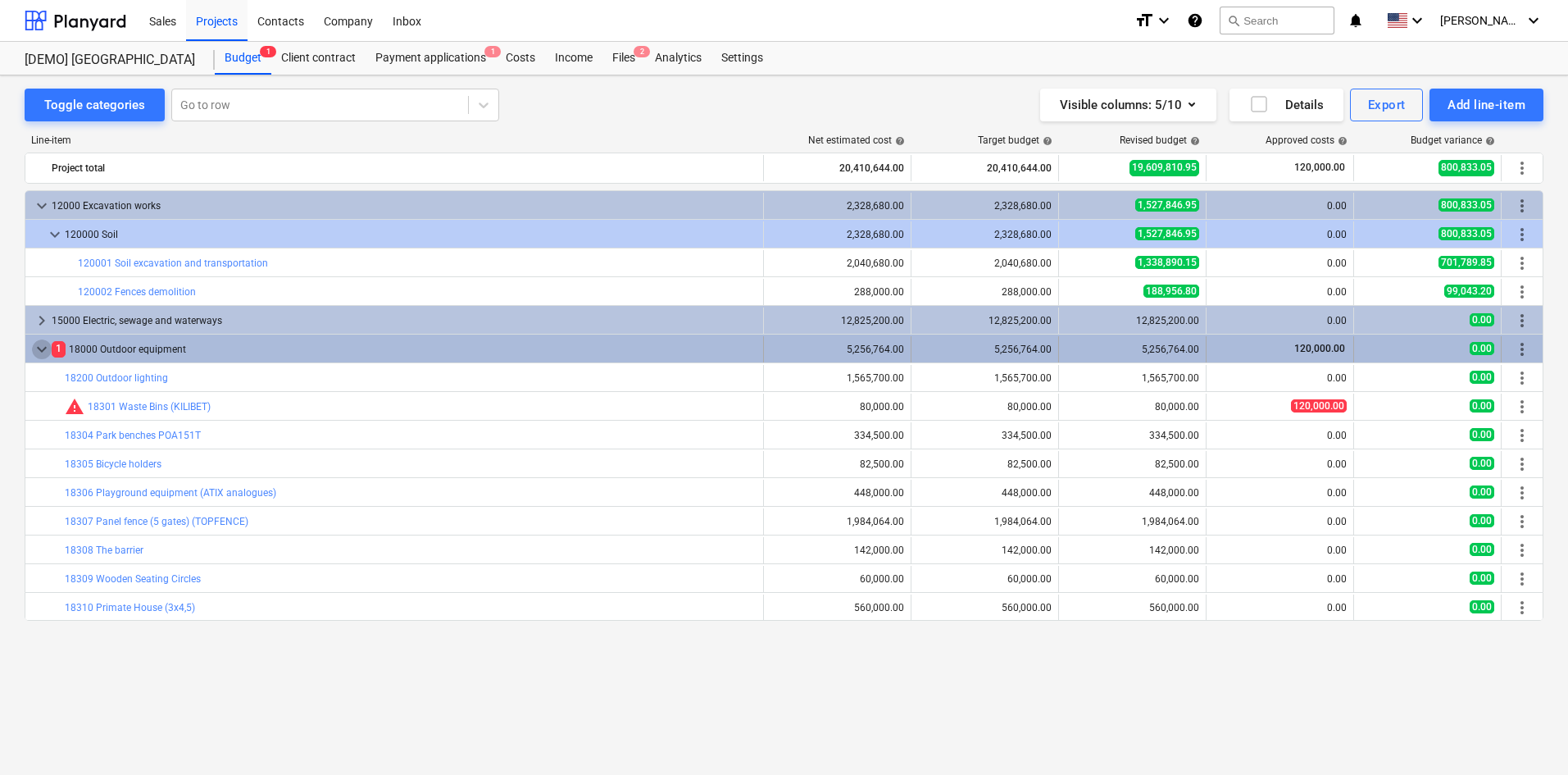
click at [35, 347] on span "keyboard_arrow_down" at bounding box center [41, 349] width 19 height 19
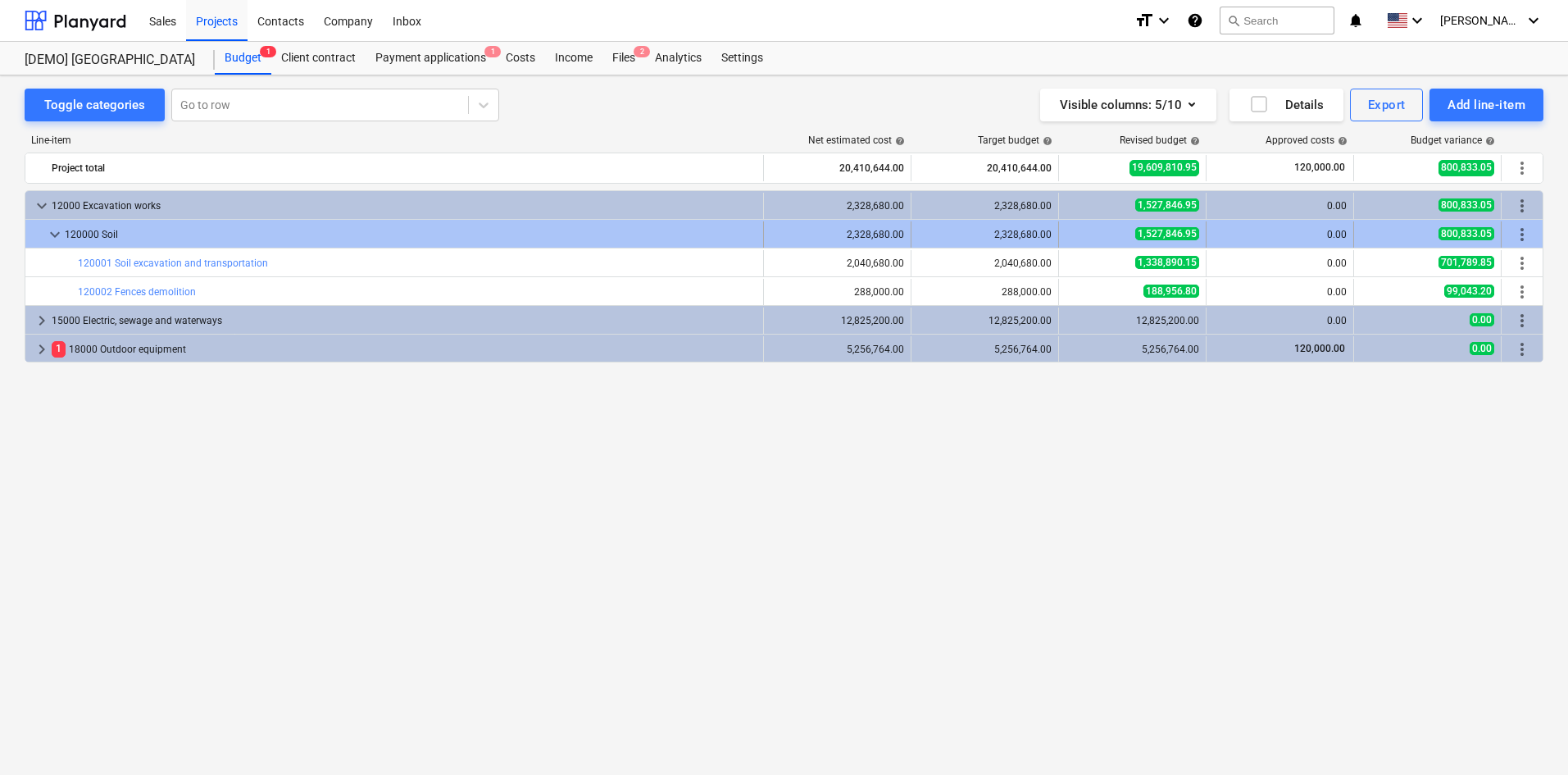
click at [58, 231] on span "keyboard_arrow_down" at bounding box center [54, 234] width 19 height 19
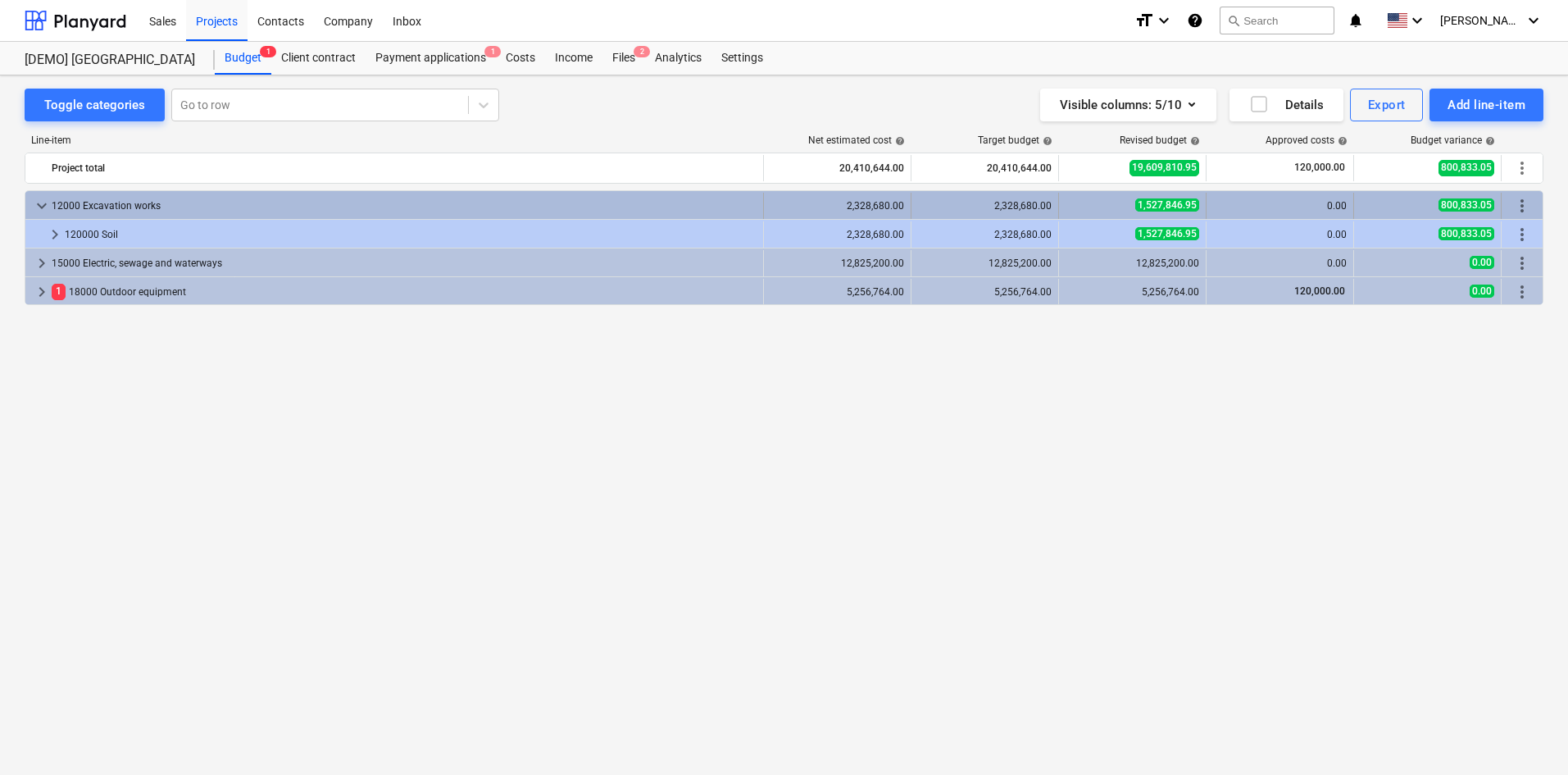
click at [42, 202] on span "keyboard_arrow_down" at bounding box center [41, 205] width 19 height 19
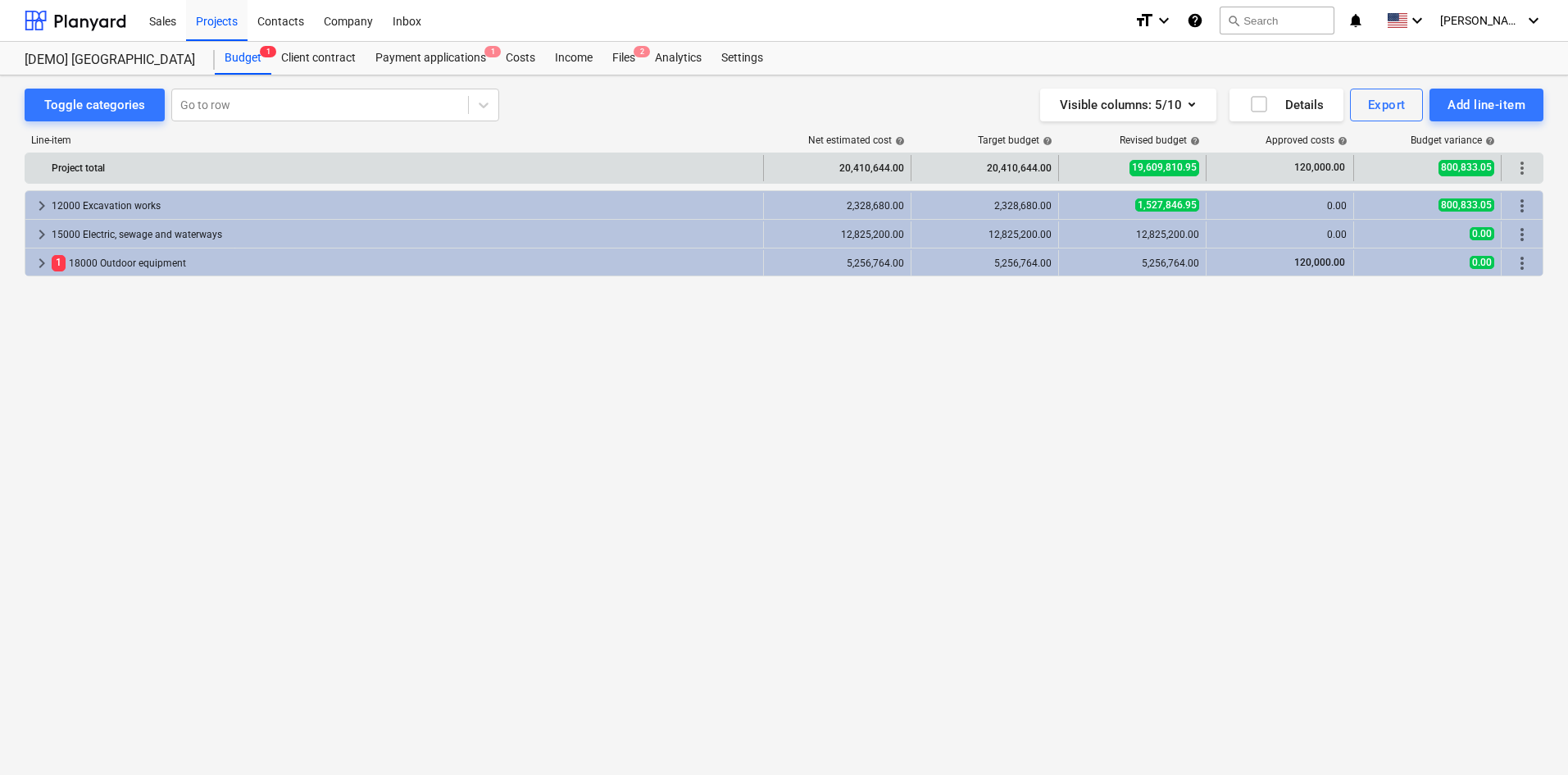
click at [1135, 167] on span "19,609,810.95" at bounding box center [1164, 168] width 70 height 16
click at [1152, 167] on span "19,609,810.95" at bounding box center [1164, 168] width 70 height 16
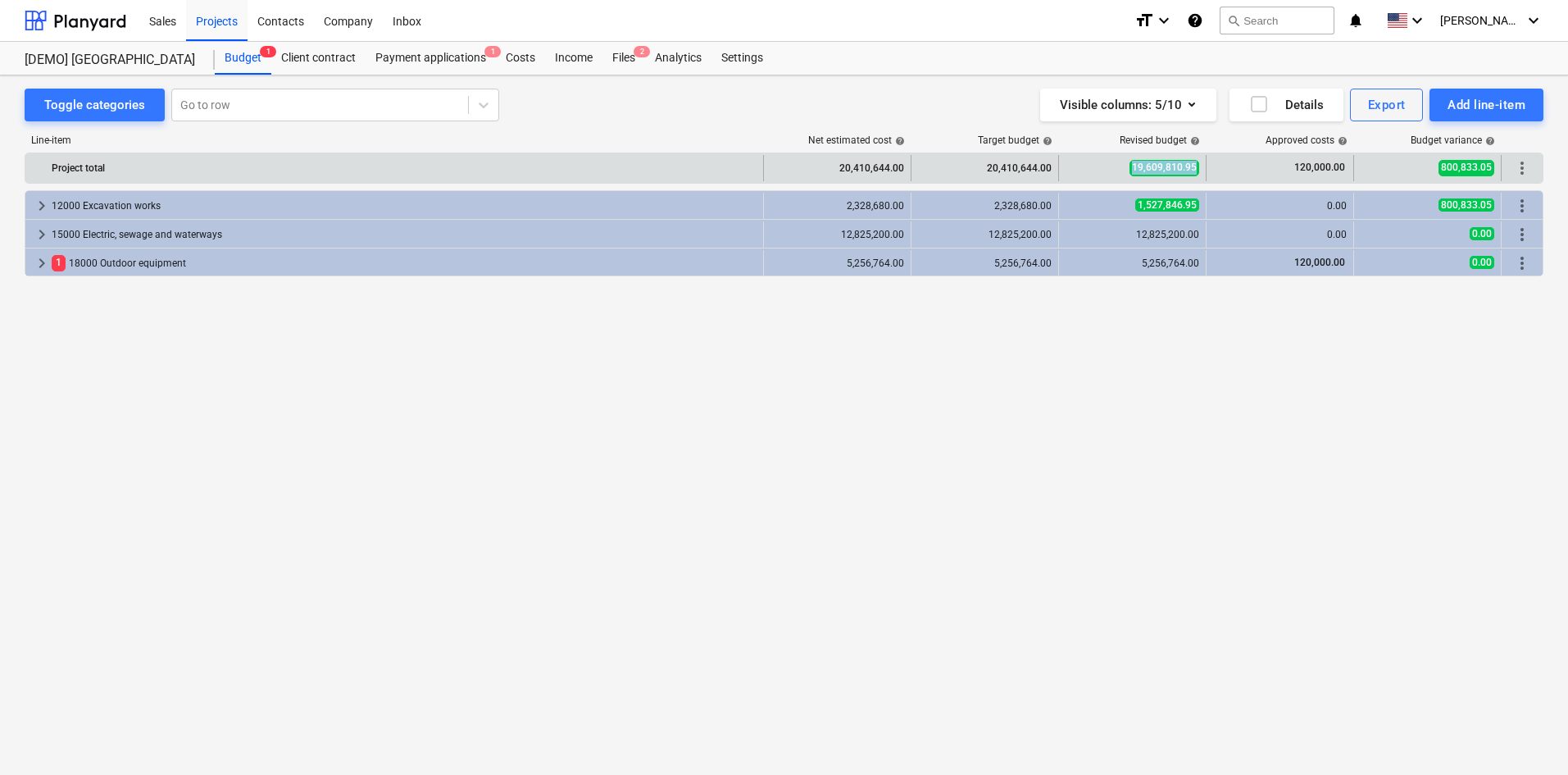
click at [1152, 167] on span "19,609,810.95" at bounding box center [1164, 168] width 70 height 16
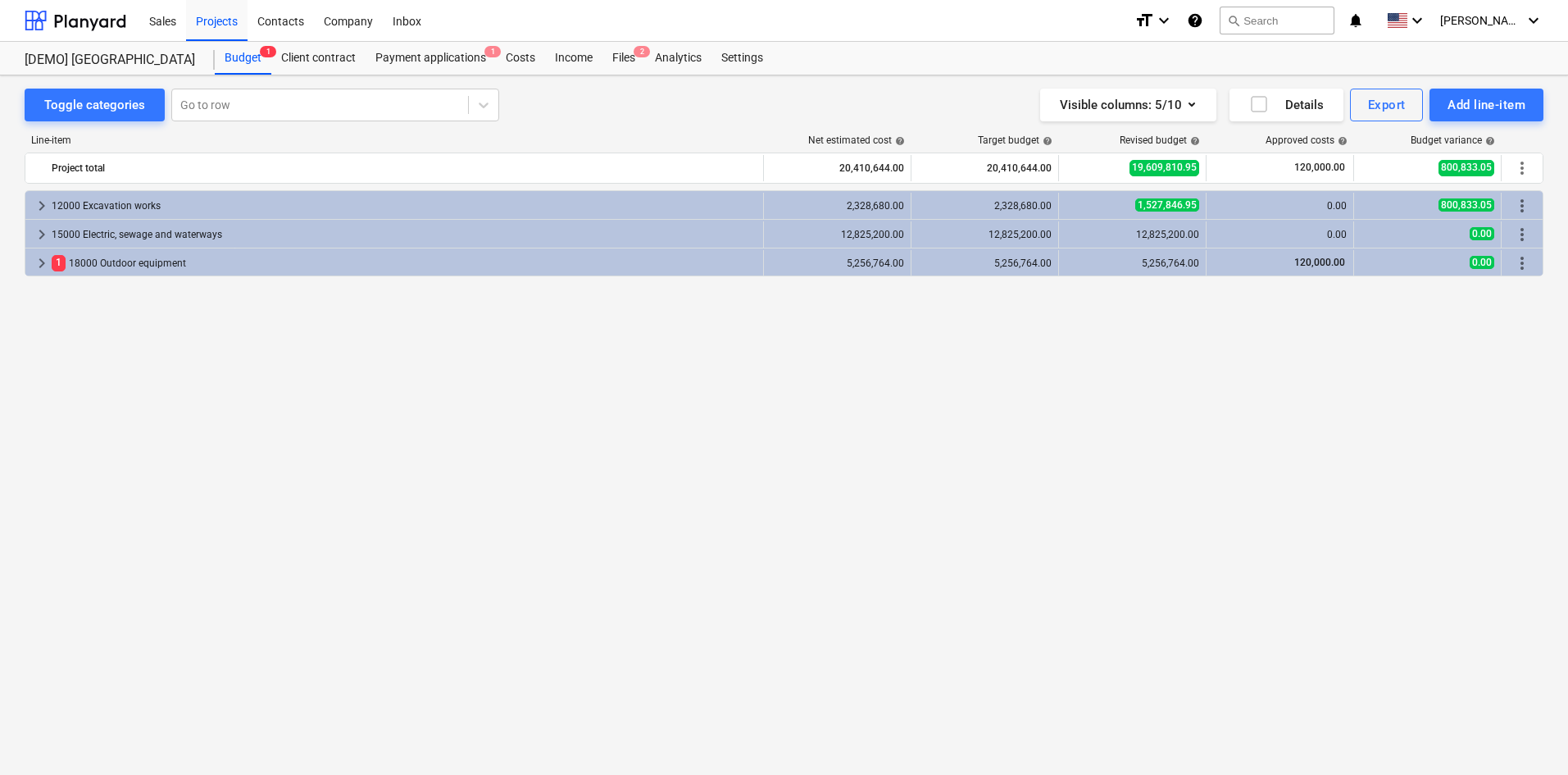
click at [1179, 310] on div "keyboard_arrow_right 12000 Excavation works 2,328,680.00 2,328,680.00 1,527,846…" at bounding box center [784, 449] width 1519 height 517
click at [314, 65] on div "Client contract" at bounding box center [318, 59] width 94 height 33
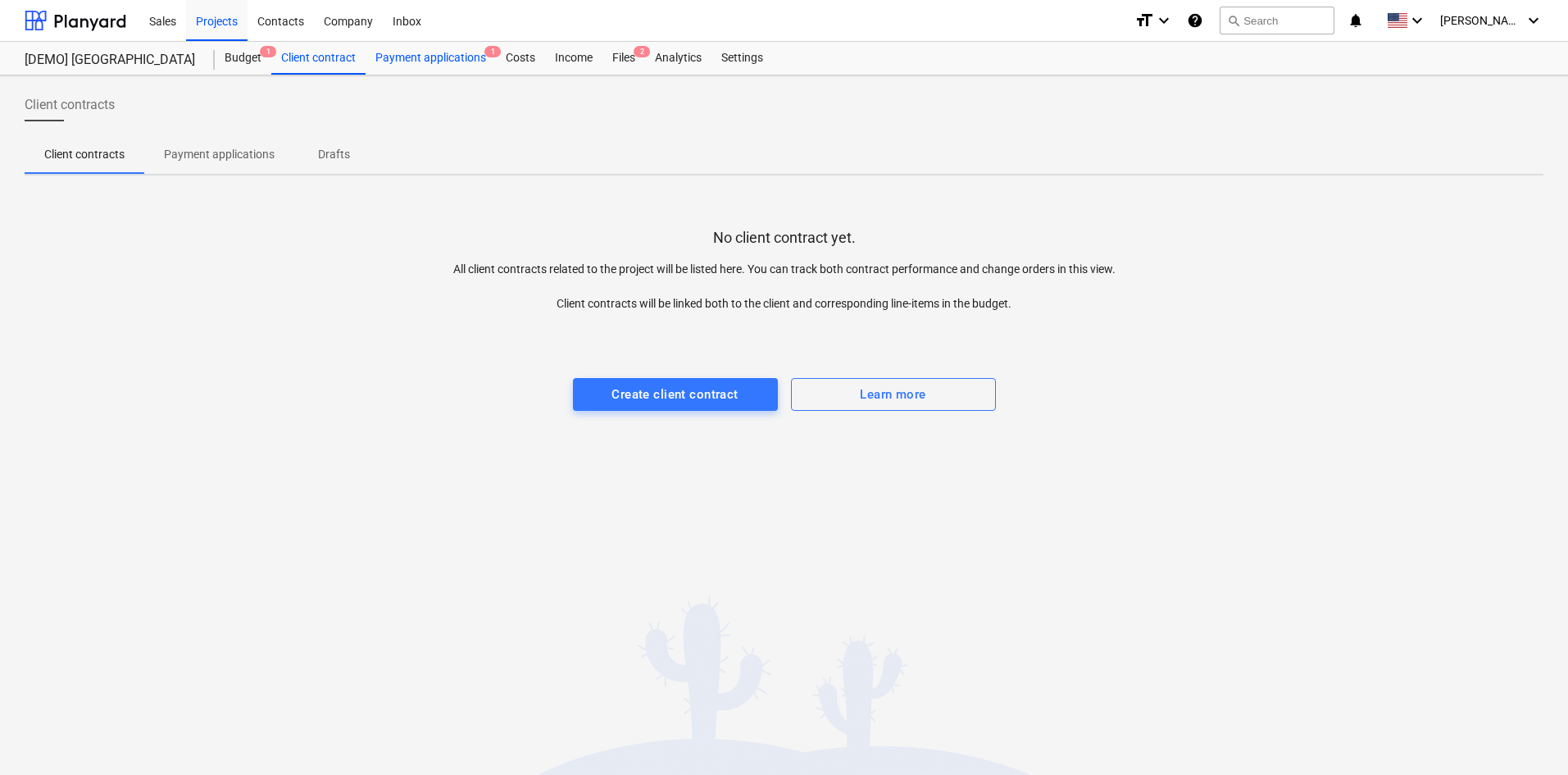
click at [441, 57] on div "Payment applications 1" at bounding box center [430, 59] width 130 height 33
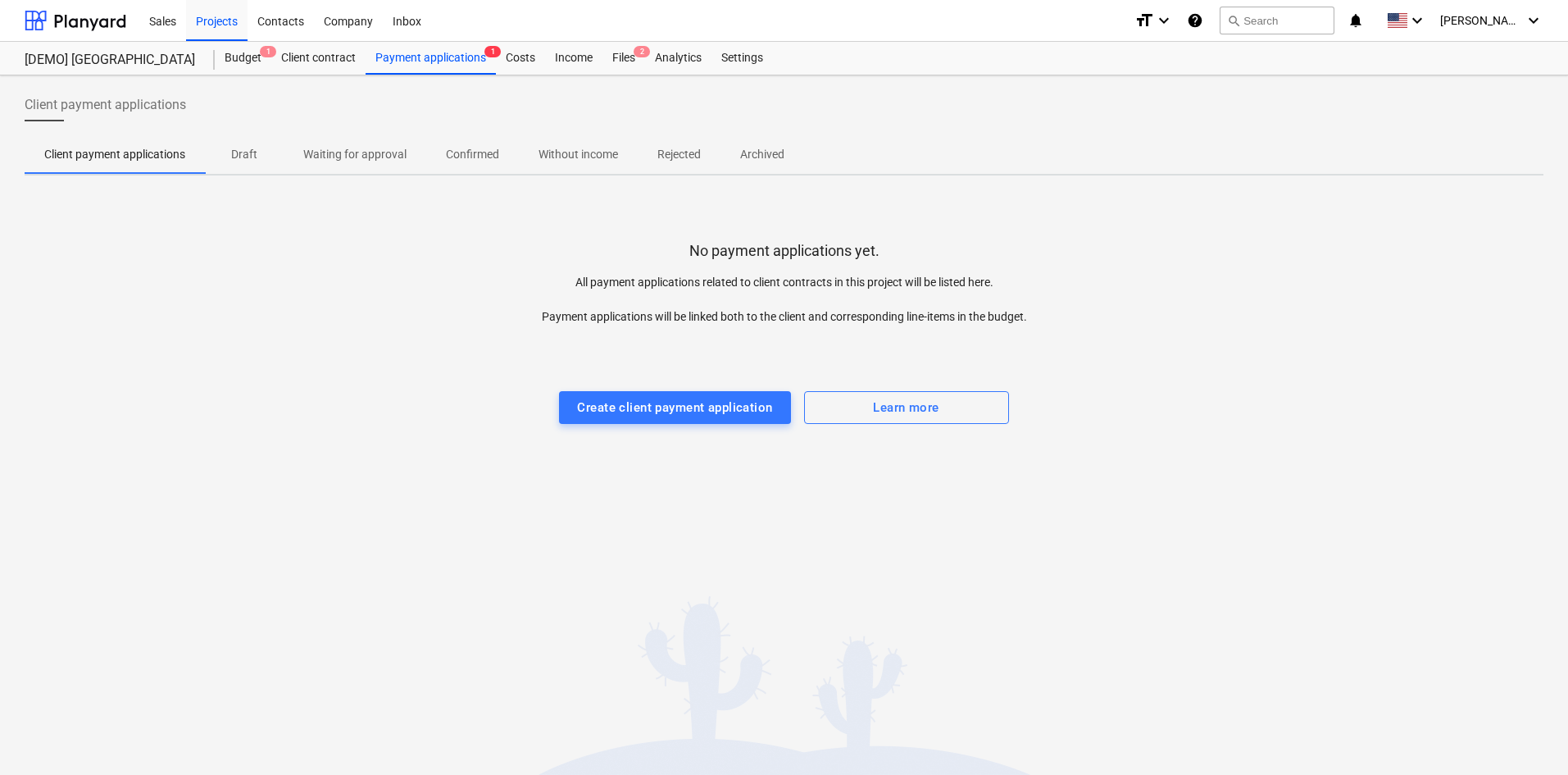
click at [378, 163] on span "Waiting for approval" at bounding box center [355, 155] width 143 height 27
click at [485, 158] on p "Confirmed" at bounding box center [473, 154] width 53 height 17
click at [216, 149] on span "Draft" at bounding box center [245, 155] width 79 height 27
click at [177, 153] on p "Client payment applications" at bounding box center [114, 154] width 141 height 17
click at [739, 403] on div "Create client payment application" at bounding box center [674, 407] width 195 height 21
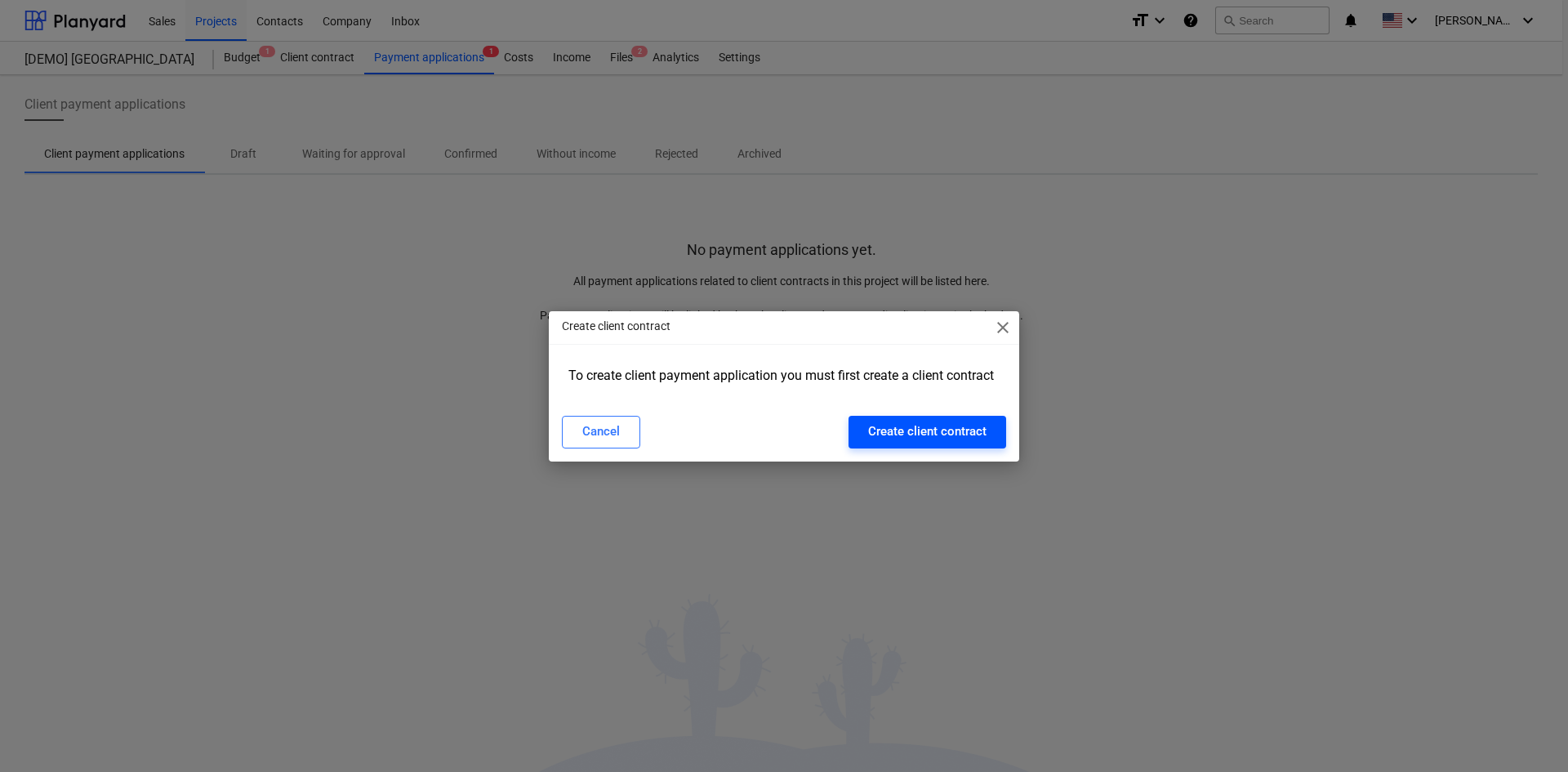
click at [884, 443] on button "Create client contract" at bounding box center [927, 433] width 158 height 33
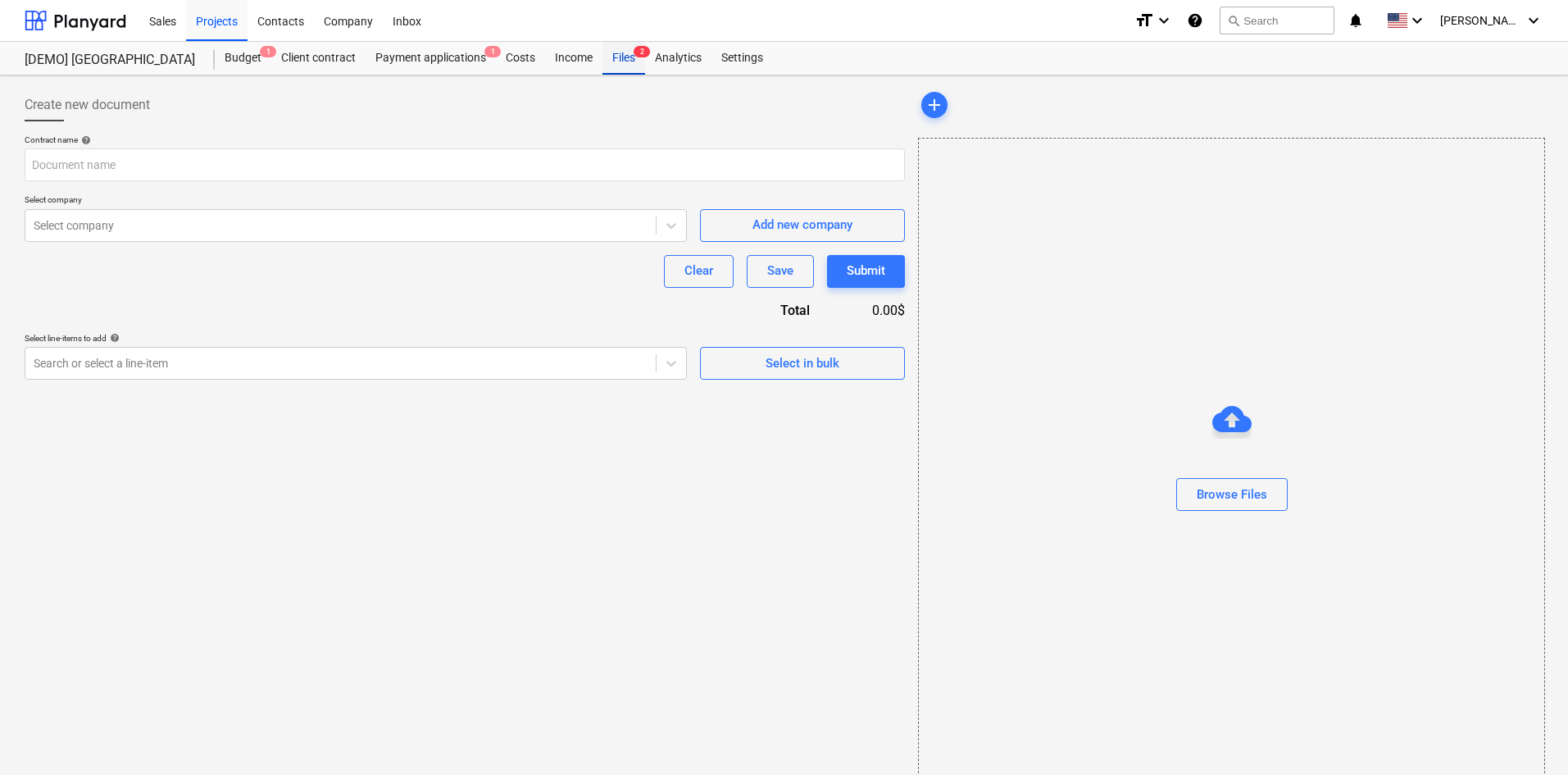
click at [626, 57] on div "Files 2" at bounding box center [624, 59] width 43 height 33
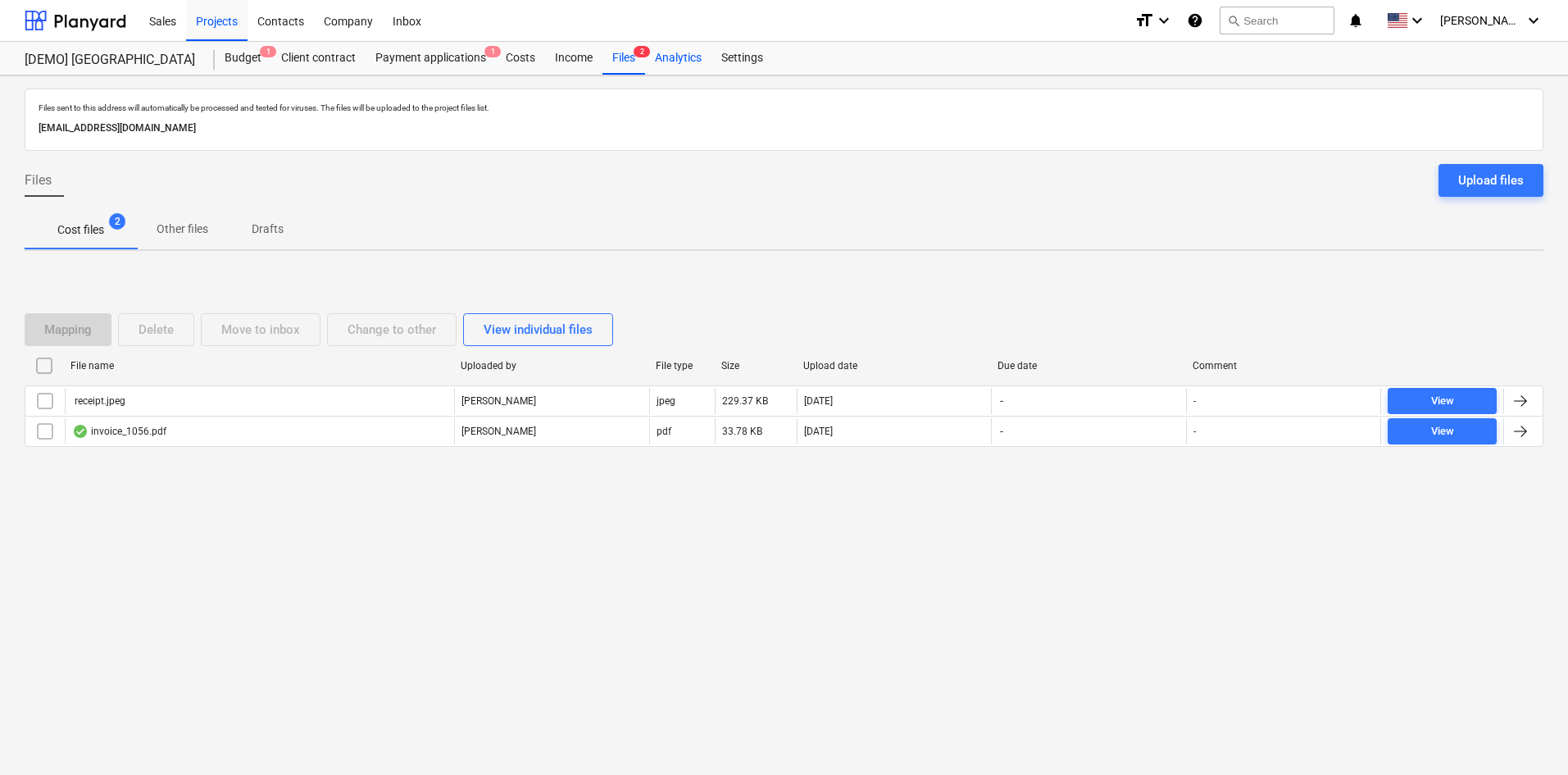
click at [660, 66] on div "Analytics" at bounding box center [678, 59] width 67 height 33
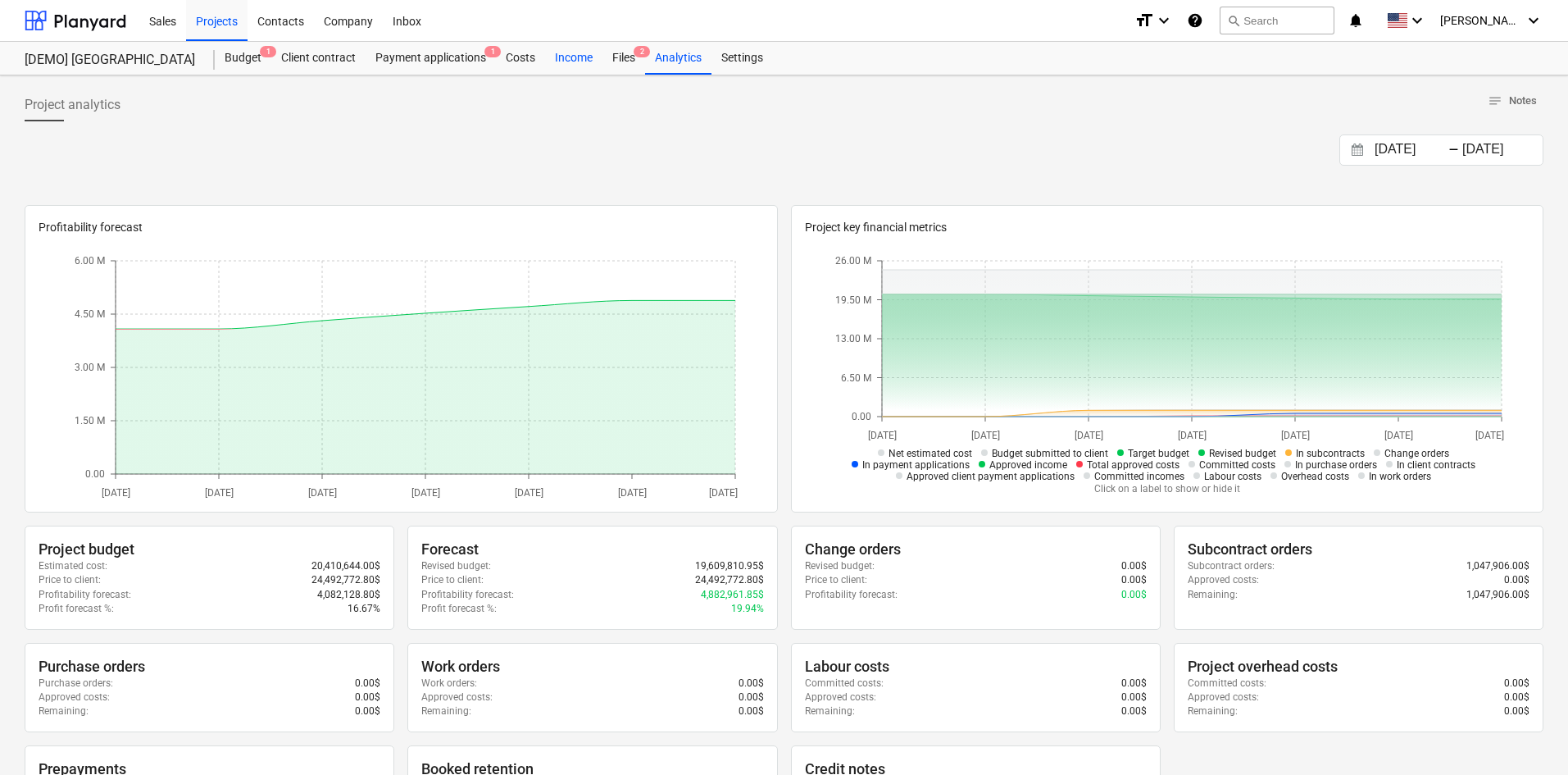
click at [568, 55] on div "Income" at bounding box center [573, 59] width 58 height 33
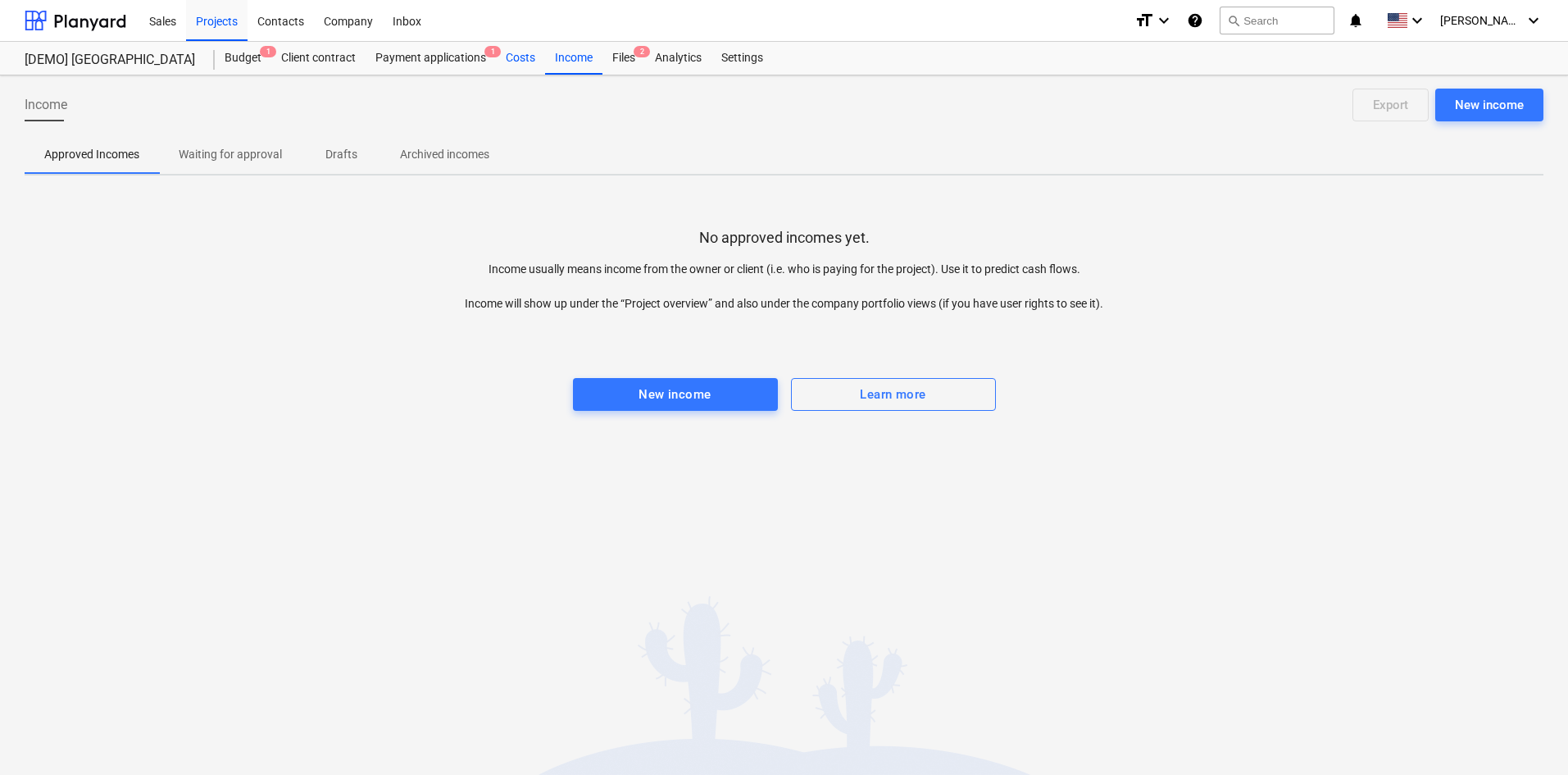
click at [518, 59] on div "Costs" at bounding box center [521, 59] width 49 height 33
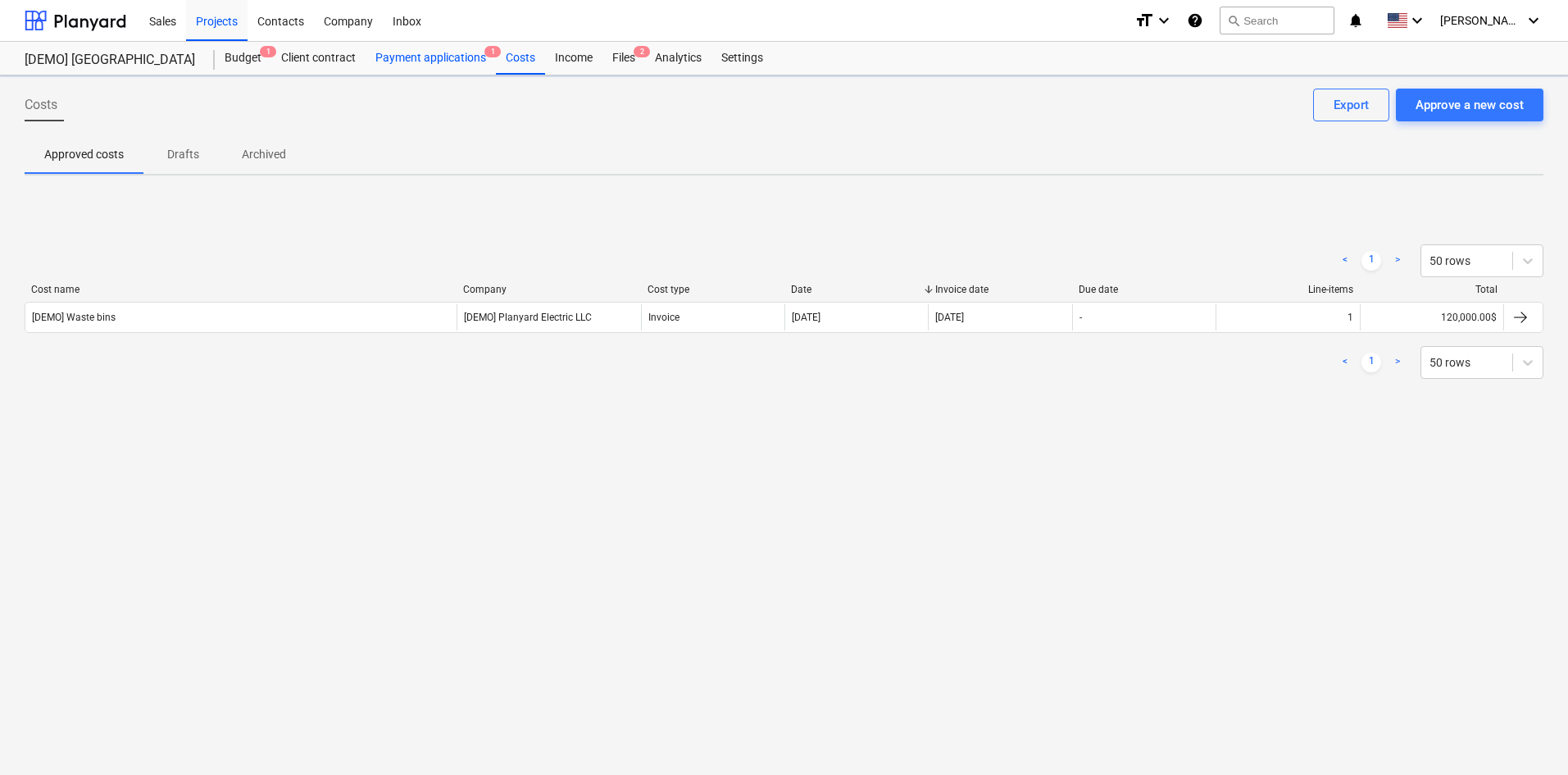
click at [456, 49] on div "Payment applications 1" at bounding box center [430, 59] width 130 height 33
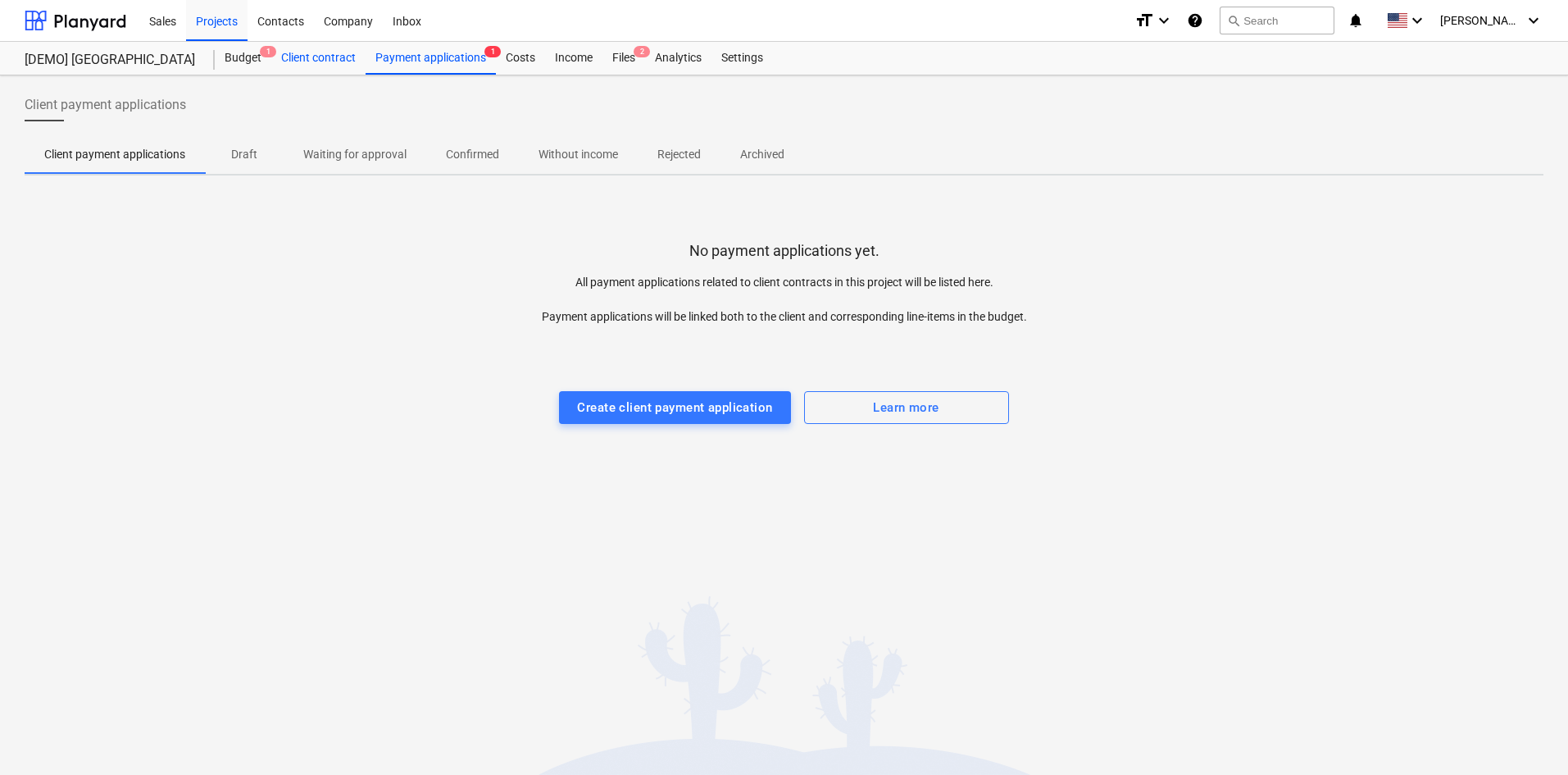
click at [316, 60] on div "Client contract" at bounding box center [318, 59] width 94 height 33
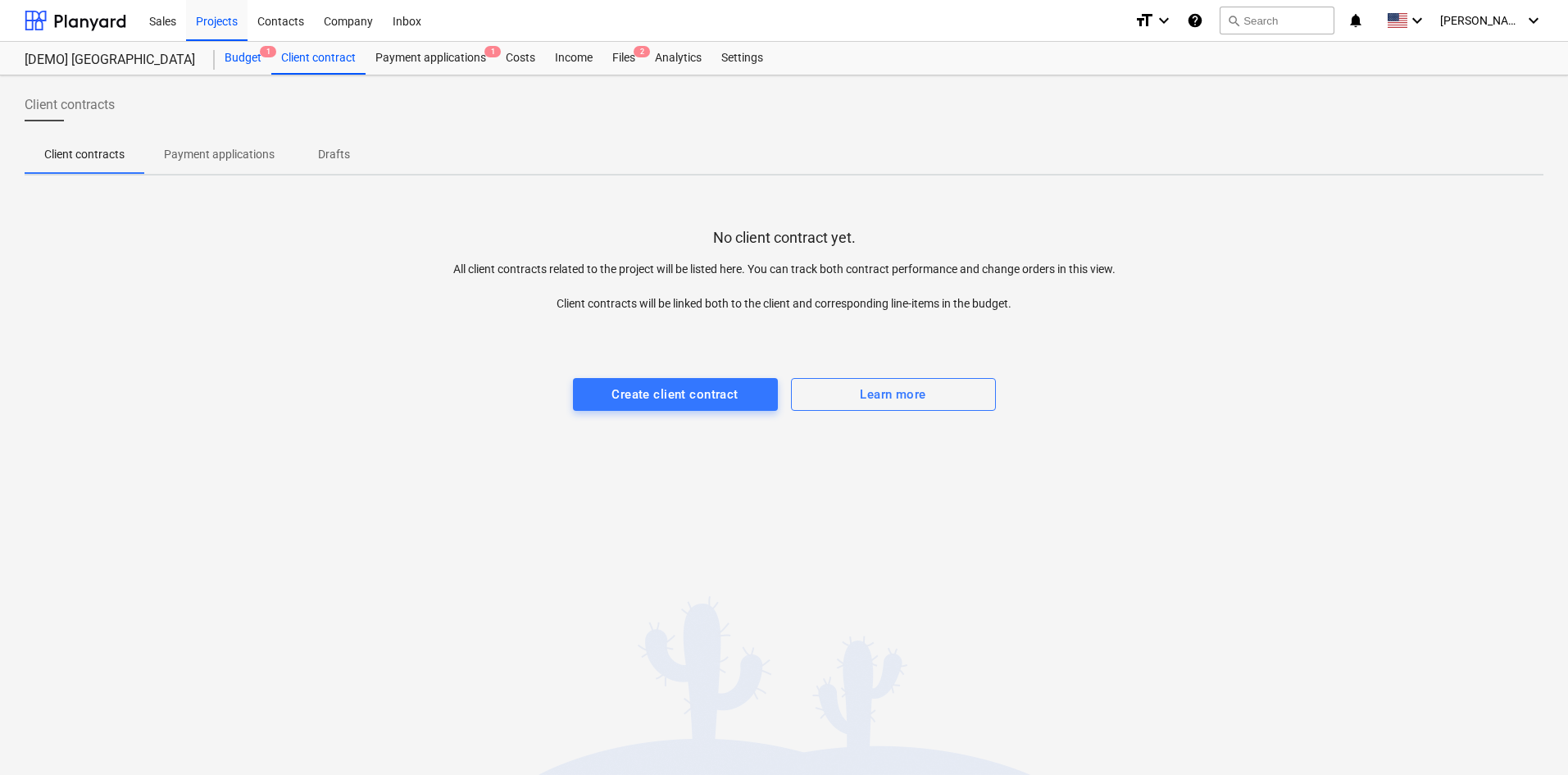
click at [242, 48] on div "Budget 1" at bounding box center [244, 59] width 57 height 33
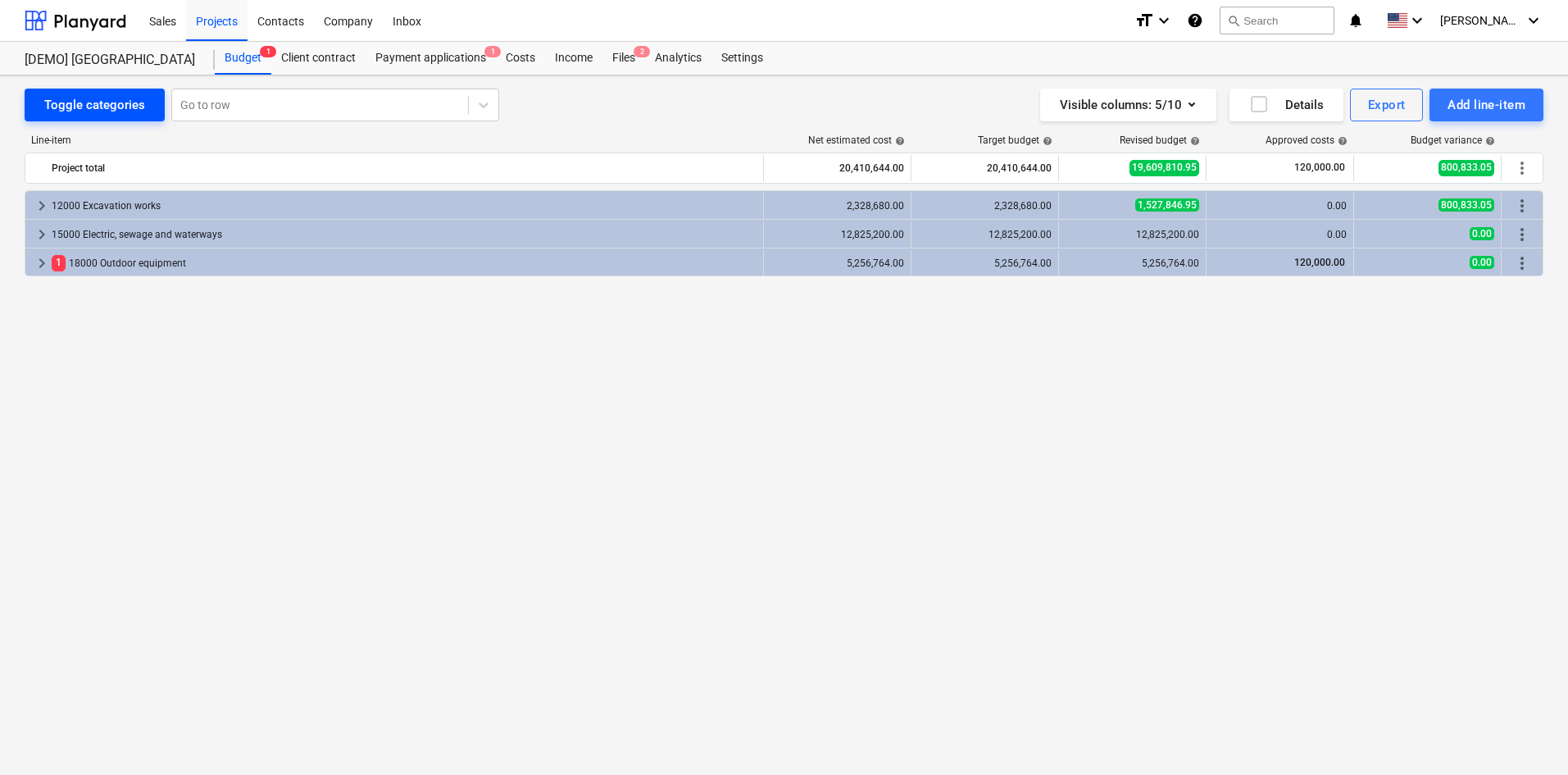
click at [129, 100] on div "Toggle categories" at bounding box center [94, 104] width 101 height 21
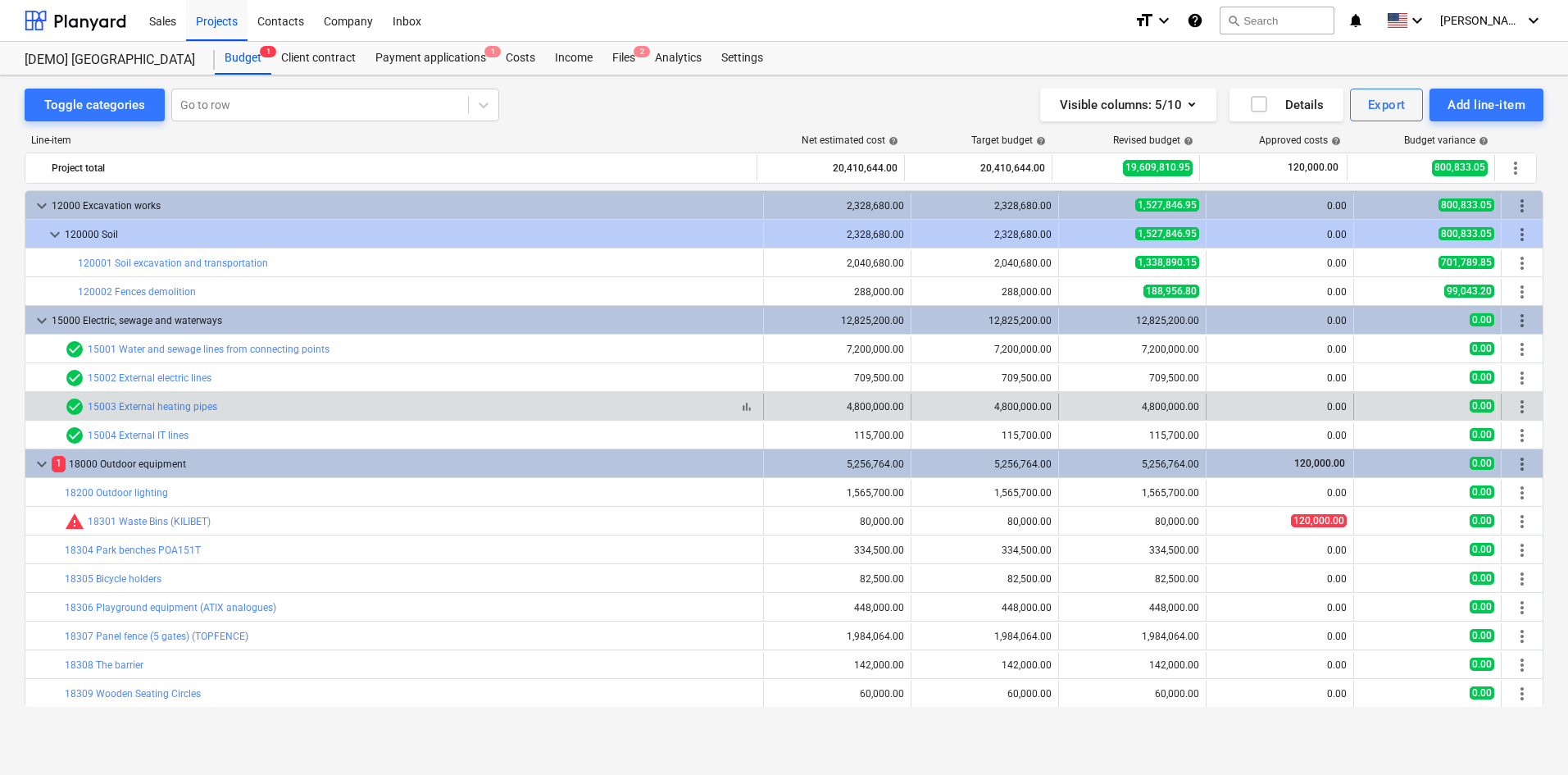
click at [71, 403] on span "check_circle" at bounding box center [74, 406] width 19 height 19
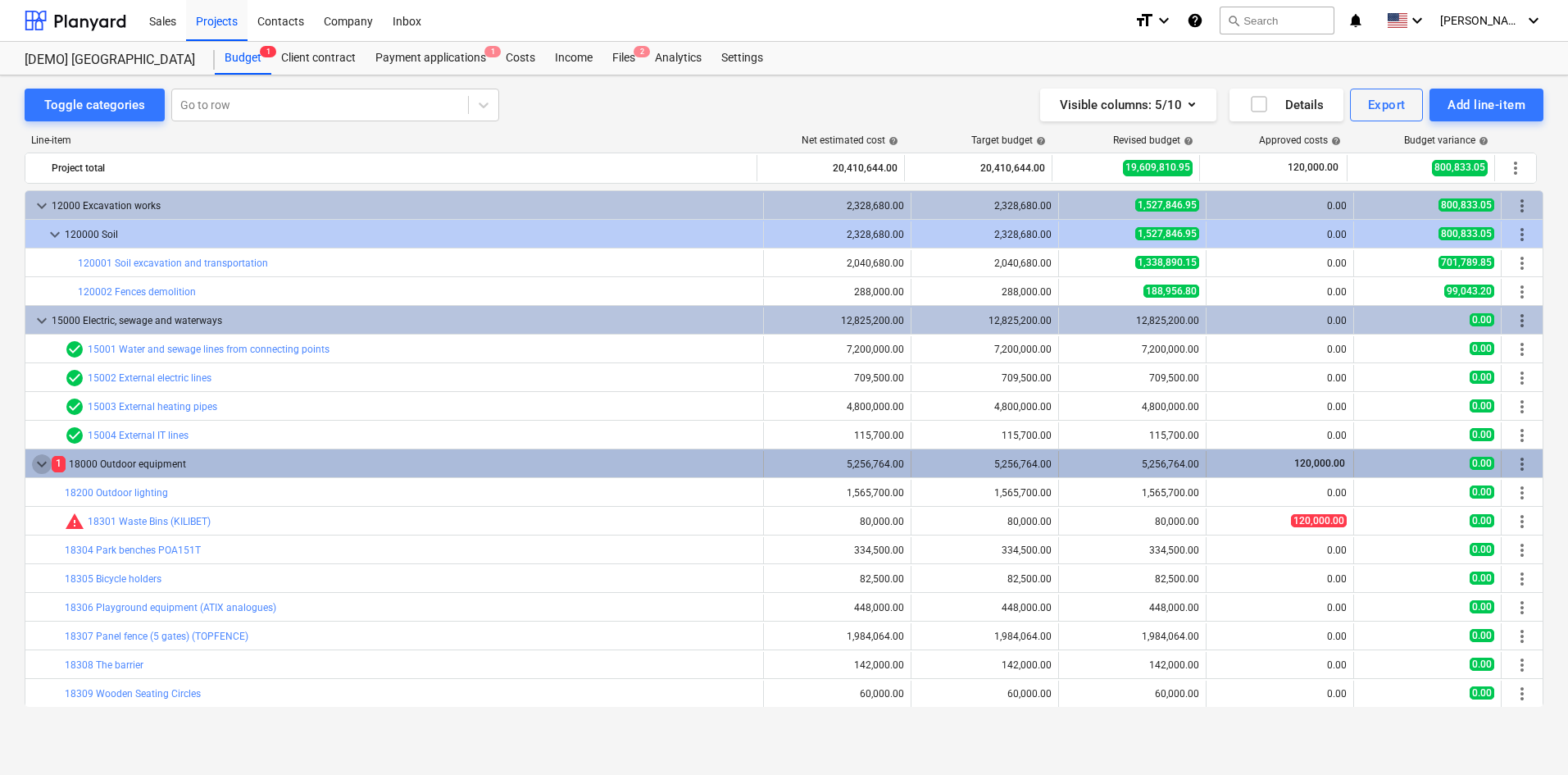
click at [43, 465] on span "keyboard_arrow_down" at bounding box center [41, 464] width 19 height 19
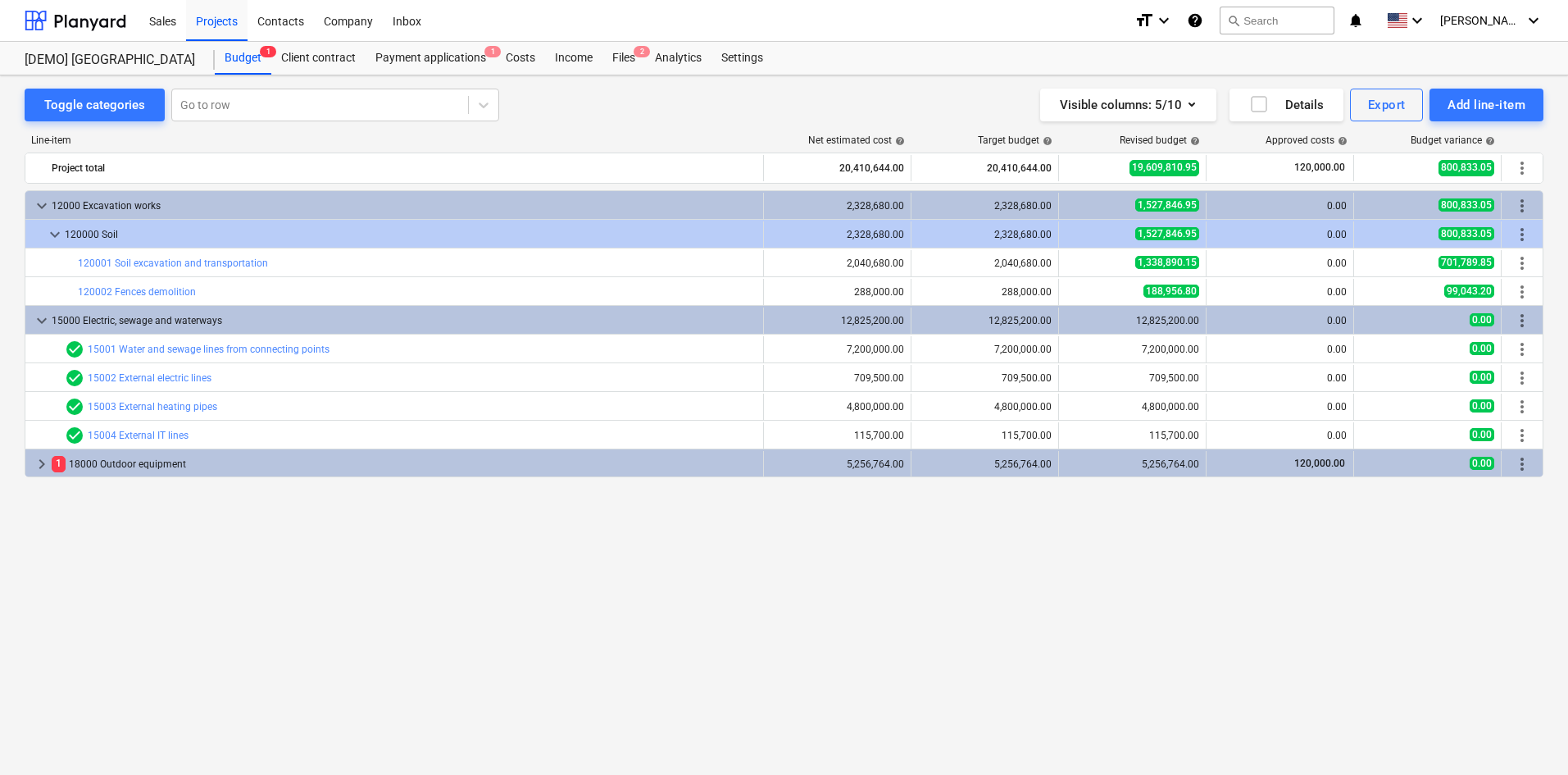
click at [43, 465] on span "keyboard_arrow_right" at bounding box center [41, 464] width 19 height 19
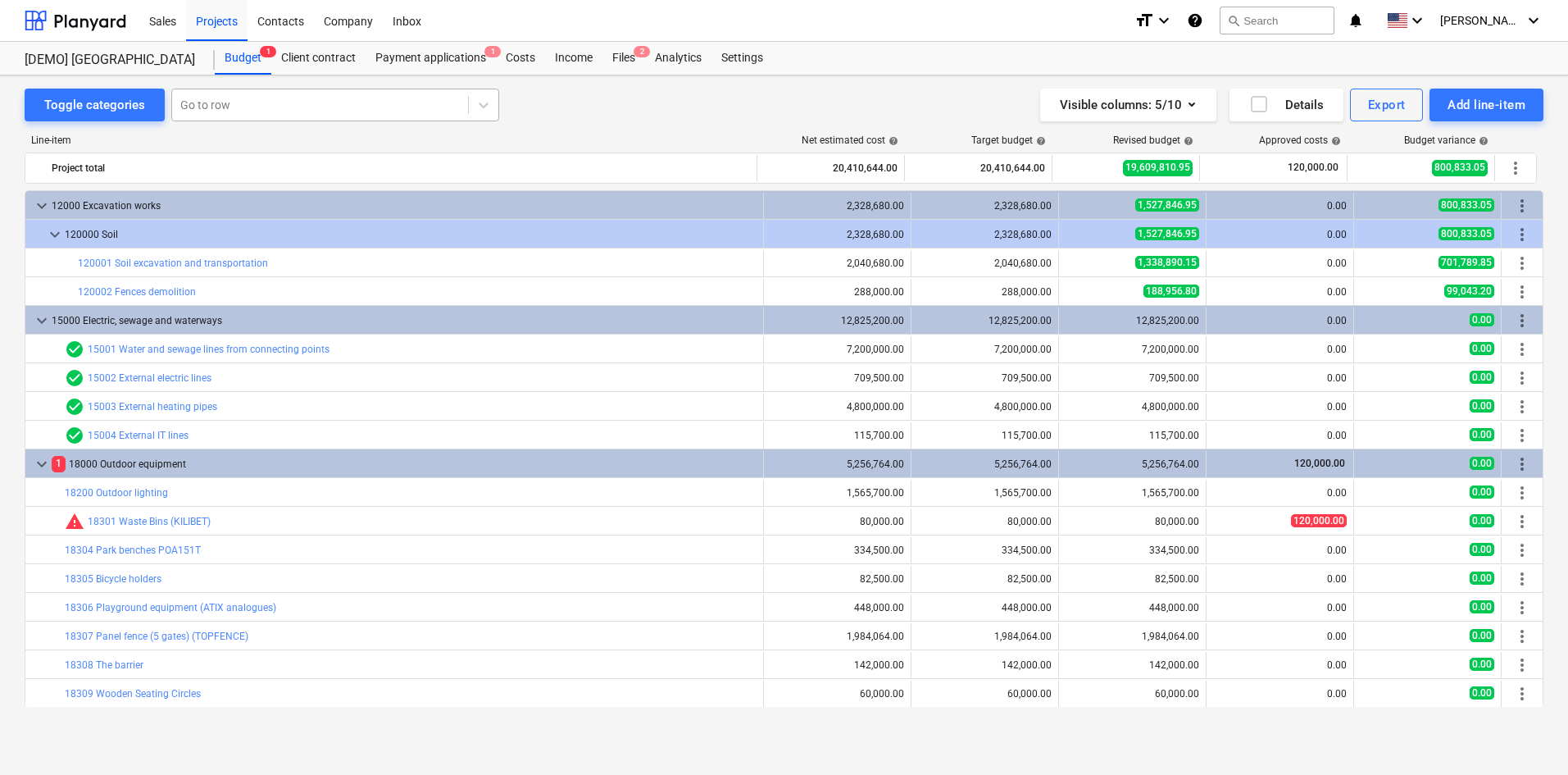
click at [277, 116] on div "Go to row" at bounding box center [320, 104] width 296 height 23
click at [426, 112] on div at bounding box center [305, 105] width 250 height 16
click at [135, 102] on div "Toggle categories" at bounding box center [94, 104] width 101 height 21
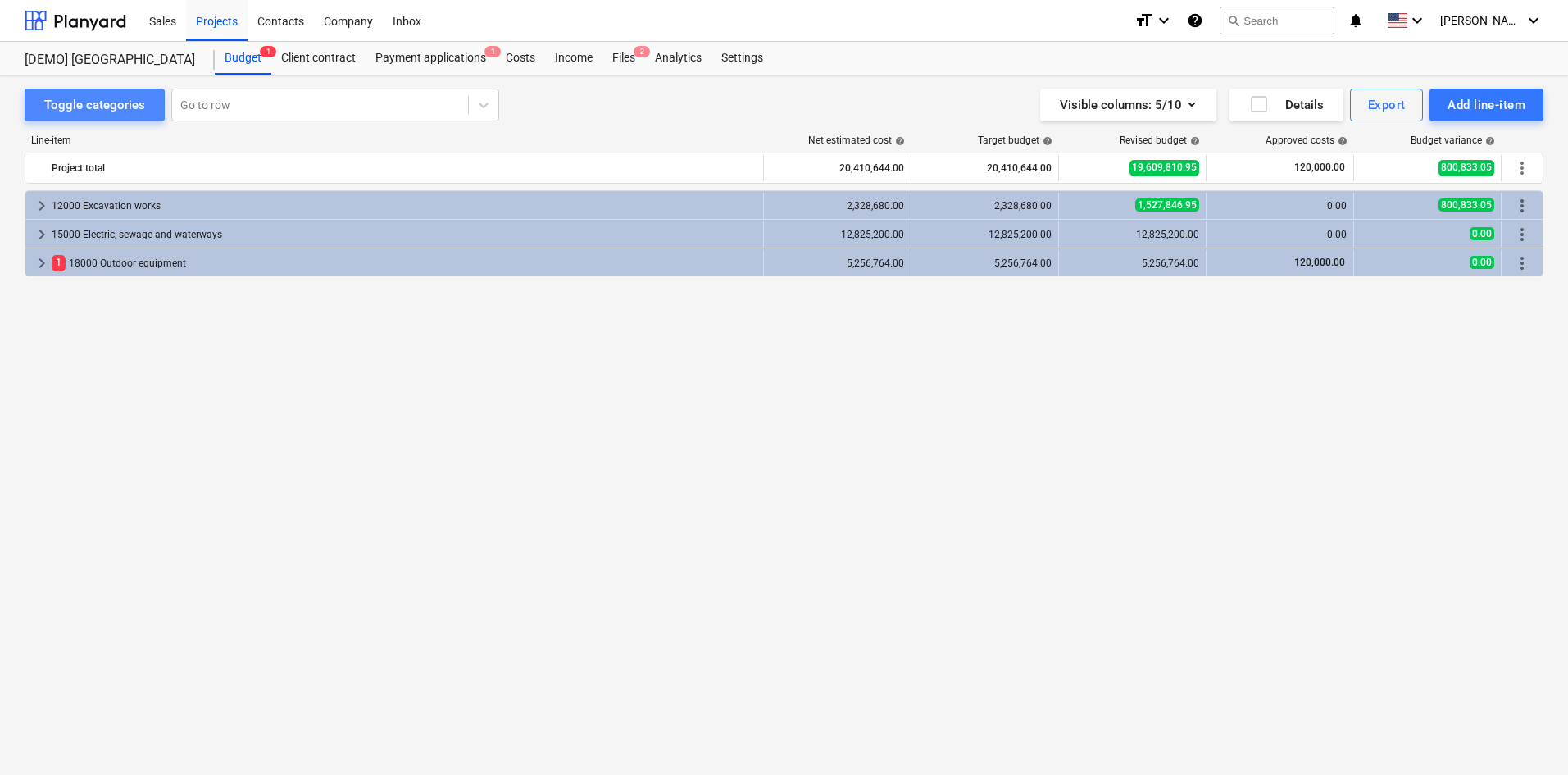
click at [135, 102] on div "Toggle categories" at bounding box center [94, 104] width 101 height 21
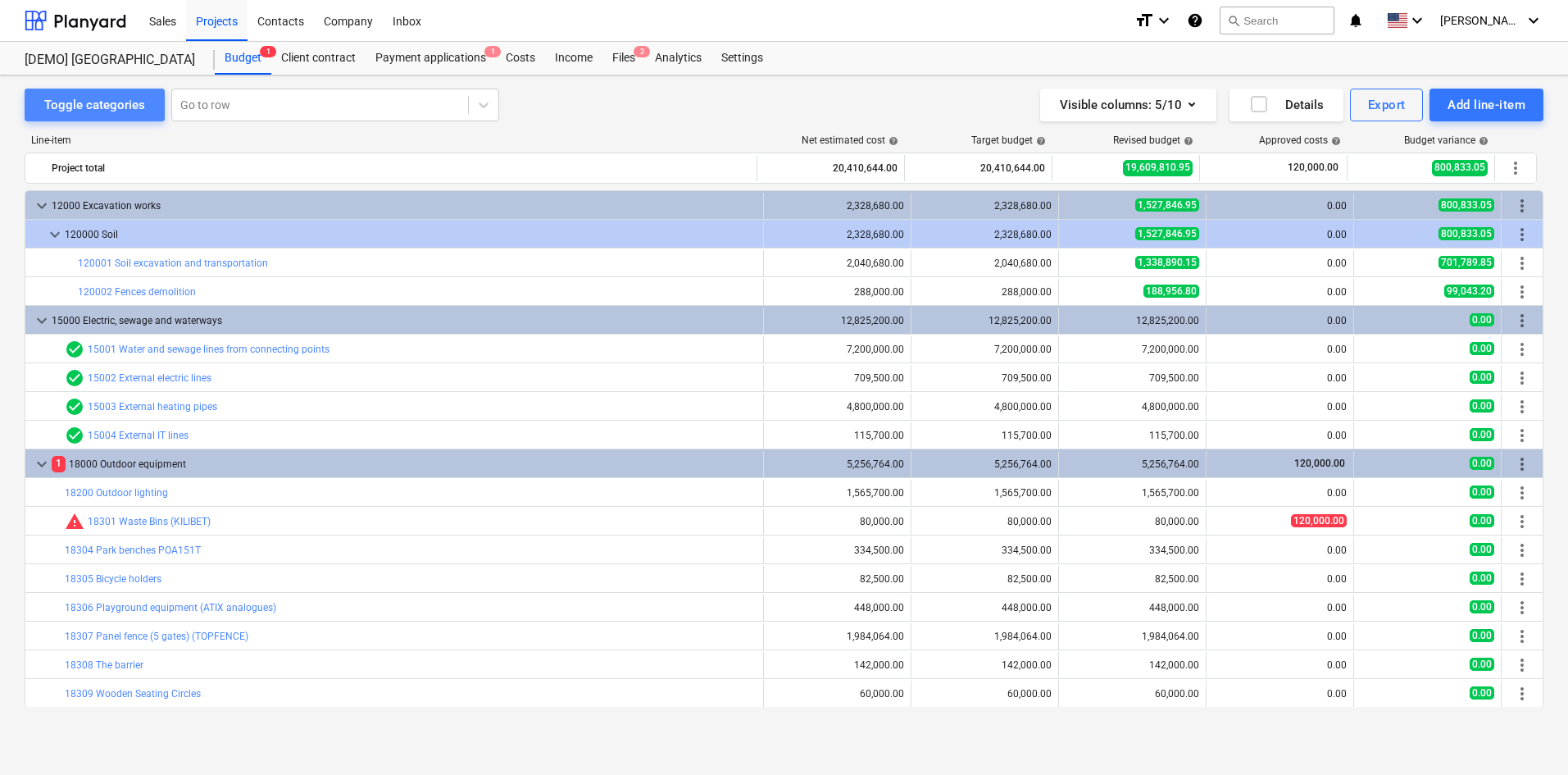
click at [135, 102] on div "Toggle categories" at bounding box center [94, 104] width 101 height 21
click at [1204, 98] on button "Visible columns : 5/10" at bounding box center [1128, 105] width 176 height 33
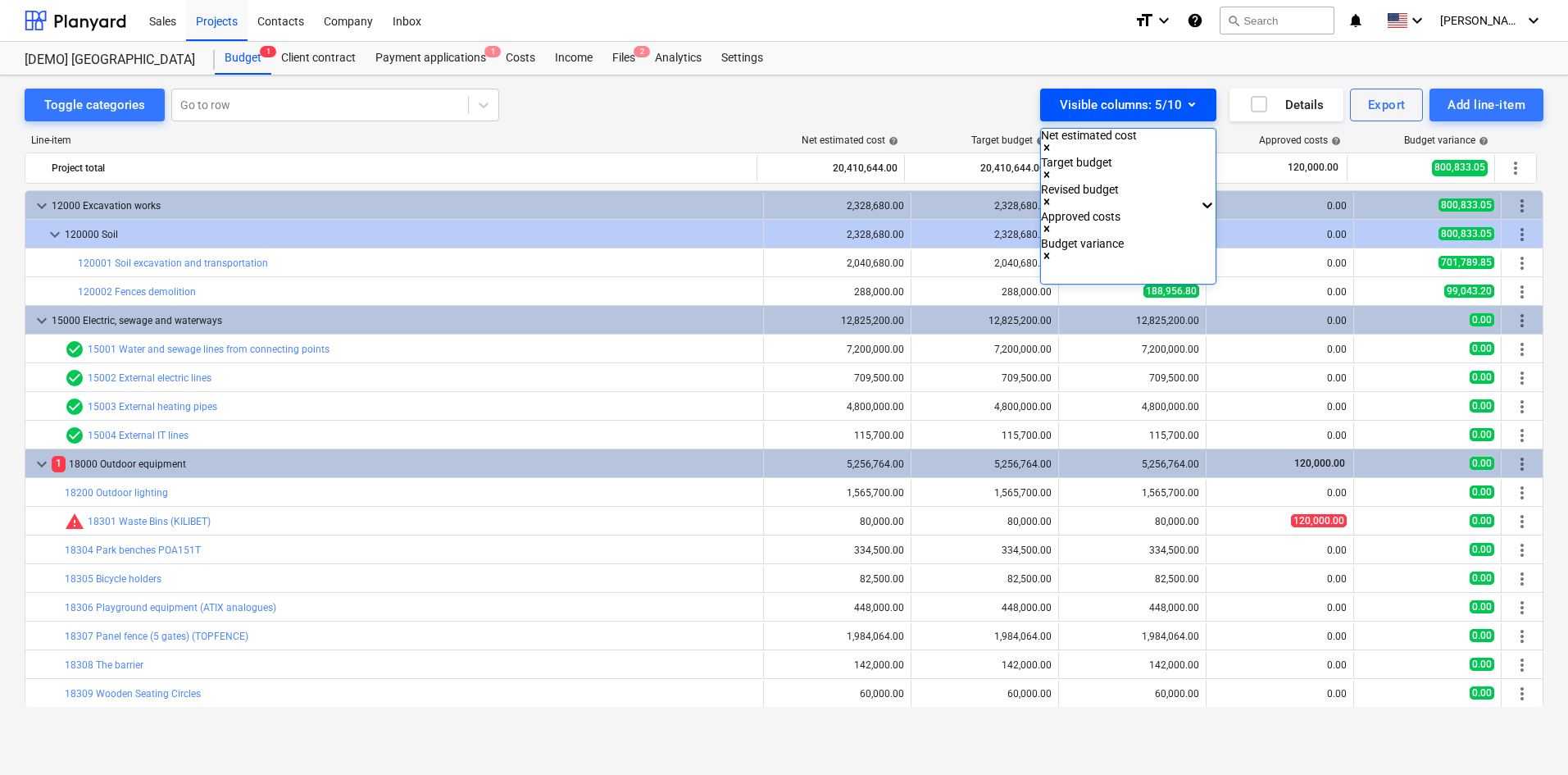
click at [1204, 98] on div at bounding box center [784, 388] width 1568 height 775
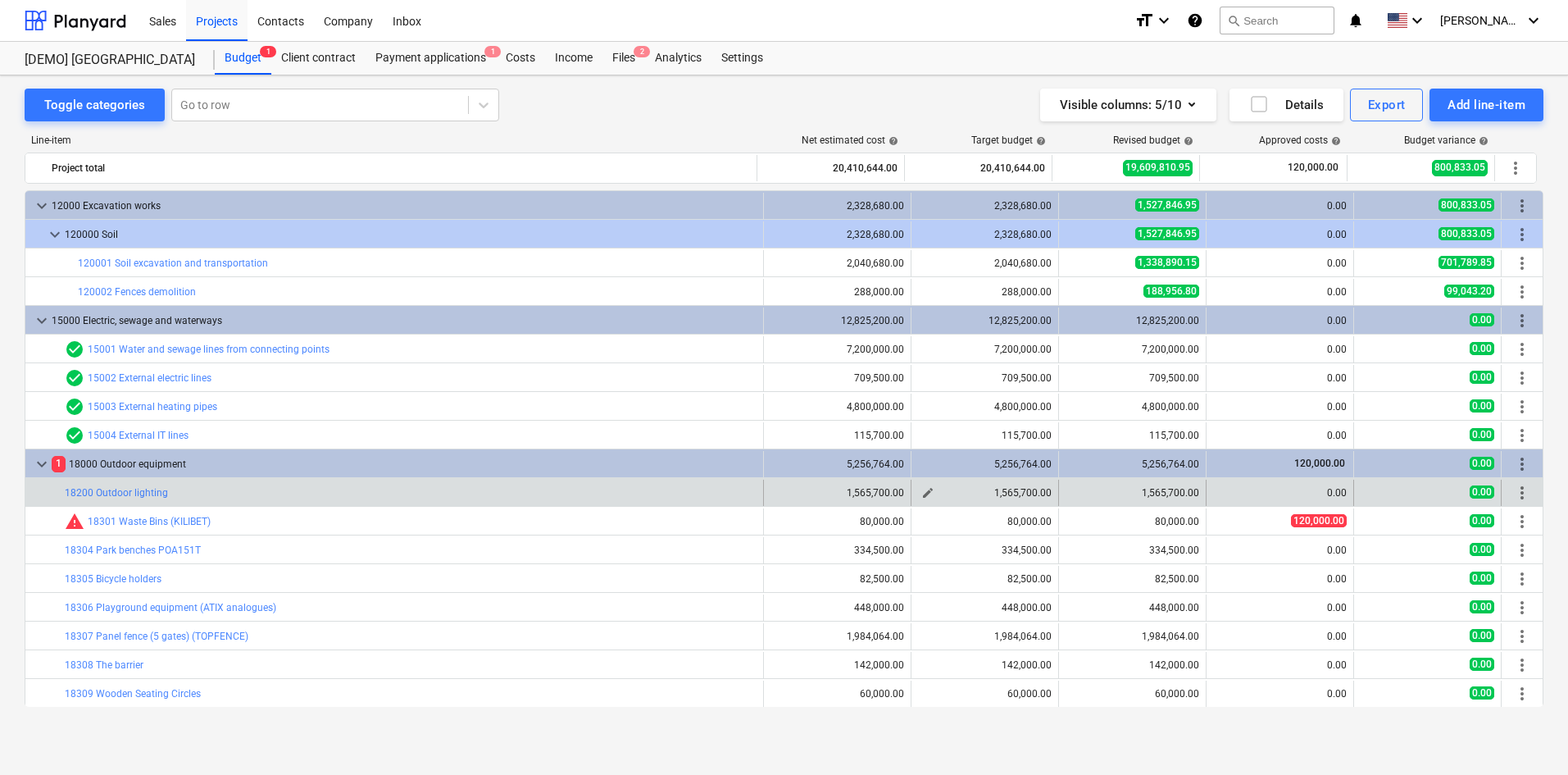
click at [921, 486] on span "edit" at bounding box center [928, 493] width 13 height 13
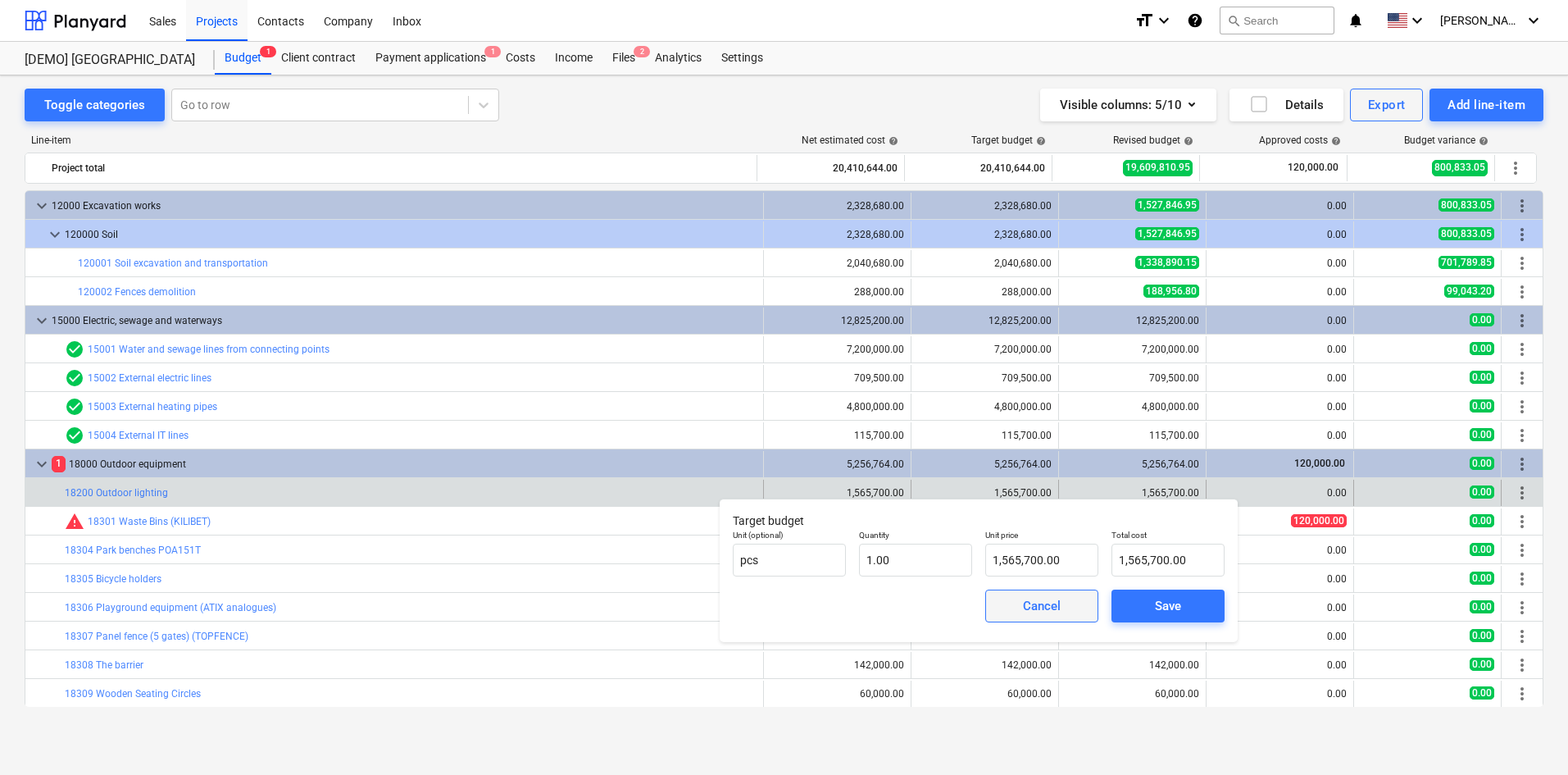
click at [1067, 604] on span "Cancel" at bounding box center [1041, 606] width 72 height 21
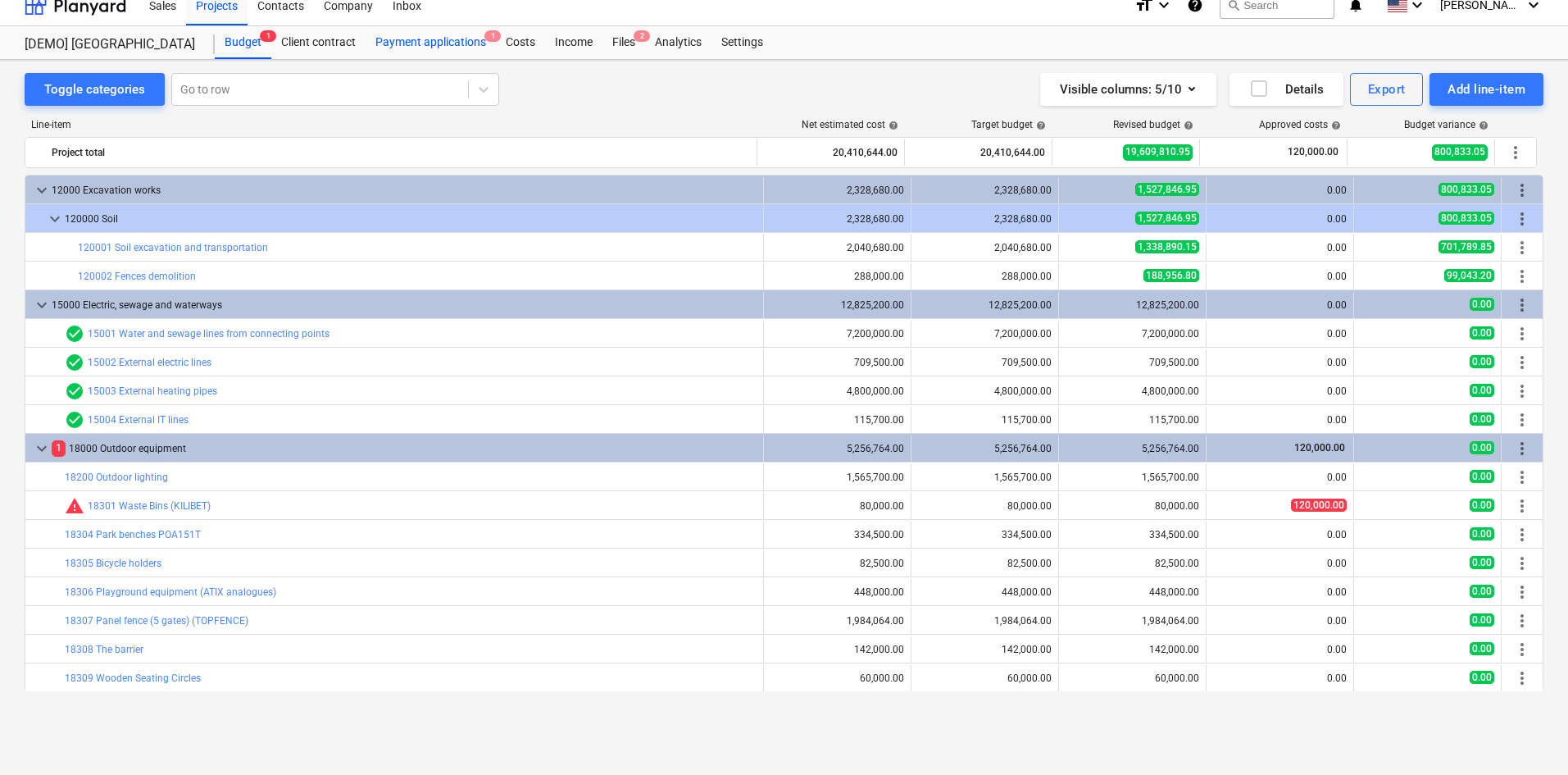
click at [432, 38] on div "Payment applications 1" at bounding box center [430, 43] width 130 height 33
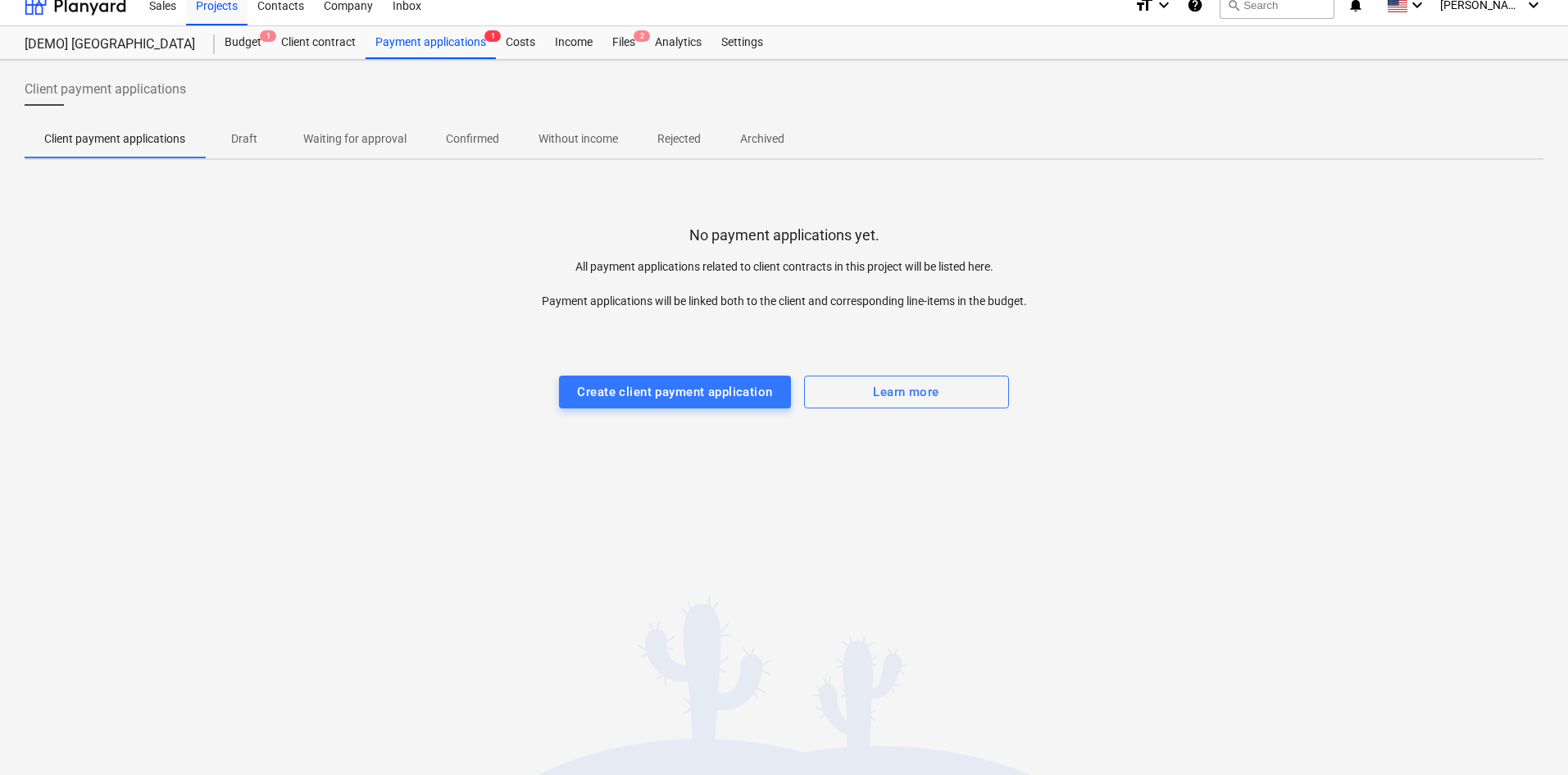
click at [223, 135] on span "Draft" at bounding box center [245, 139] width 79 height 27
click at [378, 136] on p "Waiting for approval" at bounding box center [354, 138] width 103 height 17
click at [474, 137] on p "Confirmed" at bounding box center [473, 138] width 53 height 17
click at [583, 136] on p "Without income" at bounding box center [578, 138] width 80 height 17
click at [668, 136] on p "Rejected" at bounding box center [679, 138] width 43 height 17
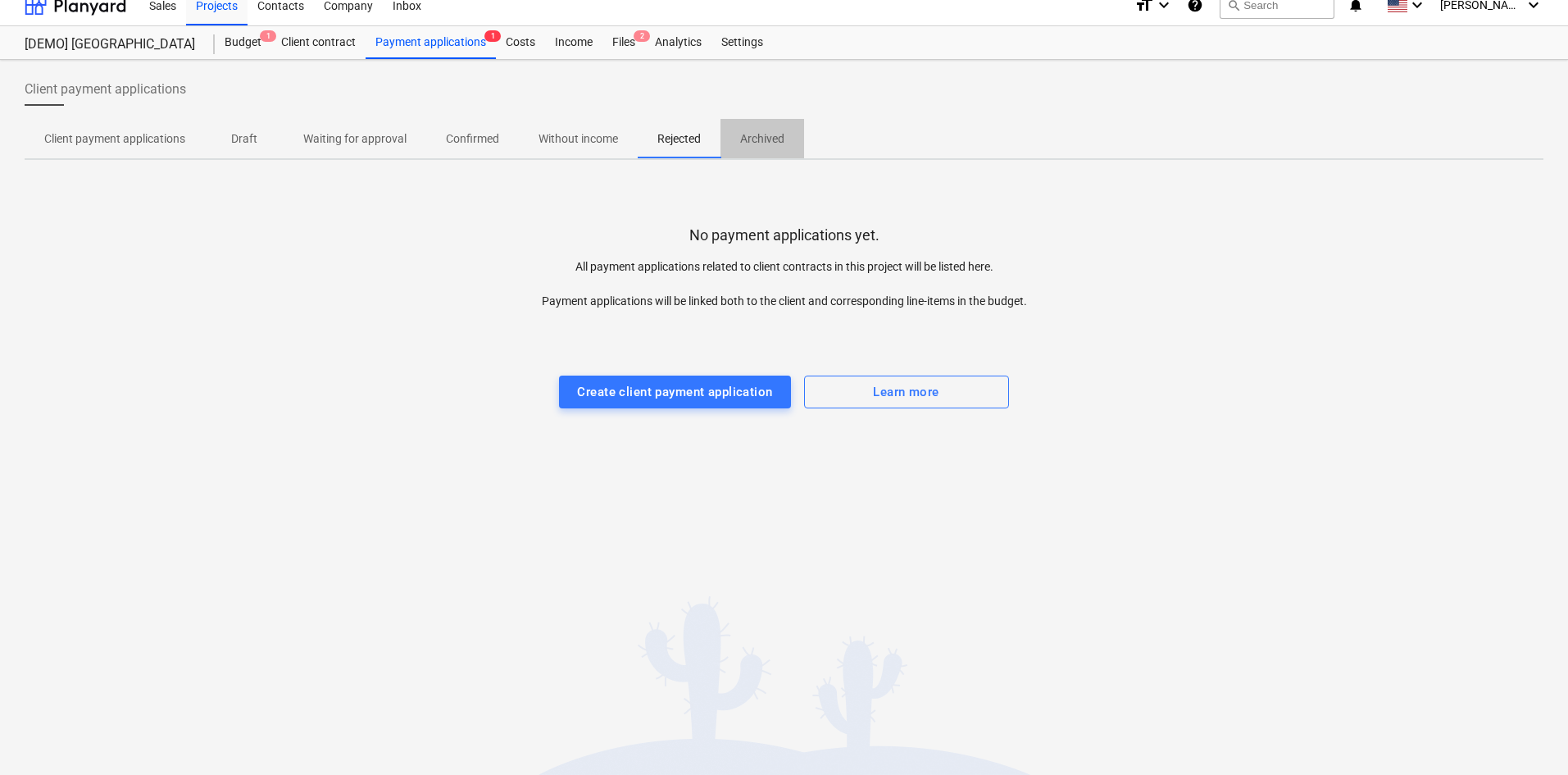
click at [763, 136] on p "Archived" at bounding box center [762, 138] width 44 height 17
click at [109, 141] on p "Client payment applications" at bounding box center [114, 138] width 141 height 17
click at [629, 394] on div "Create client payment application" at bounding box center [674, 391] width 195 height 21
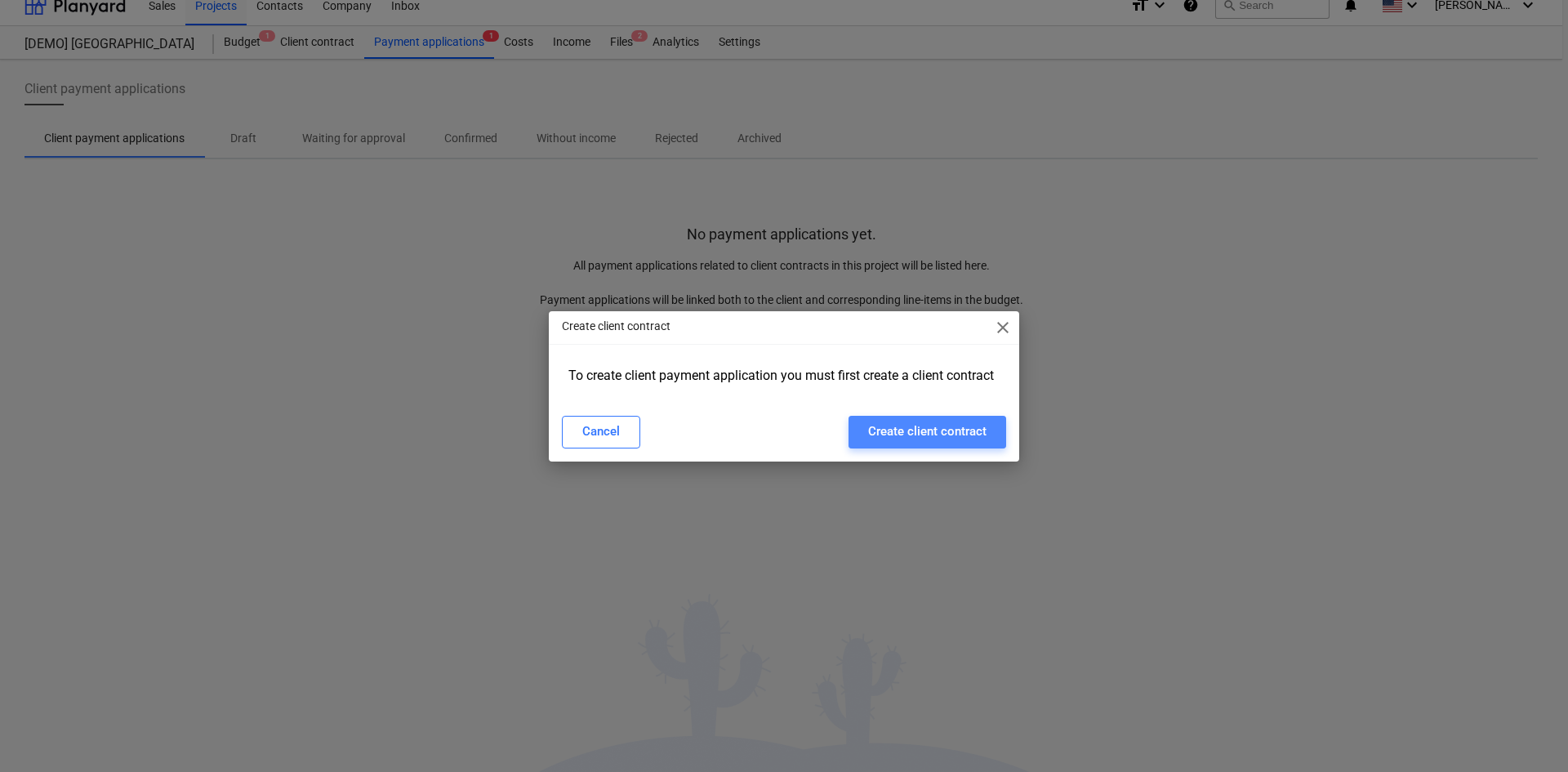
click at [872, 430] on div "Create client contract" at bounding box center [927, 431] width 119 height 21
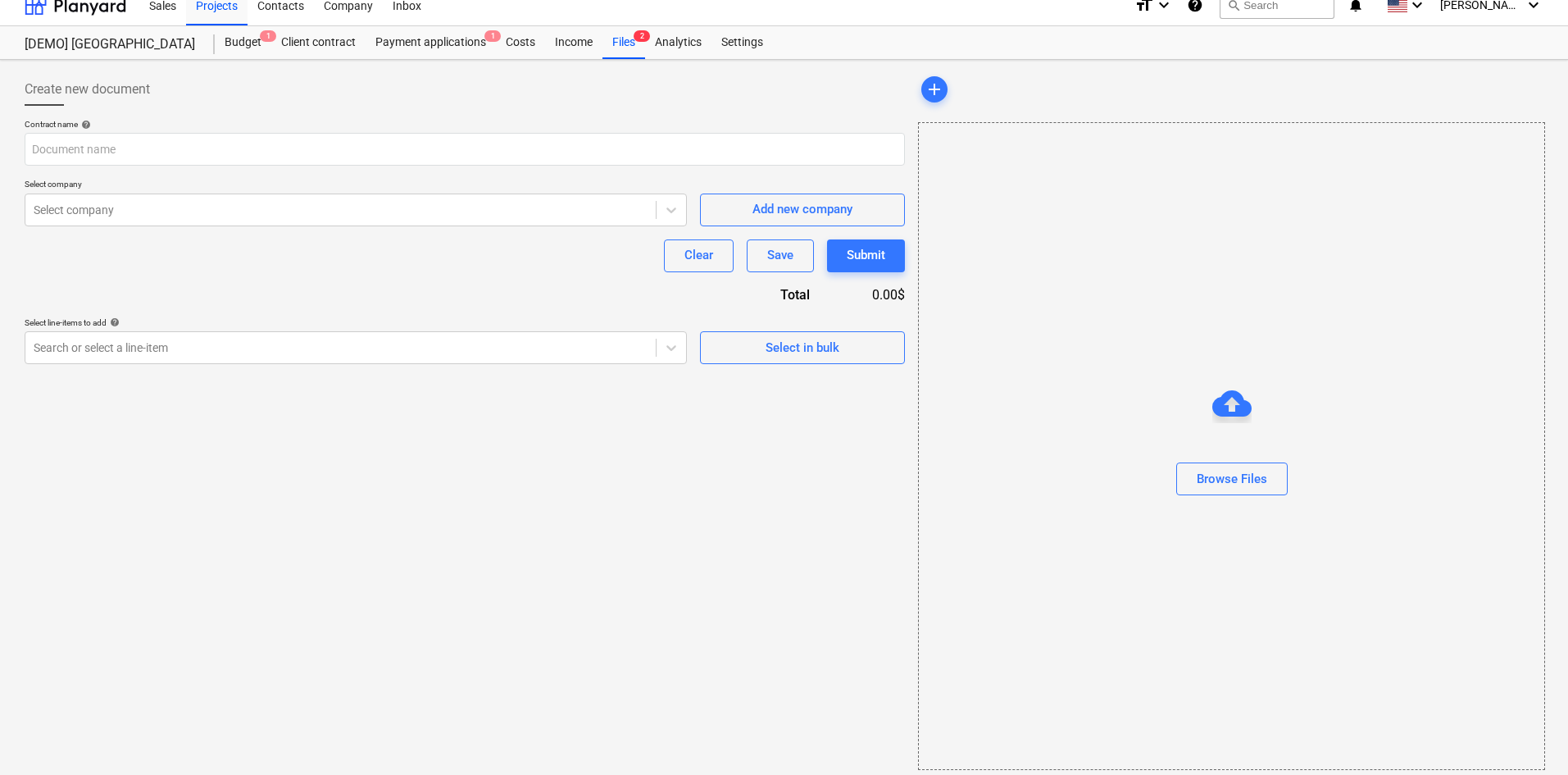
click at [191, 111] on div at bounding box center [464, 112] width 880 height 13
click at [166, 144] on input "text" at bounding box center [464, 149] width 880 height 33
type input "PRUEBA"
drag, startPoint x: 169, startPoint y: 221, endPoint x: 132, endPoint y: 209, distance: 38.9
click at [132, 209] on div at bounding box center [341, 210] width 614 height 16
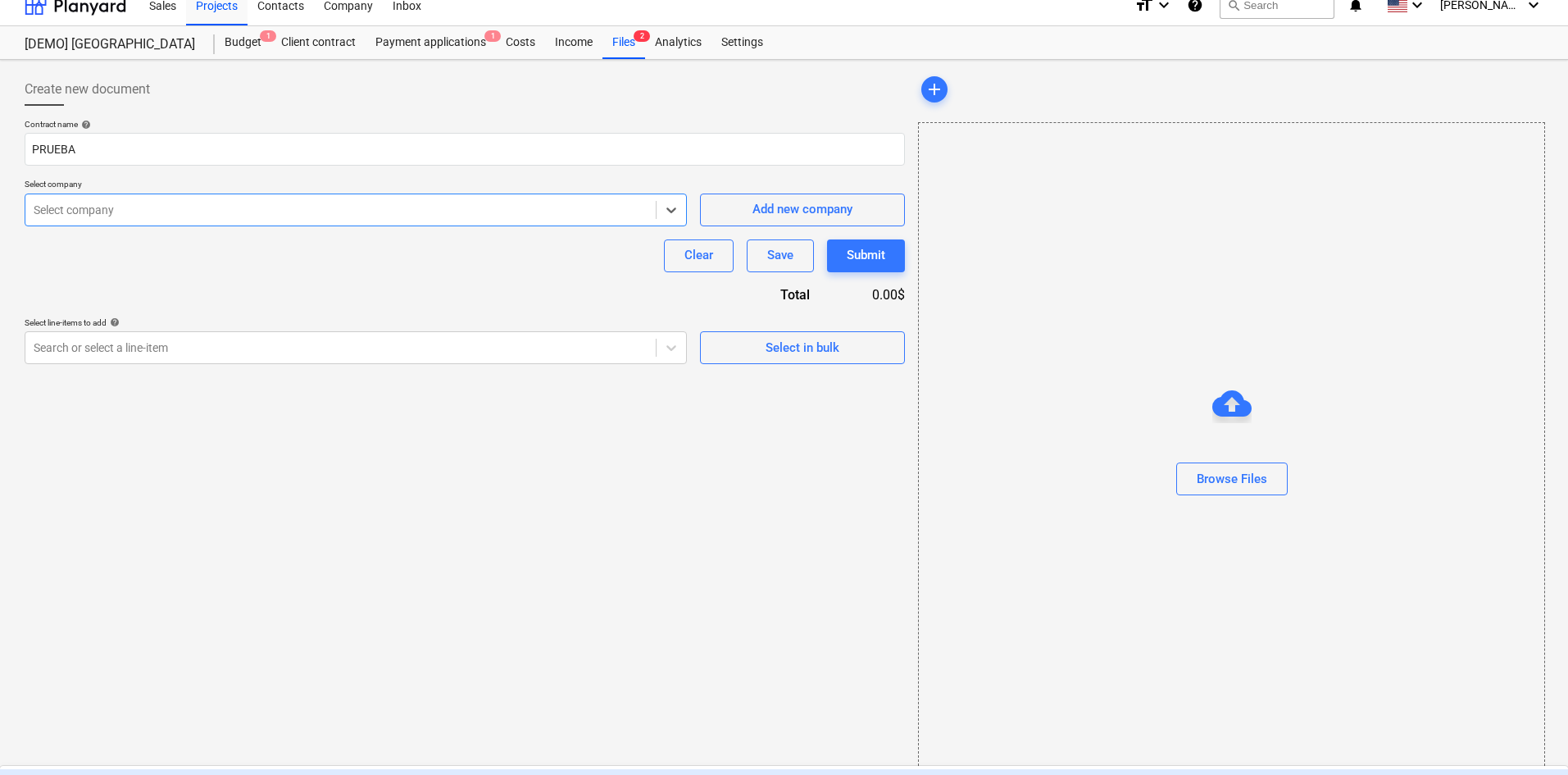
click at [152, 218] on div at bounding box center [341, 210] width 614 height 16
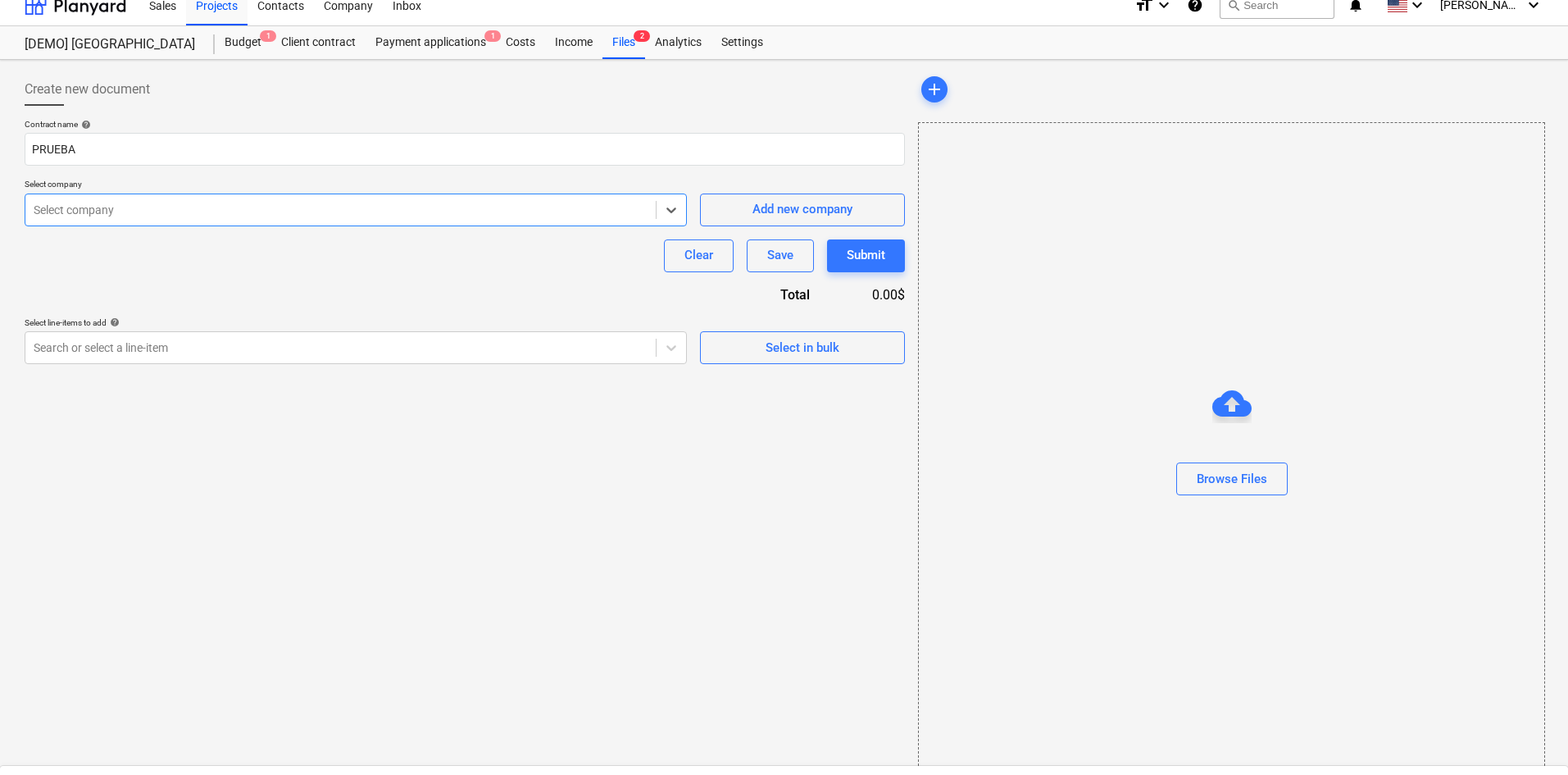
click at [887, 294] on div "0.00$" at bounding box center [870, 294] width 69 height 19
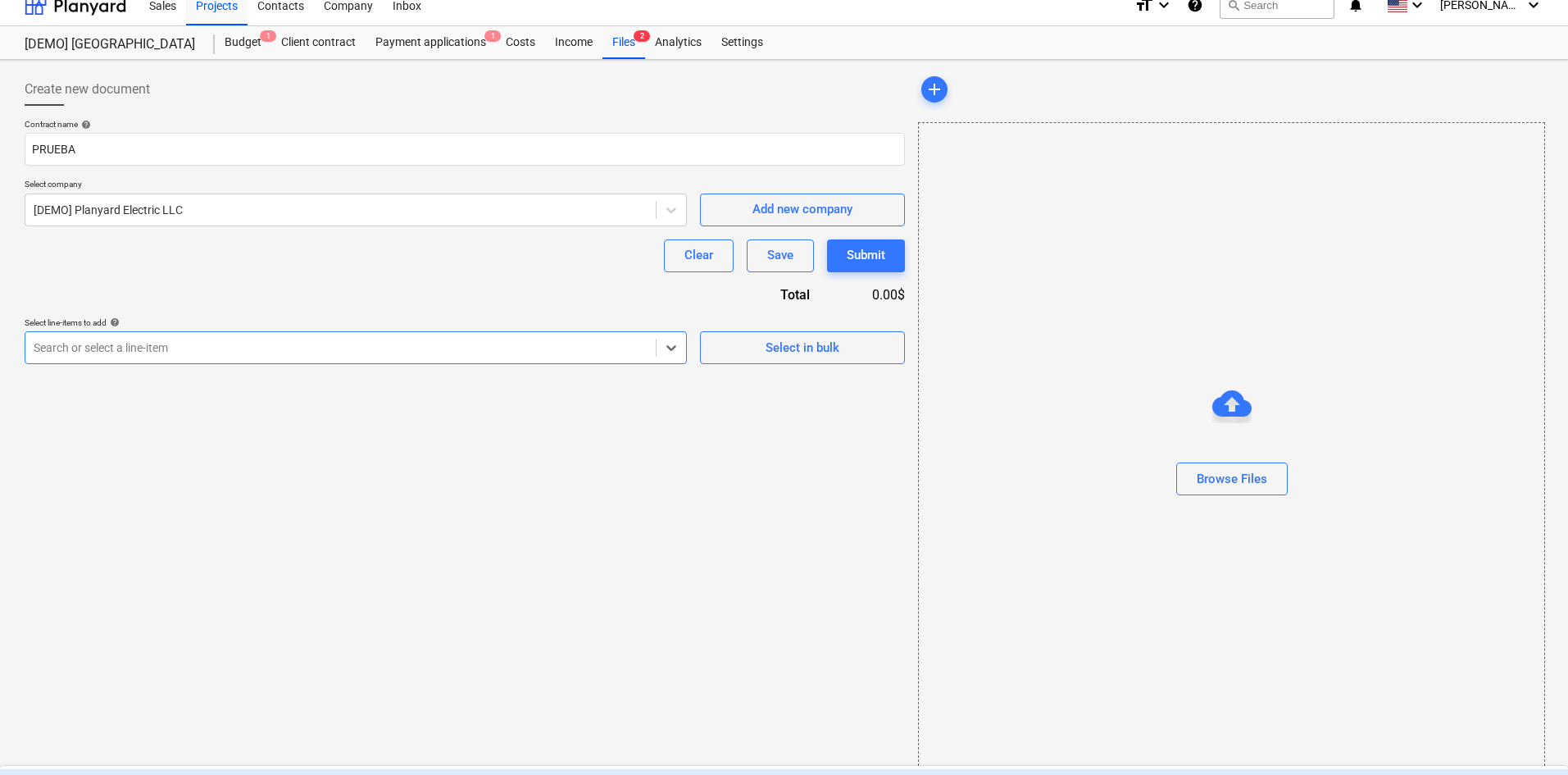
click at [304, 349] on div at bounding box center [341, 348] width 614 height 16
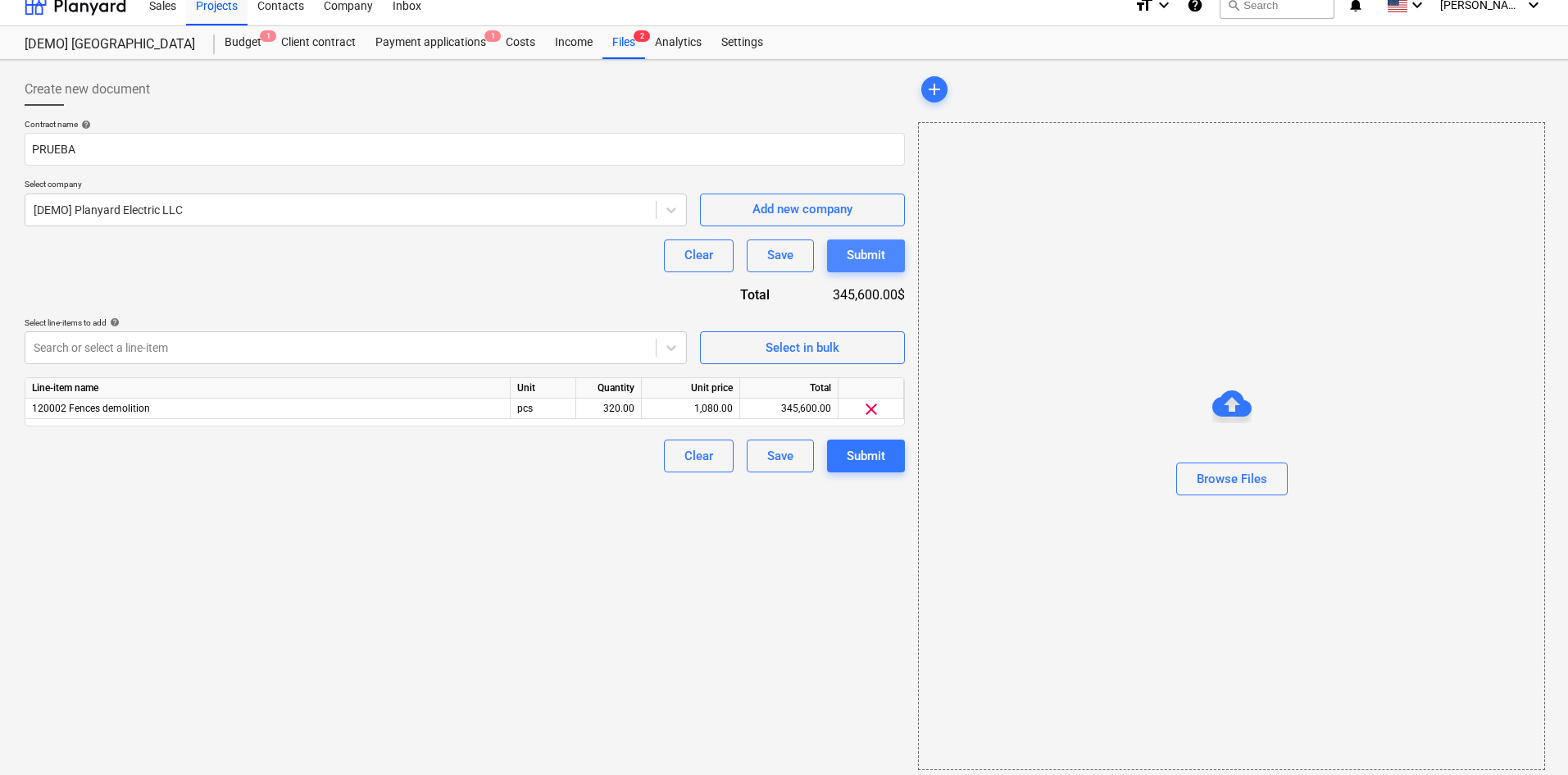
click at [887, 260] on button "Submit" at bounding box center [866, 256] width 78 height 33
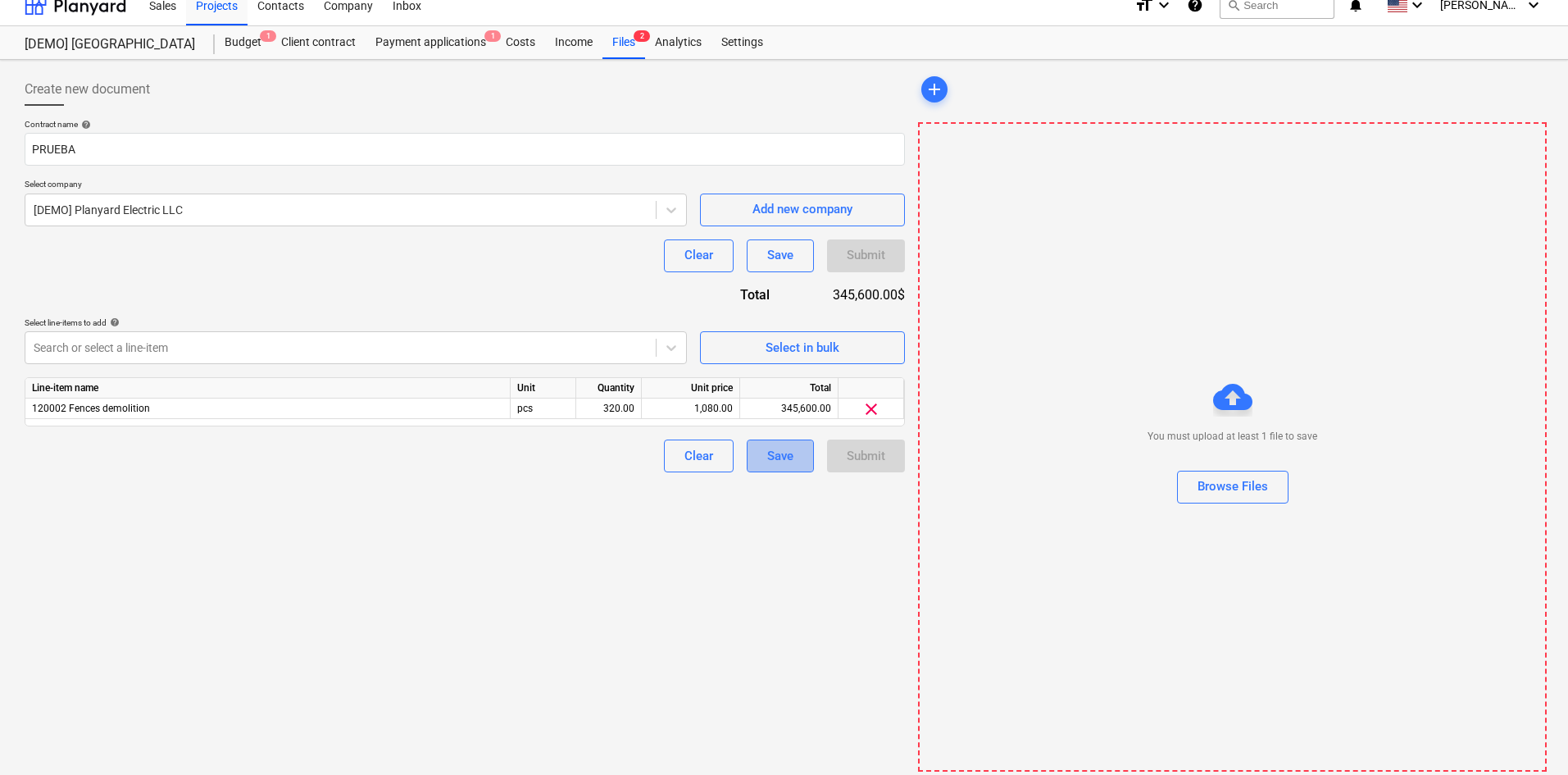
click at [790, 457] on div "Save" at bounding box center [780, 455] width 27 height 21
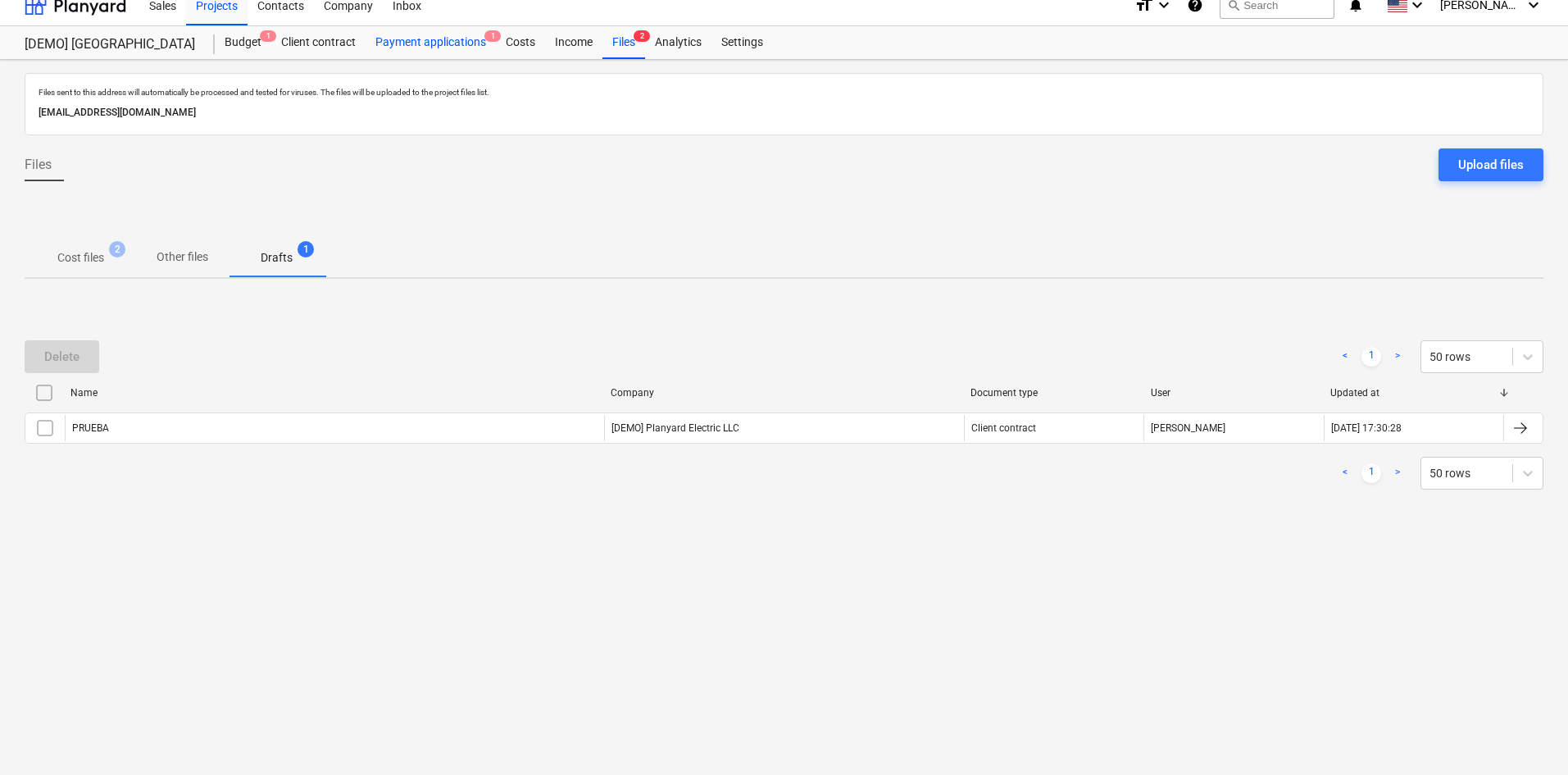
click at [460, 41] on div "Payment applications 1" at bounding box center [430, 43] width 130 height 33
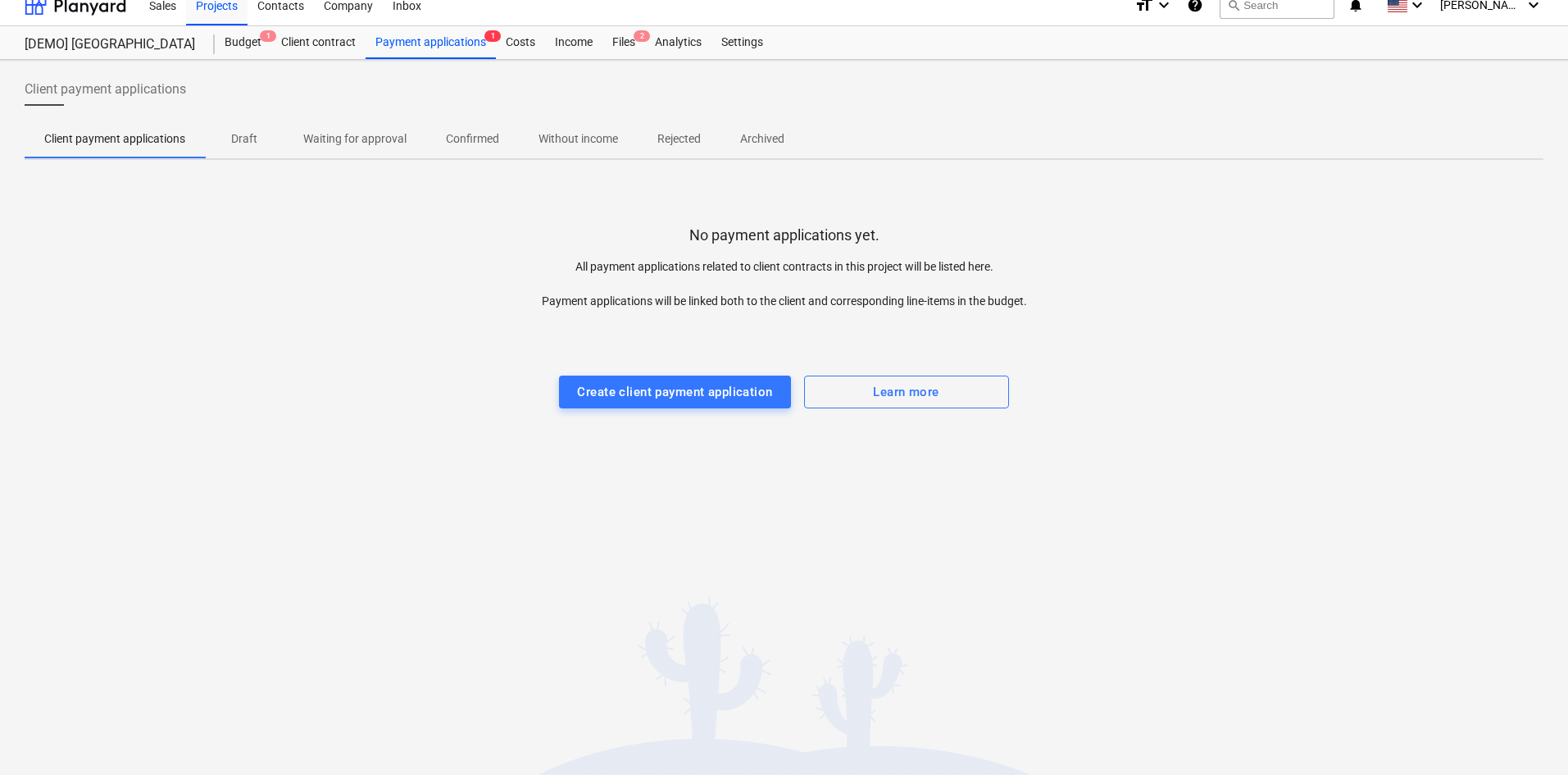
click at [246, 136] on p "Draft" at bounding box center [244, 138] width 39 height 17
click at [402, 138] on p "Waiting for approval" at bounding box center [354, 138] width 103 height 17
click at [476, 135] on p "Confirmed" at bounding box center [473, 138] width 53 height 17
click at [573, 136] on p "Without income" at bounding box center [578, 138] width 80 height 17
click at [676, 138] on p "Rejected" at bounding box center [679, 138] width 43 height 17
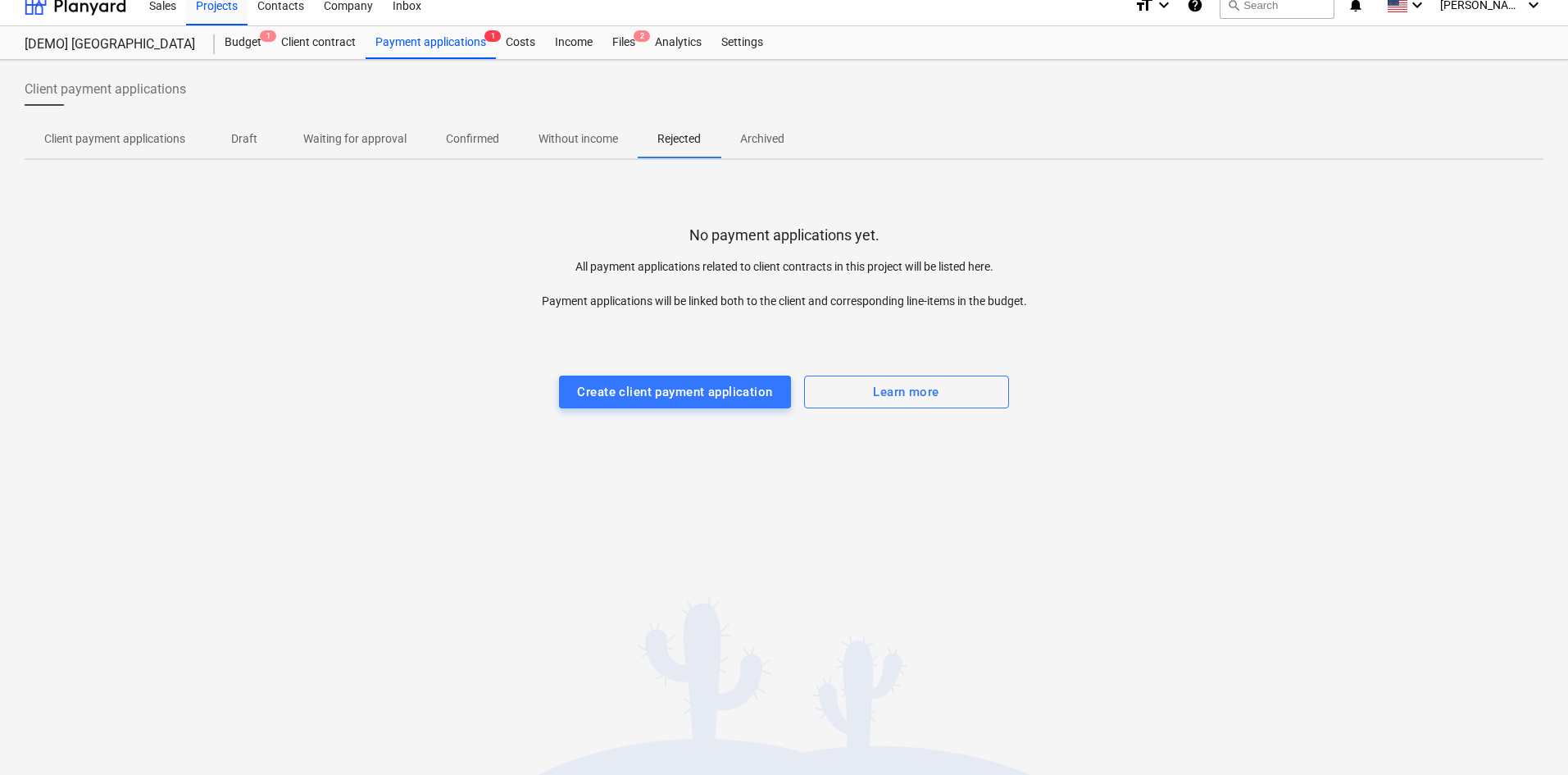
click at [765, 149] on span "Archived" at bounding box center [762, 139] width 83 height 27
click at [158, 136] on p "Client payment applications" at bounding box center [114, 138] width 141 height 17
click at [459, 43] on div "Payment applications 1" at bounding box center [430, 43] width 130 height 33
click at [639, 42] on span "2" at bounding box center [642, 36] width 16 height 12
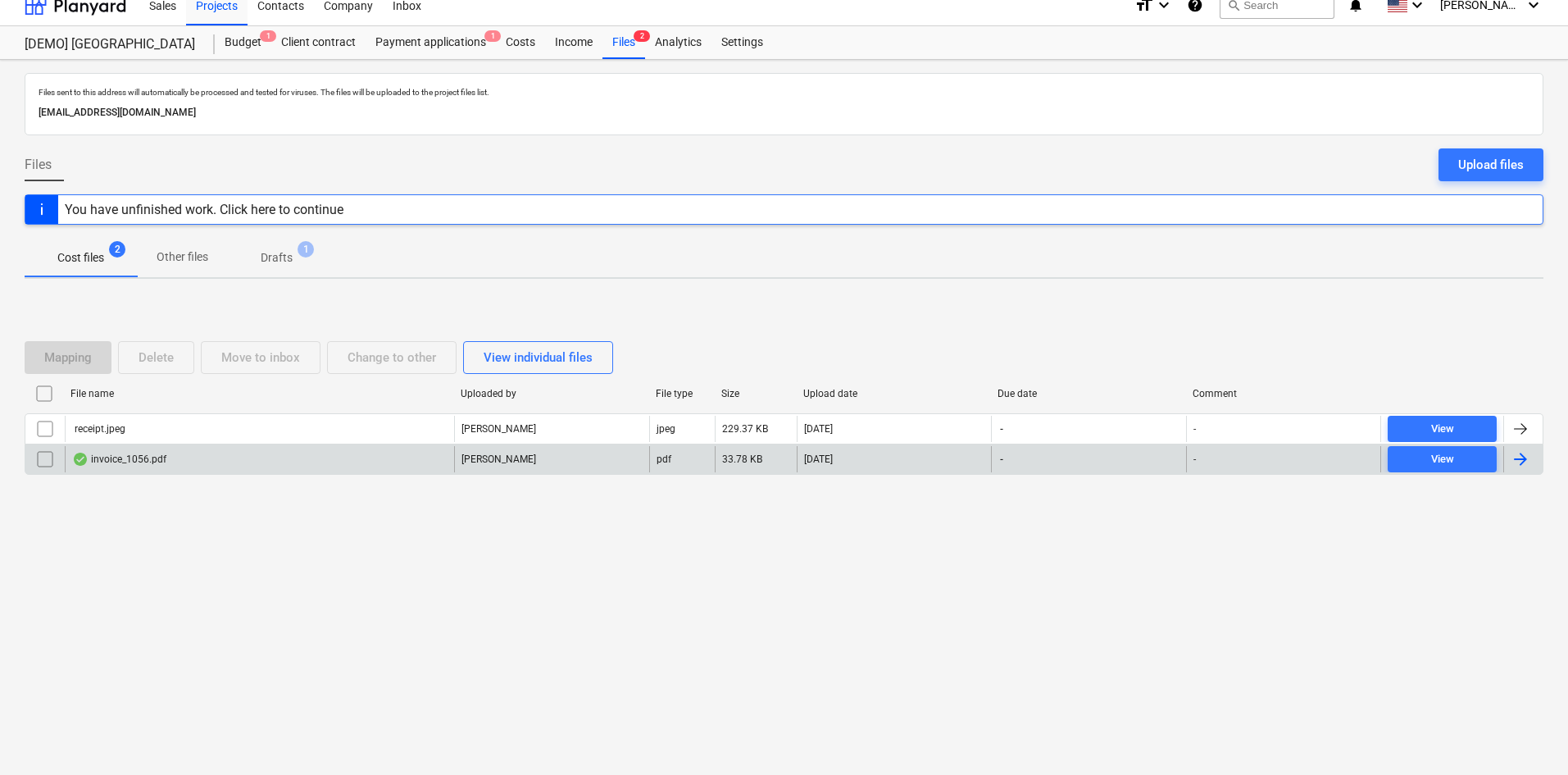
click at [90, 464] on div "invoice_1056.pdf" at bounding box center [119, 459] width 94 height 13
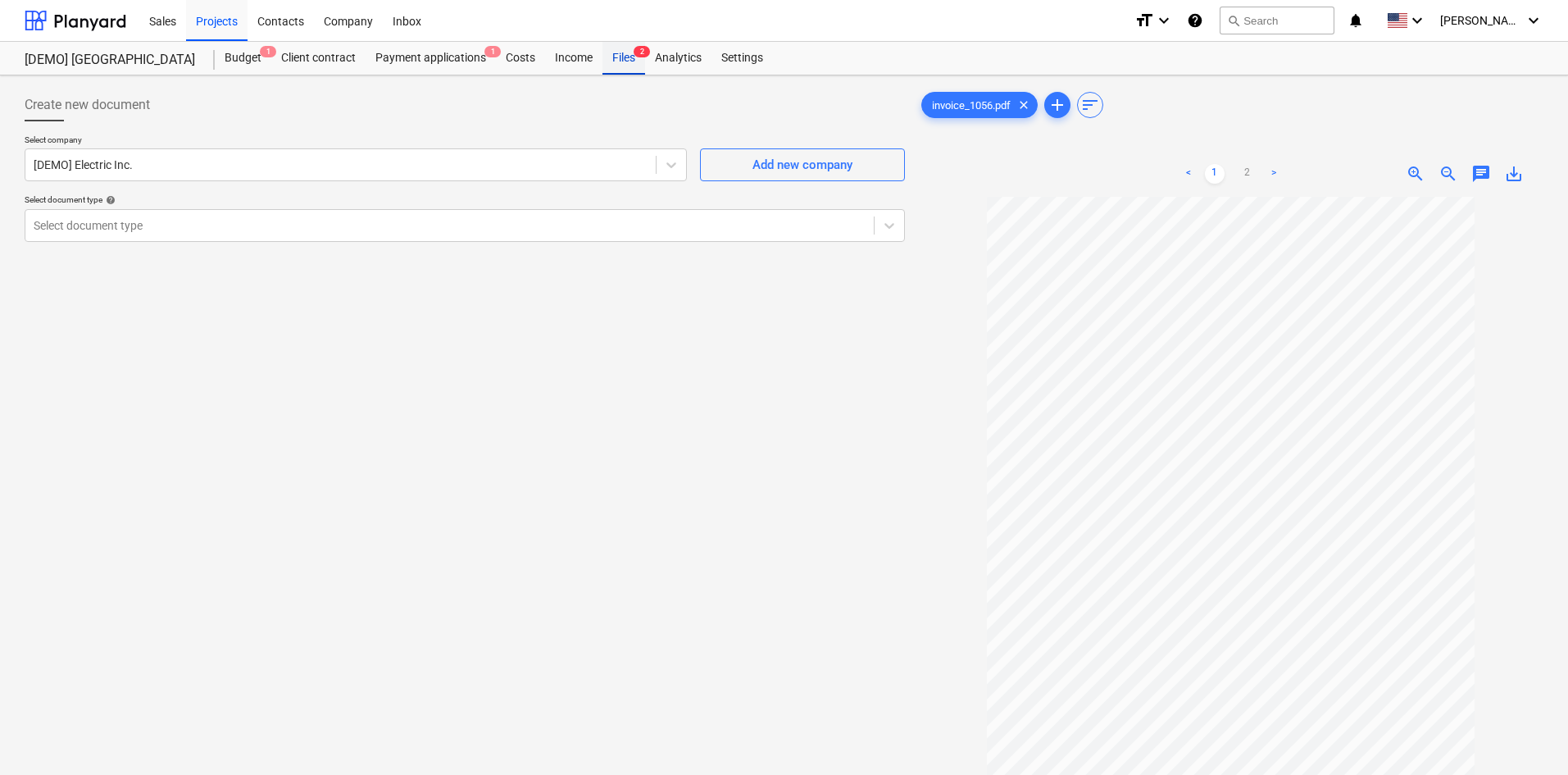
click at [637, 54] on span "2" at bounding box center [642, 51] width 16 height 12
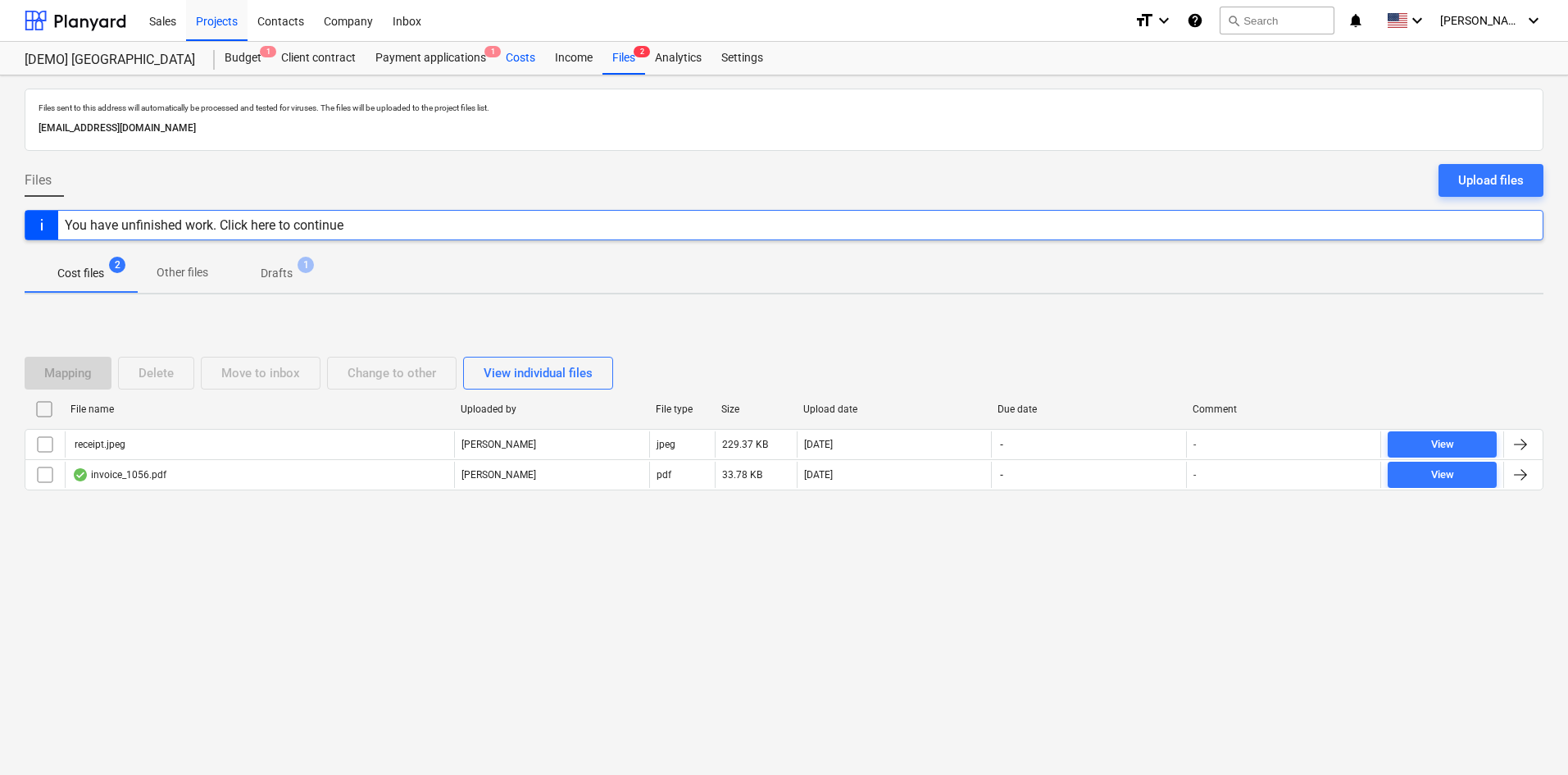
click at [517, 49] on div "Costs" at bounding box center [521, 59] width 49 height 33
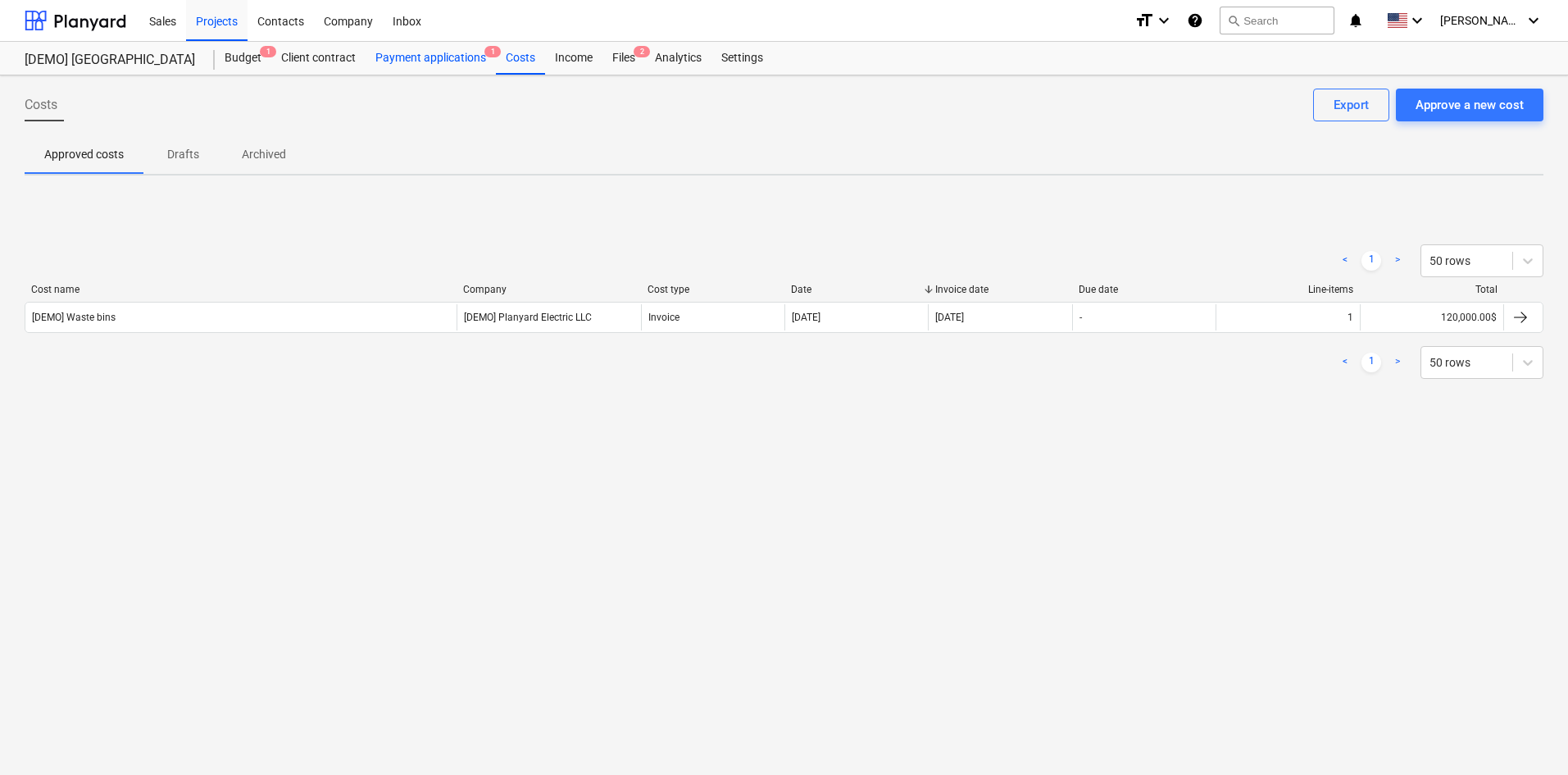
click at [469, 54] on div "Payment applications 1" at bounding box center [430, 59] width 130 height 33
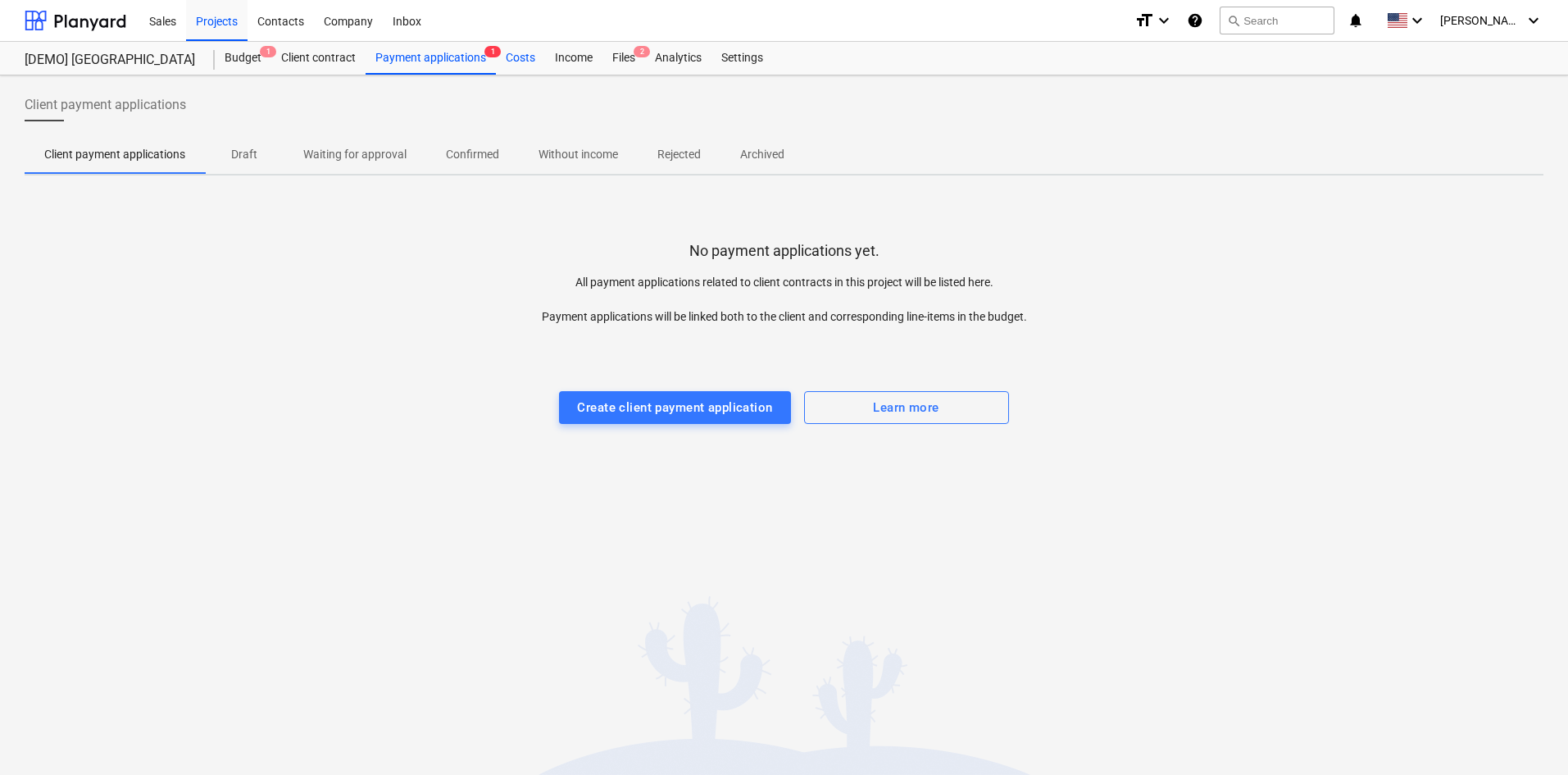
click at [525, 57] on div "Costs" at bounding box center [521, 59] width 49 height 33
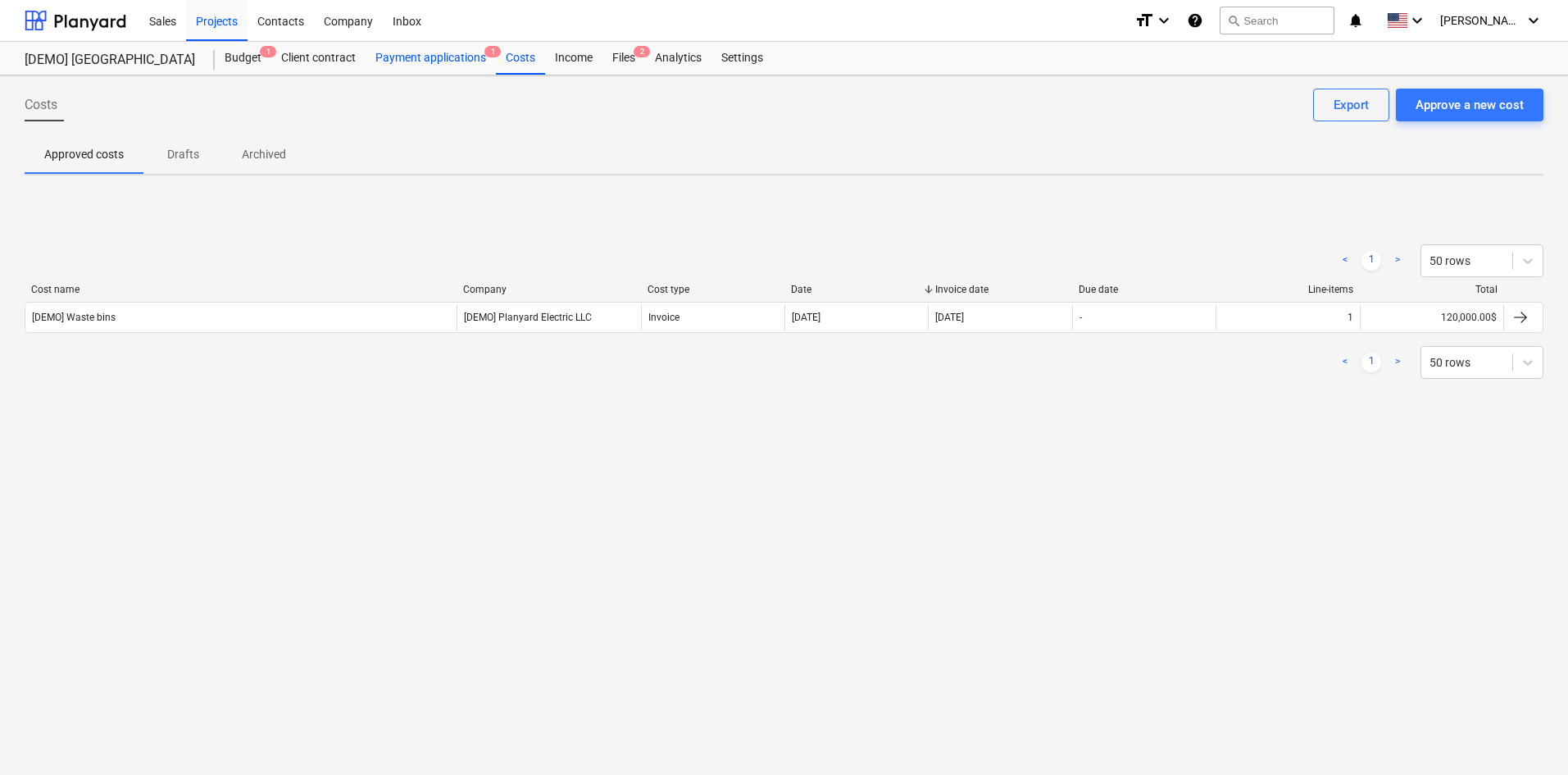
click at [455, 56] on div "Payment applications 1" at bounding box center [430, 59] width 130 height 33
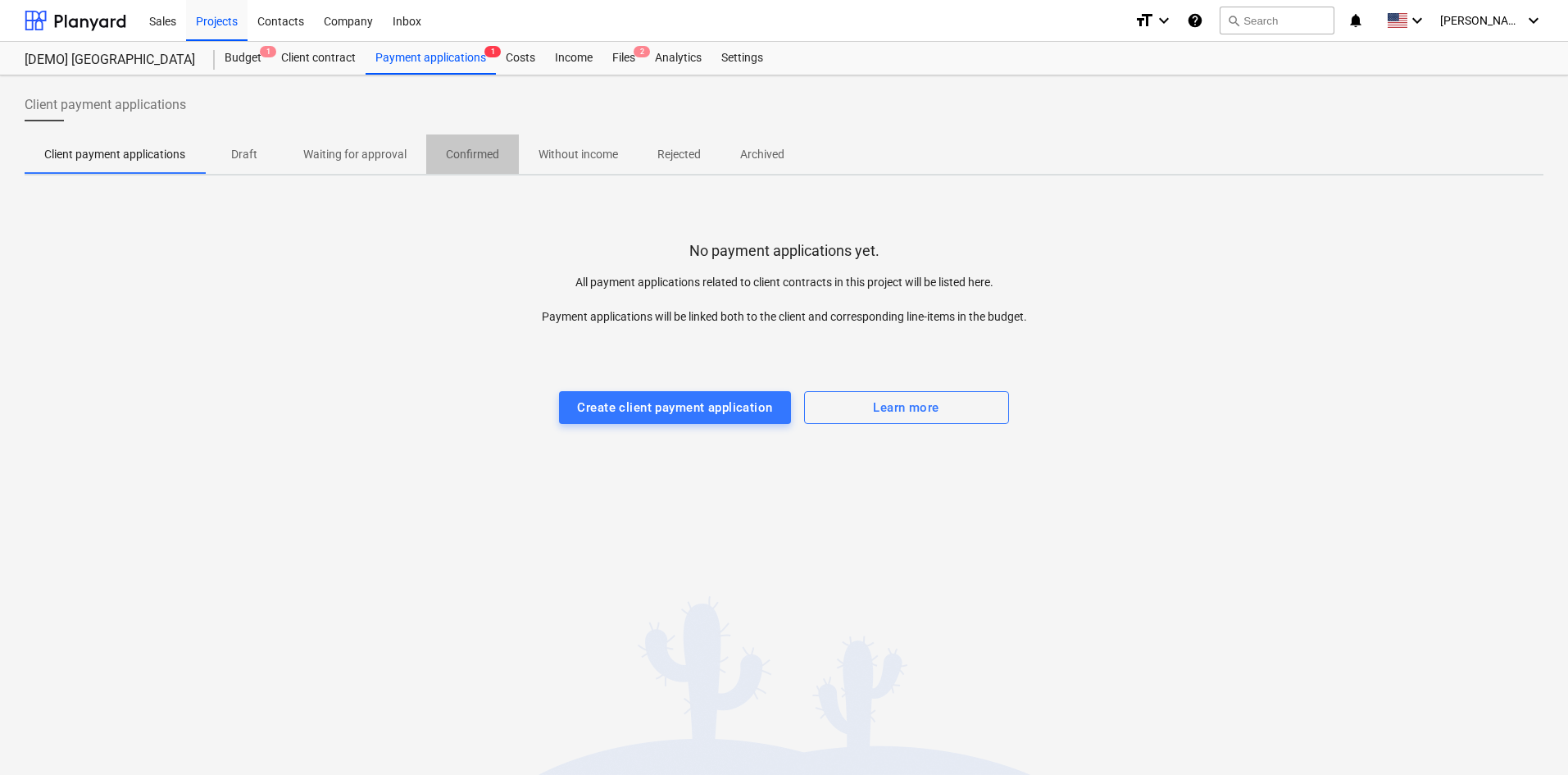
click at [472, 146] on p "Confirmed" at bounding box center [473, 154] width 53 height 17
click at [584, 149] on p "Without income" at bounding box center [578, 154] width 80 height 17
click at [638, 146] on span "Rejected" at bounding box center [679, 155] width 82 height 27
click at [756, 157] on p "Archived" at bounding box center [762, 154] width 44 height 17
click at [152, 147] on p "Client payment applications" at bounding box center [114, 154] width 141 height 17
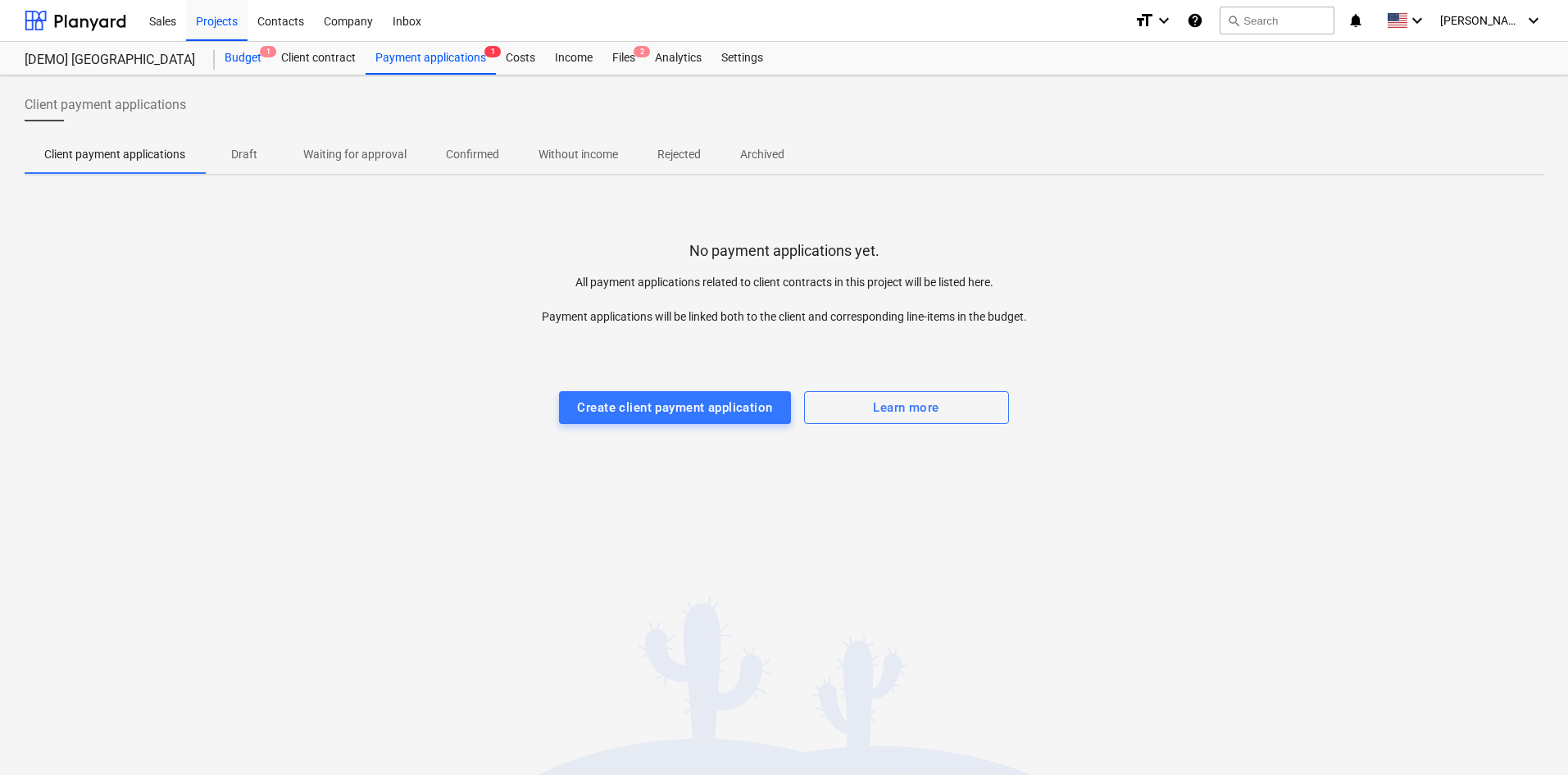
click at [245, 49] on div "Budget 1" at bounding box center [244, 59] width 57 height 33
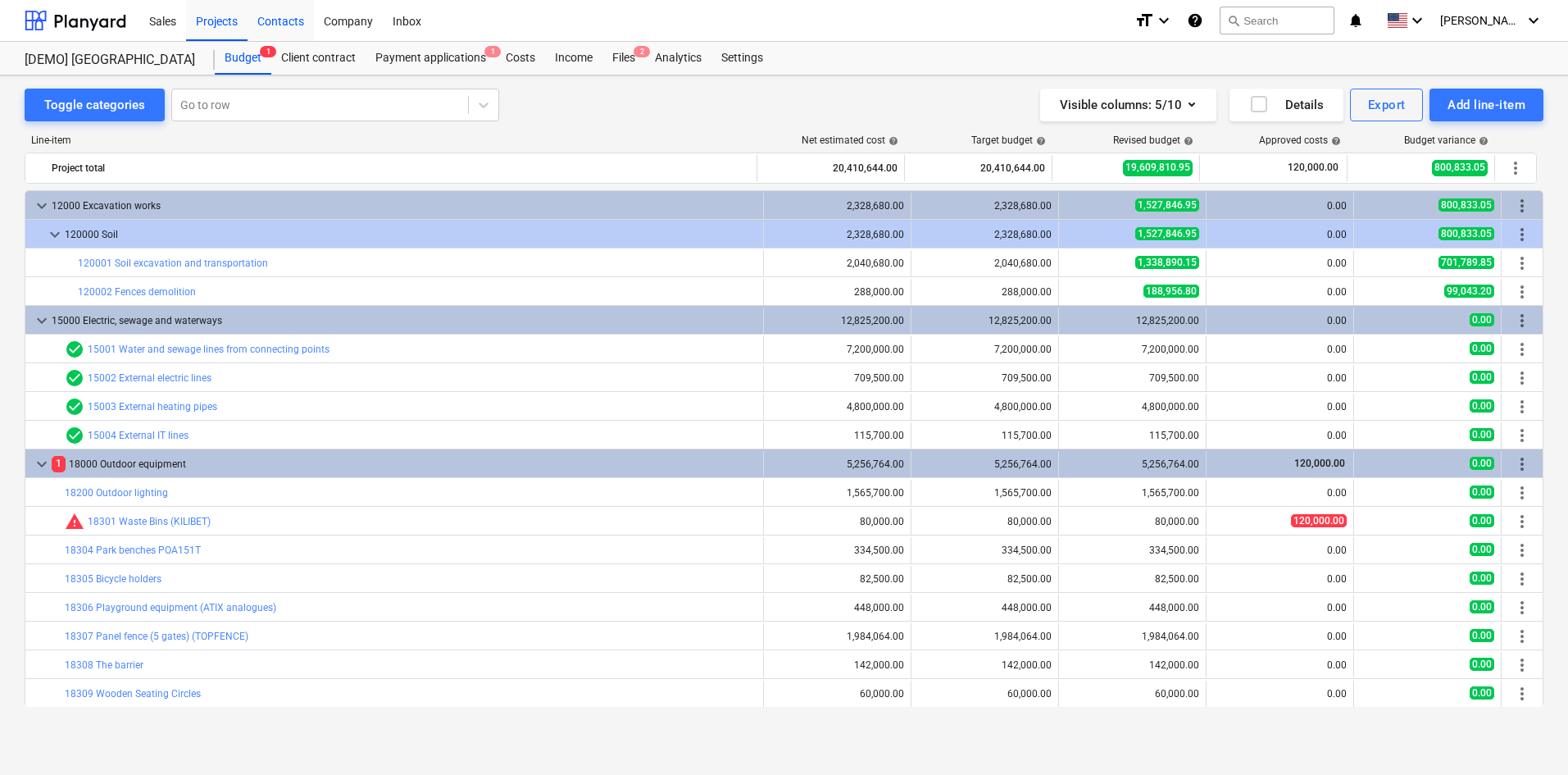
click at [261, 19] on div "Contacts" at bounding box center [280, 20] width 67 height 42
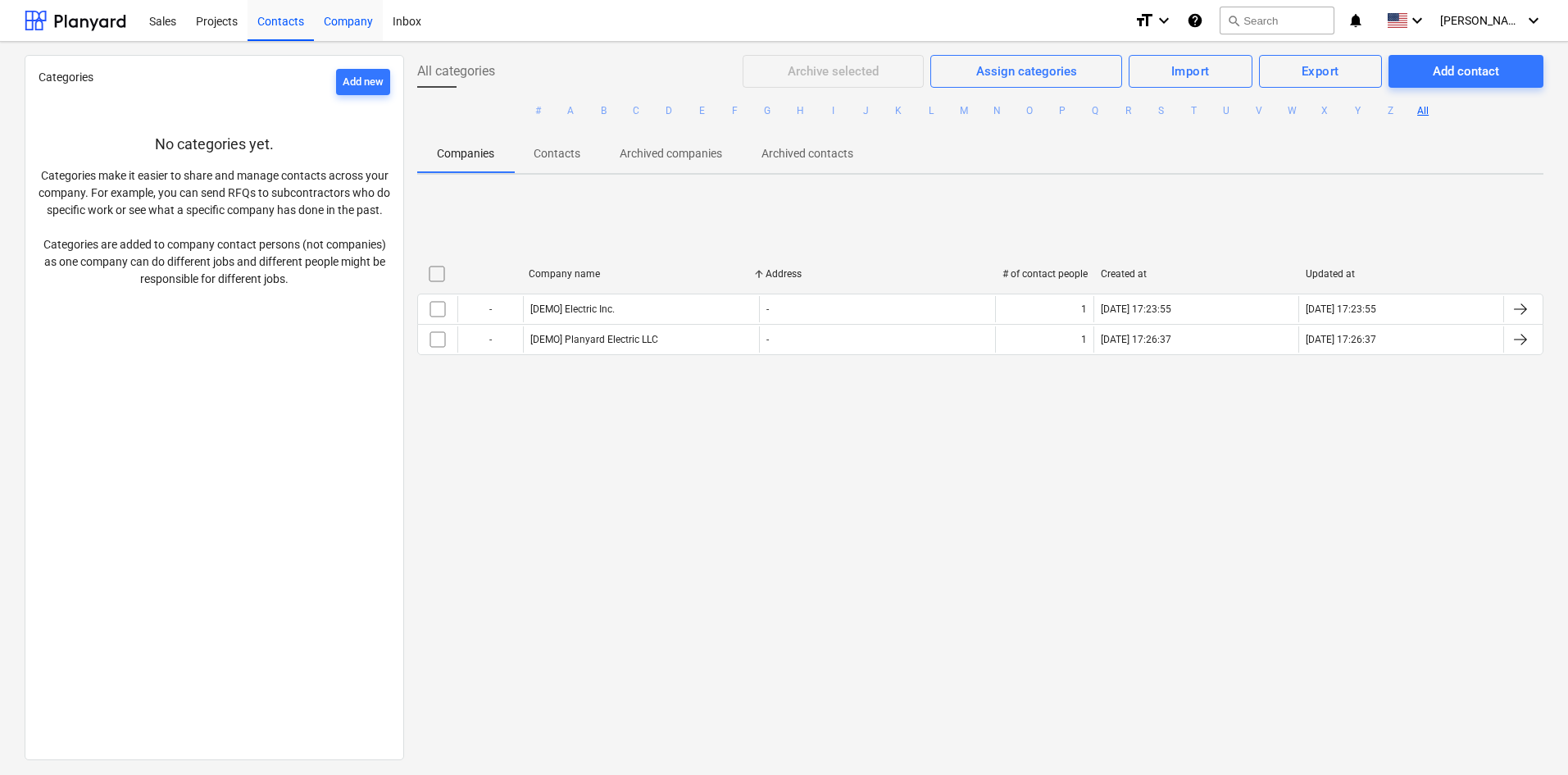
click at [340, 16] on div "Company" at bounding box center [348, 20] width 69 height 42
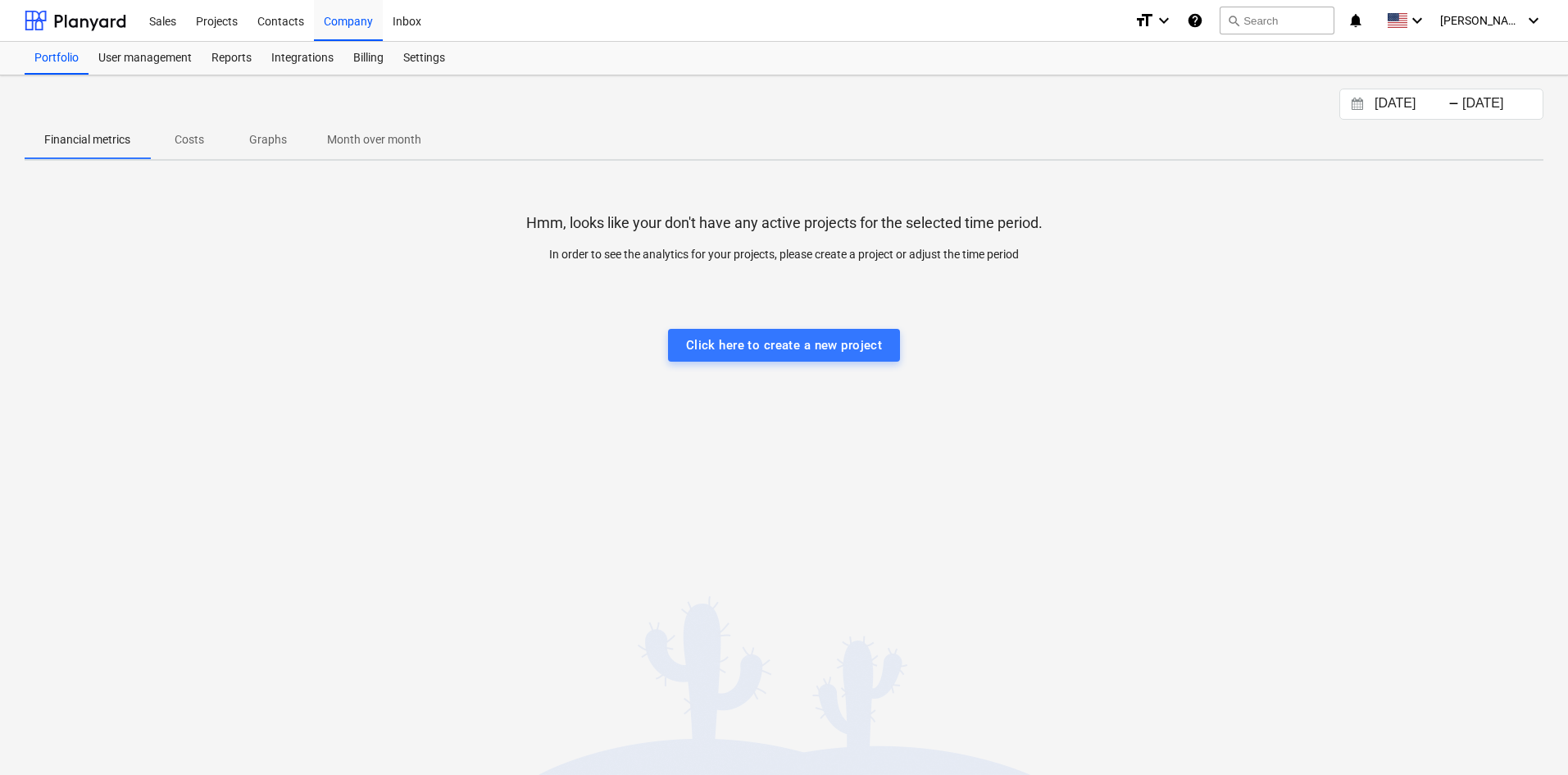
click at [350, 152] on span "Month over month" at bounding box center [375, 140] width 134 height 27
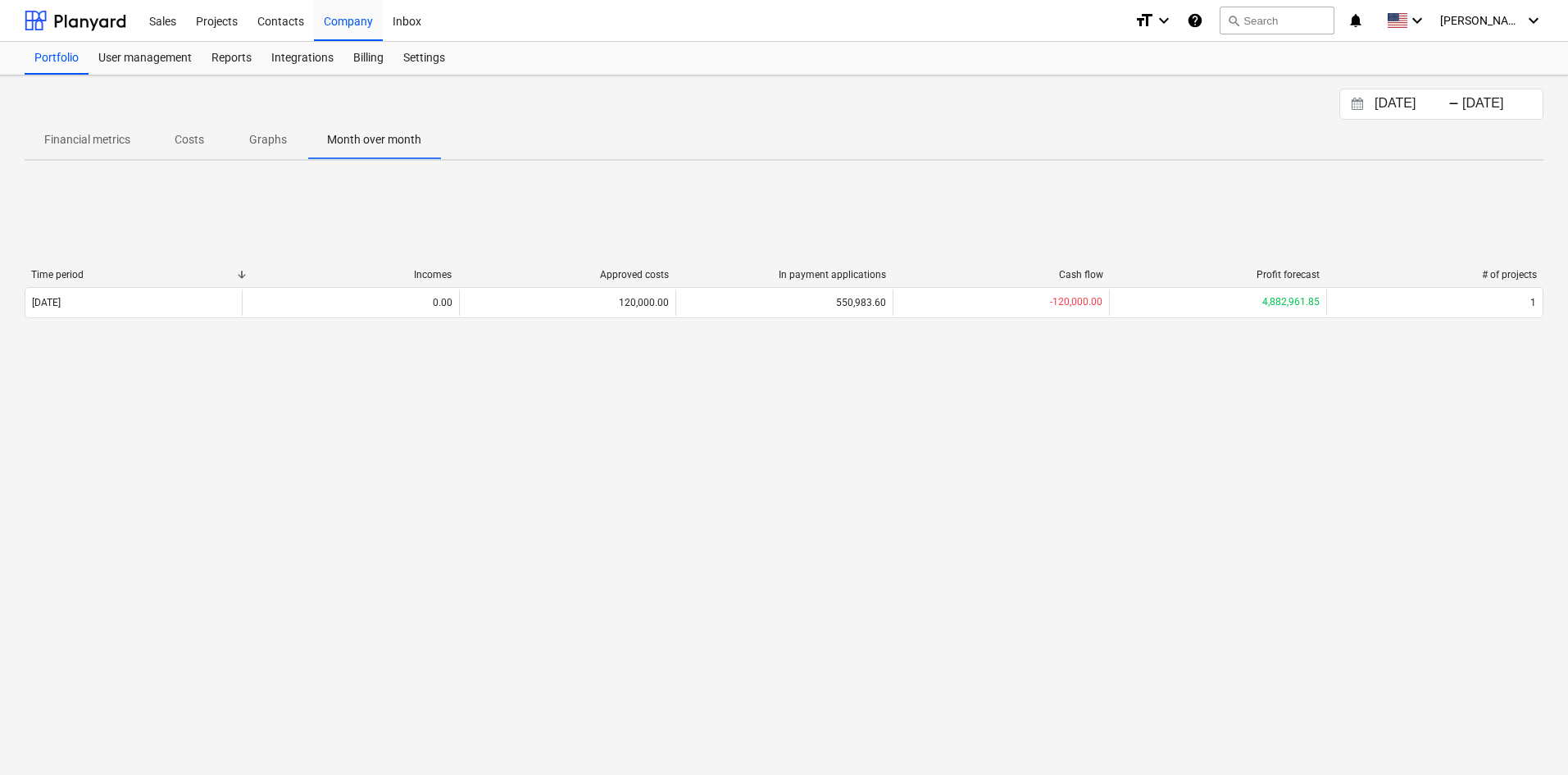
click at [273, 145] on p "Graphs" at bounding box center [267, 139] width 39 height 17
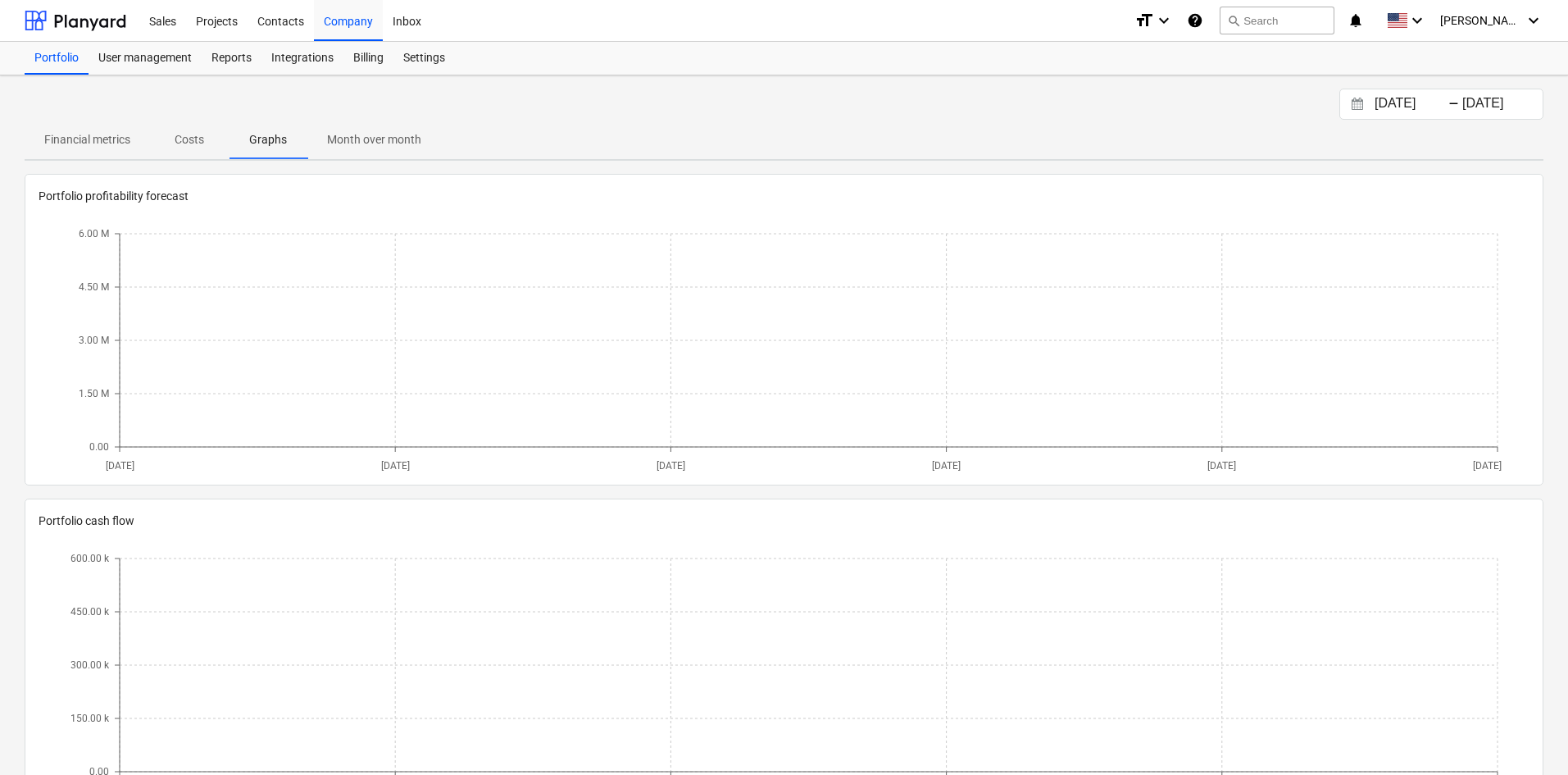
click at [207, 145] on p "Costs" at bounding box center [189, 139] width 39 height 17
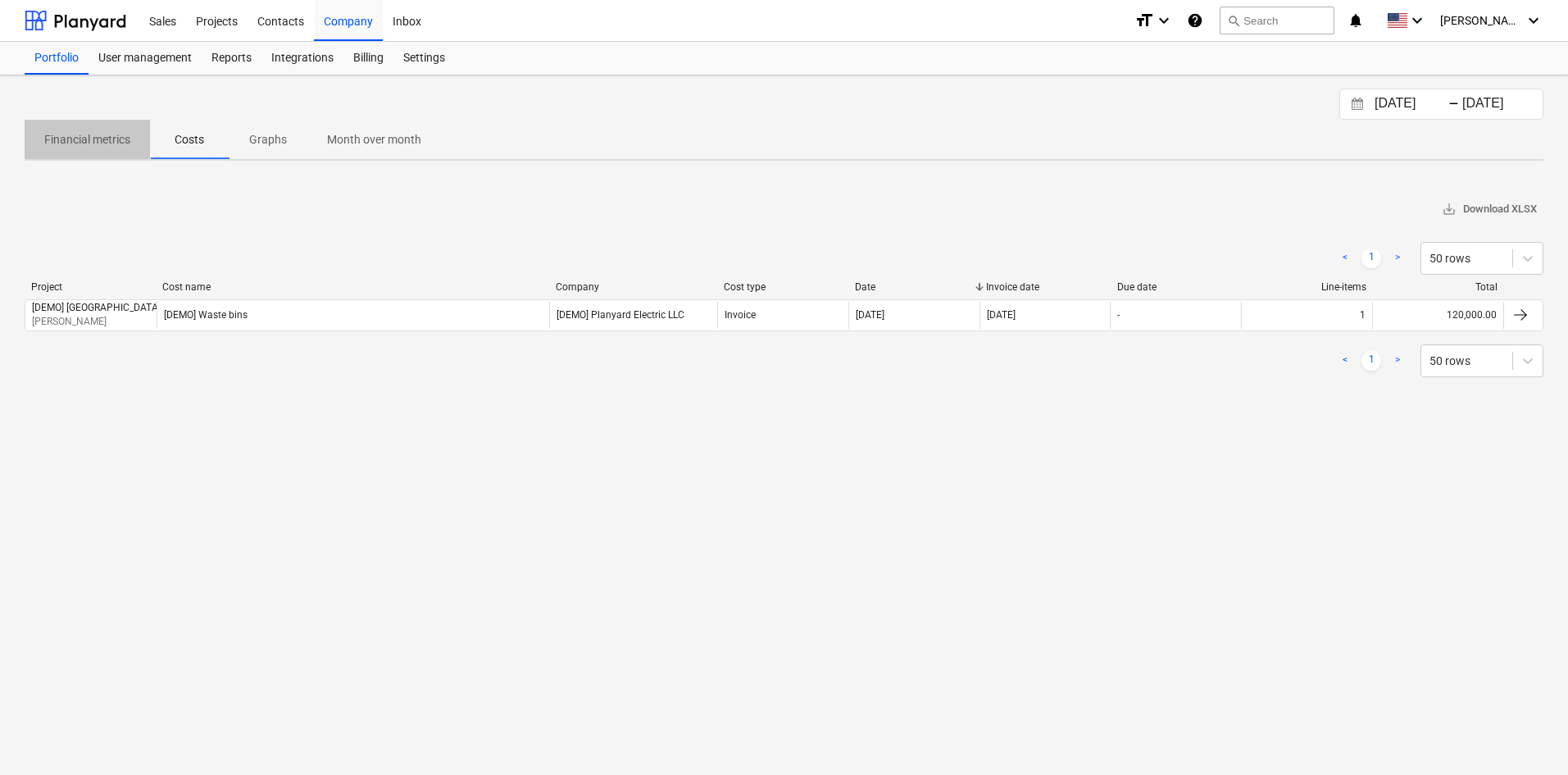
click at [128, 146] on p "Financial metrics" at bounding box center [87, 139] width 86 height 17
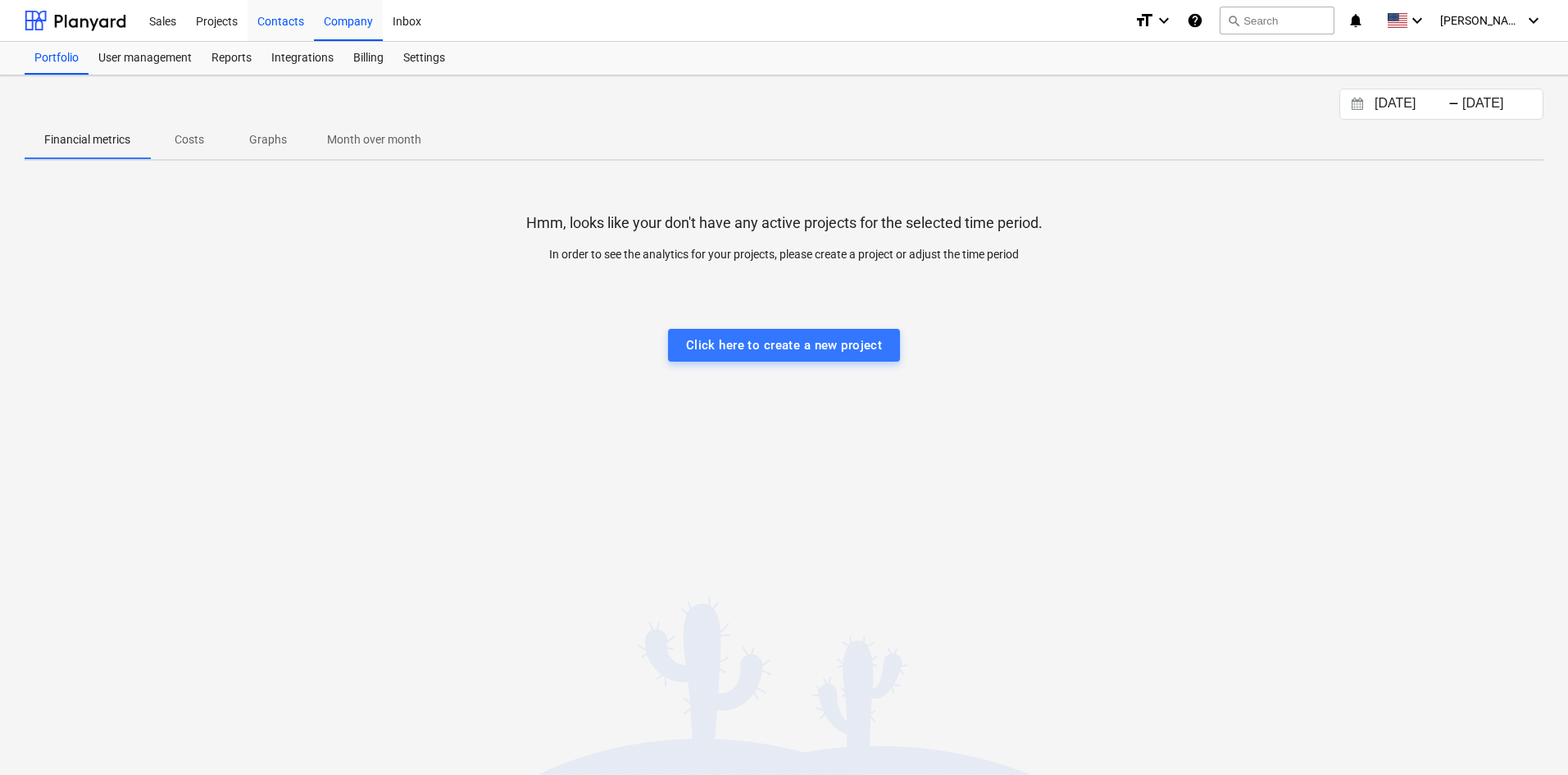
click at [278, 19] on div "Contacts" at bounding box center [280, 20] width 67 height 42
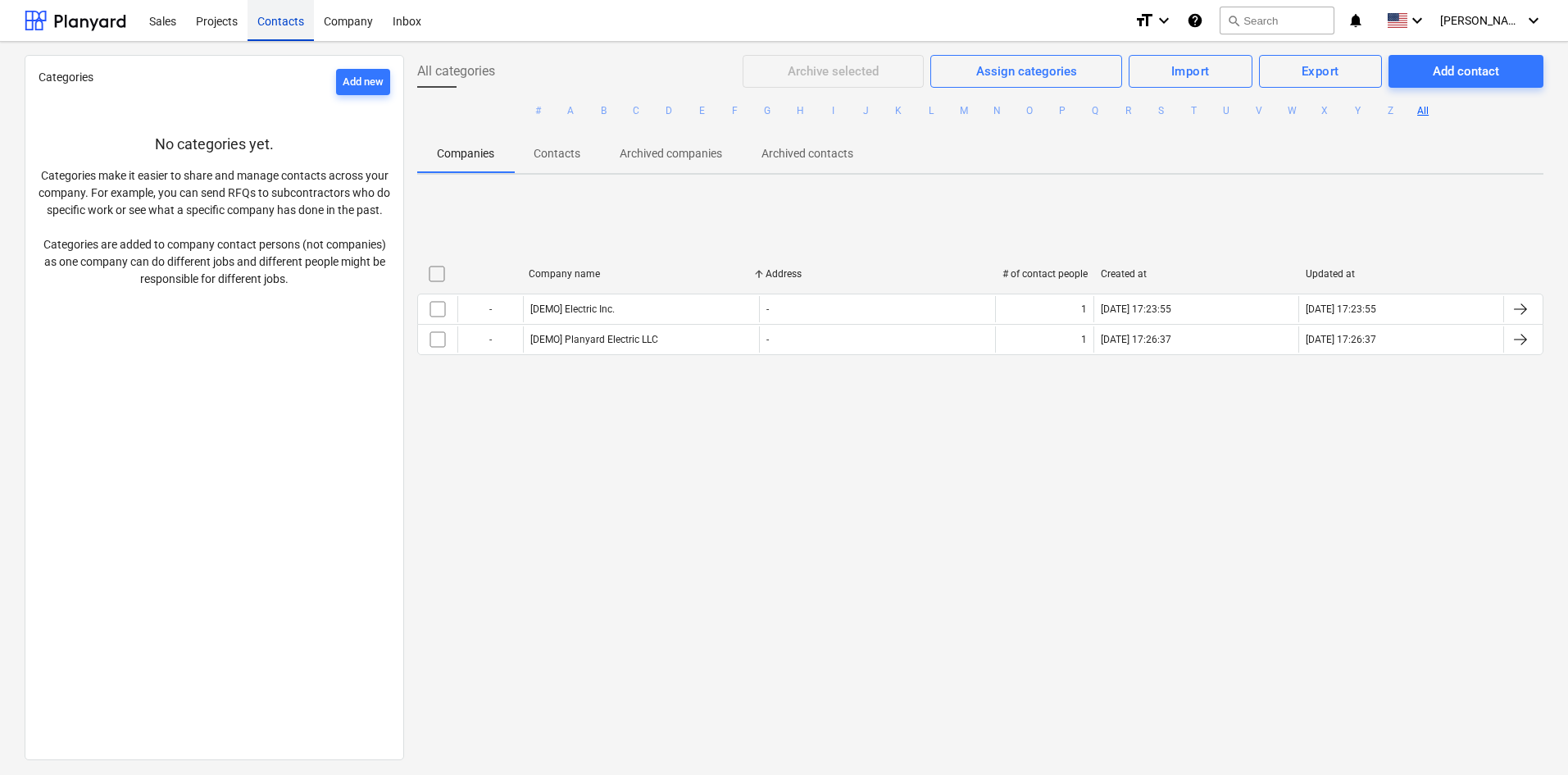
click at [248, 22] on div "Contacts" at bounding box center [280, 20] width 67 height 42
click at [206, 27] on div "Projects" at bounding box center [216, 20] width 61 height 42
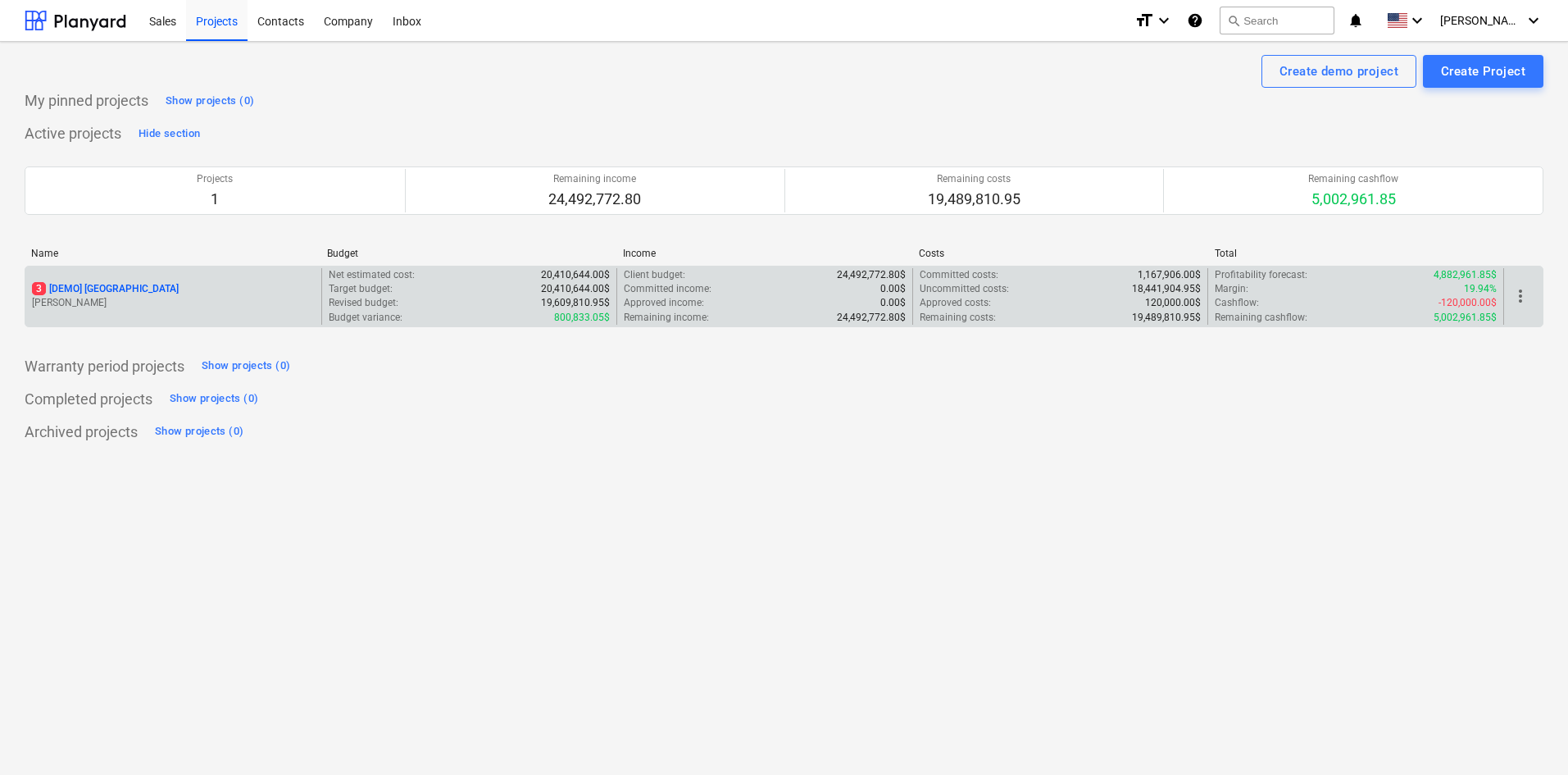
click at [116, 289] on p "3 [DEMO] Stone Road House" at bounding box center [105, 289] width 147 height 14
